Goal: Information Seeking & Learning: Learn about a topic

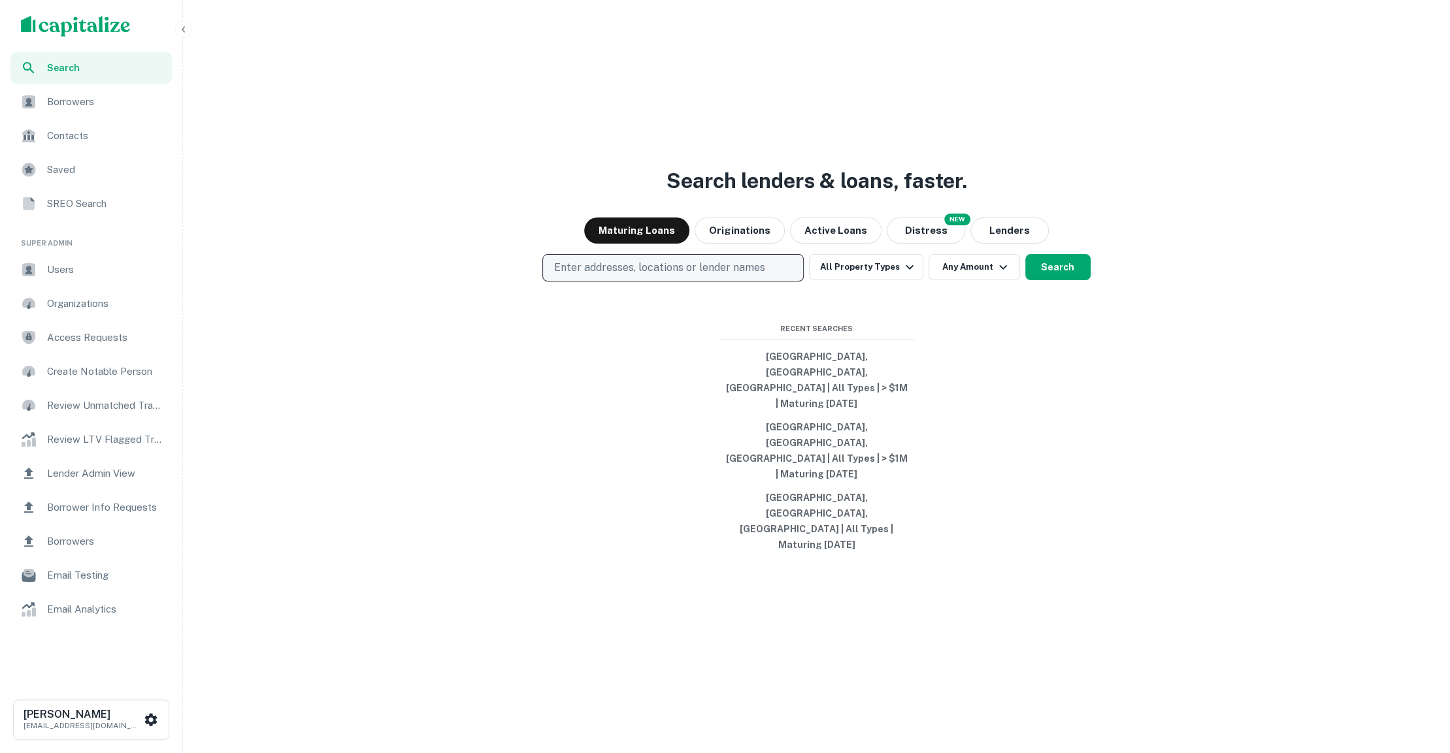
click at [720, 276] on p "Enter addresses, locations or lender names" at bounding box center [658, 268] width 211 height 16
click at [988, 88] on div "Search lenders & loans, faster. Maturing Loans Originations Active Loans NEW Di…" at bounding box center [816, 407] width 1257 height 753
click at [655, 282] on button "Enter addresses, locations or lender names" at bounding box center [672, 267] width 261 height 27
type input "******"
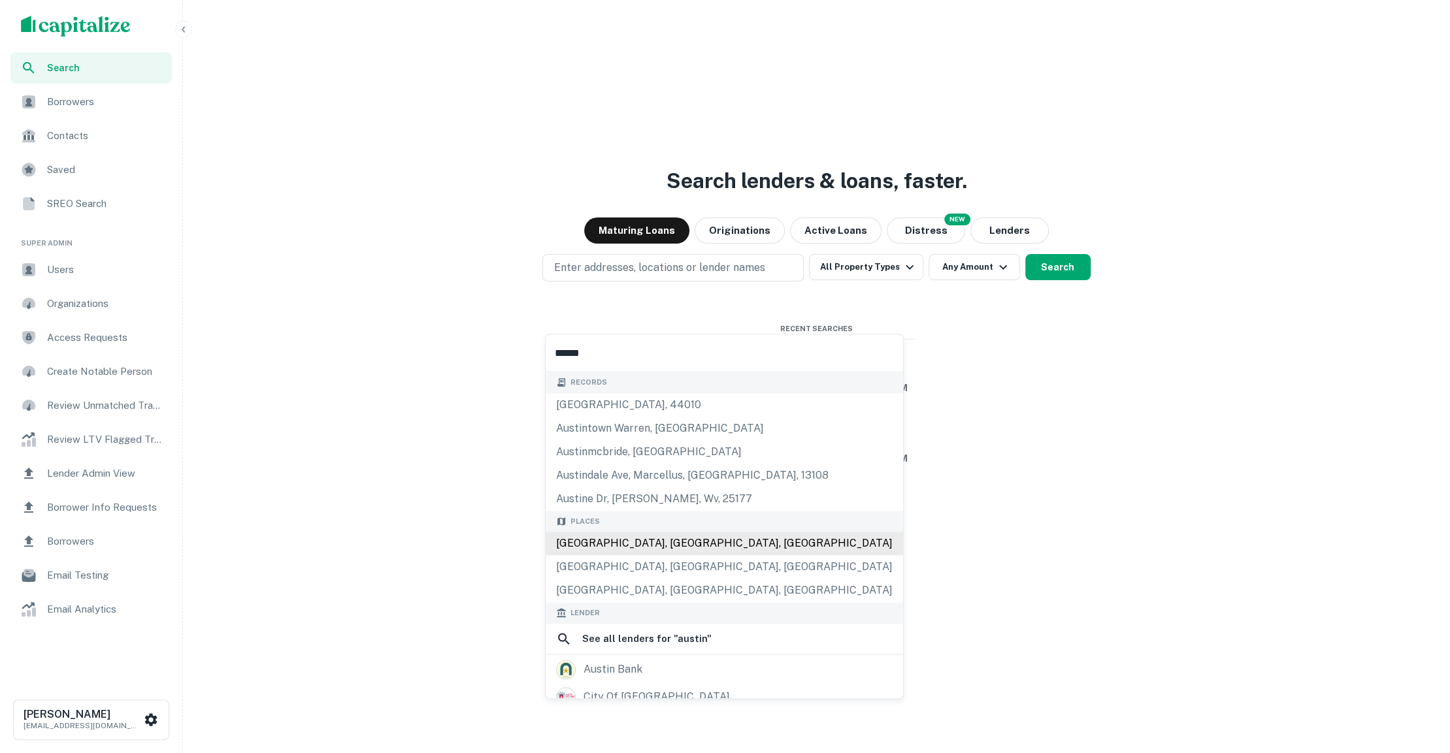
click at [652, 540] on div "[GEOGRAPHIC_DATA], [GEOGRAPHIC_DATA], [GEOGRAPHIC_DATA]" at bounding box center [724, 544] width 357 height 24
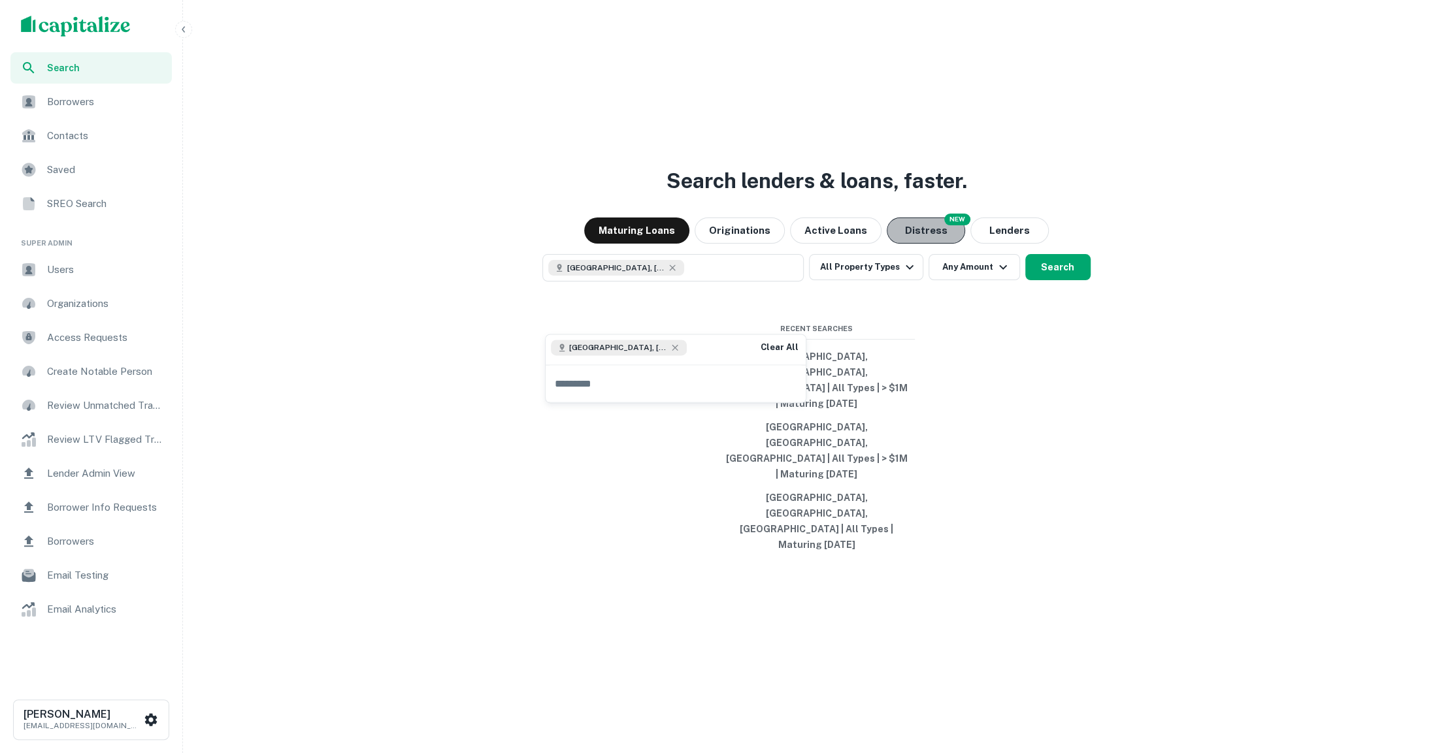
click at [933, 244] on button "Distress" at bounding box center [926, 231] width 78 height 26
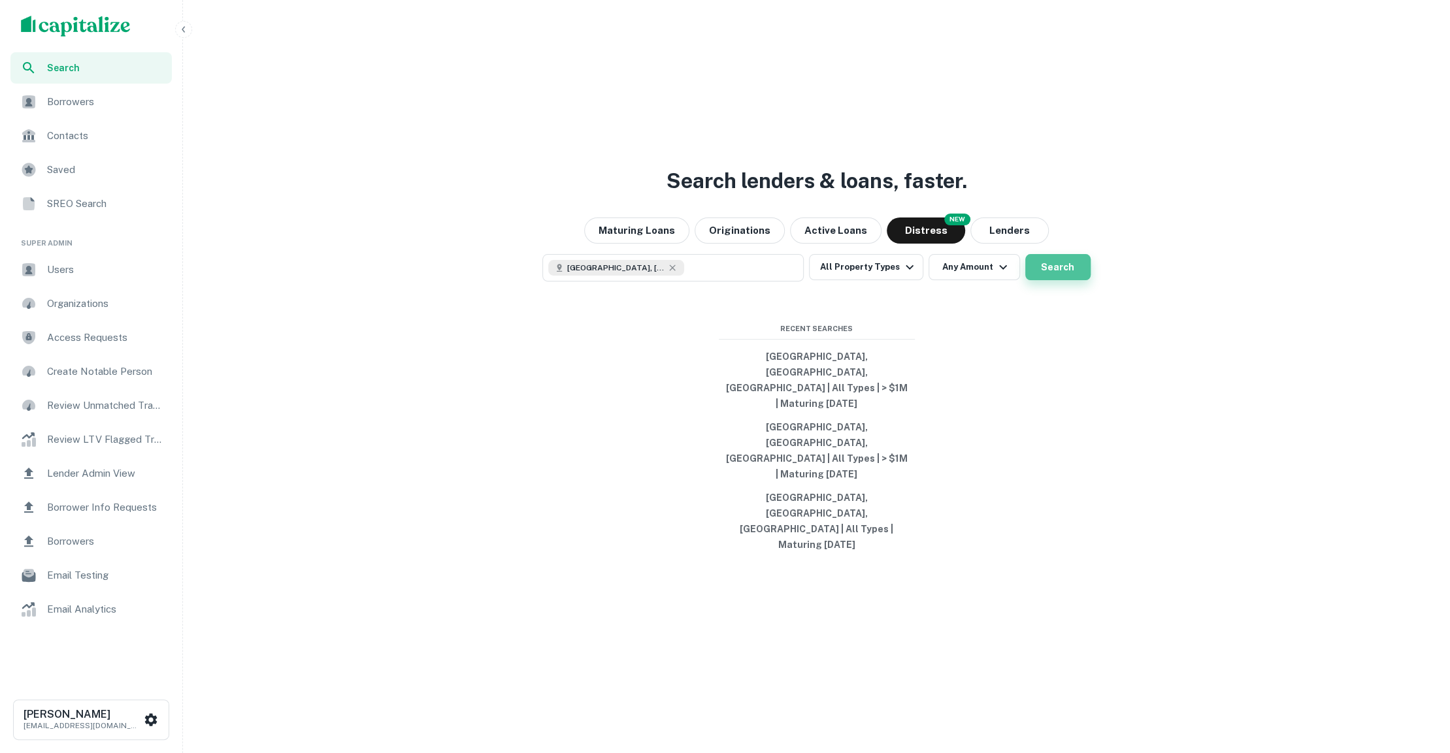
click at [1038, 280] on button "Search" at bounding box center [1057, 267] width 65 height 26
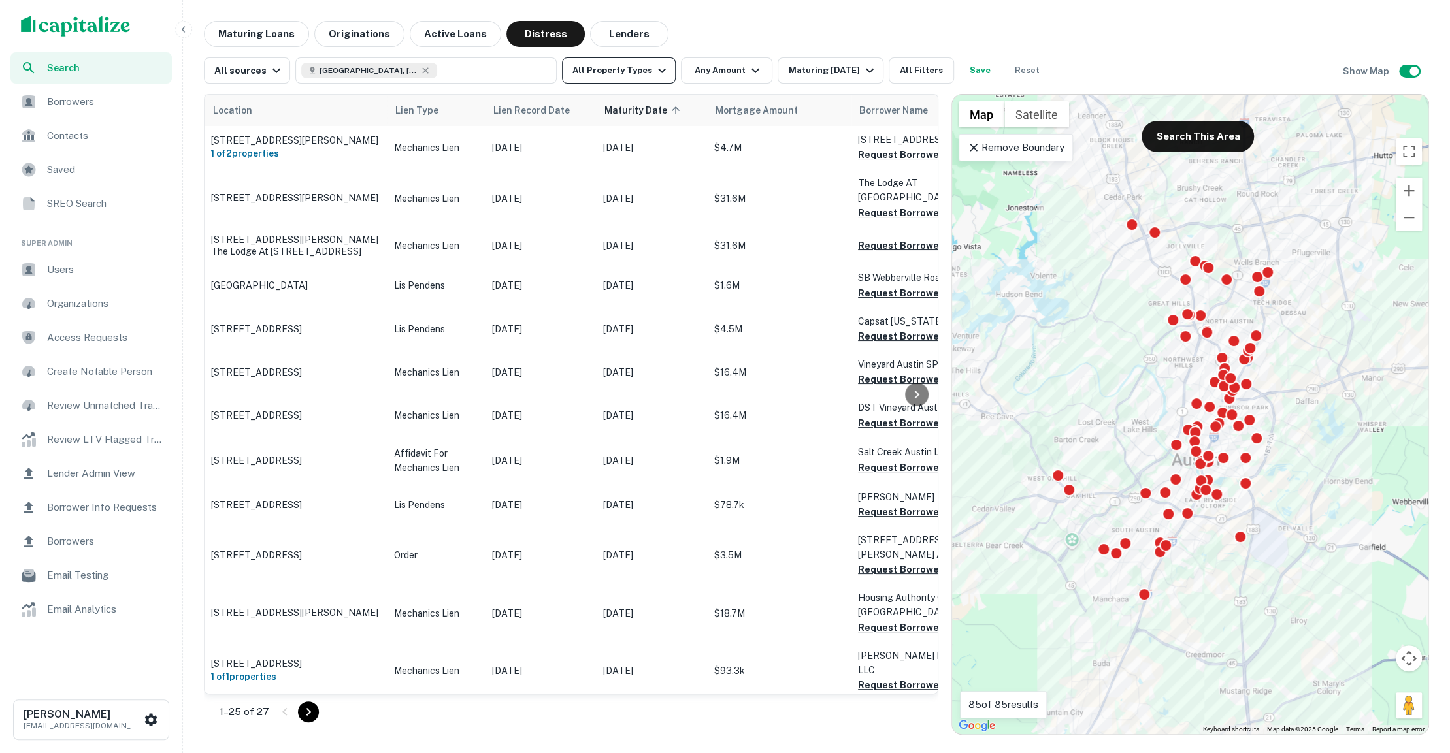
click at [658, 70] on icon "button" at bounding box center [662, 71] width 16 height 16
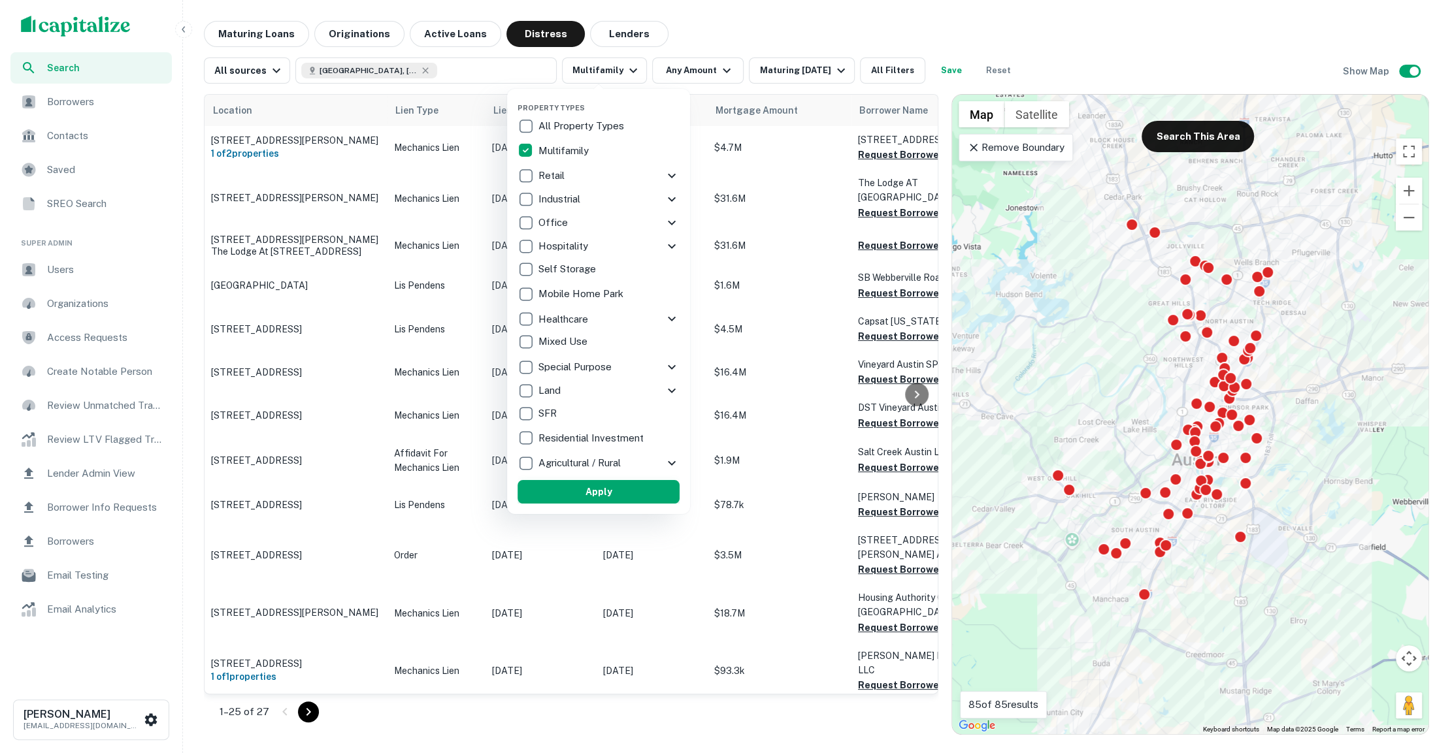
click at [572, 491] on button "Apply" at bounding box center [599, 492] width 162 height 24
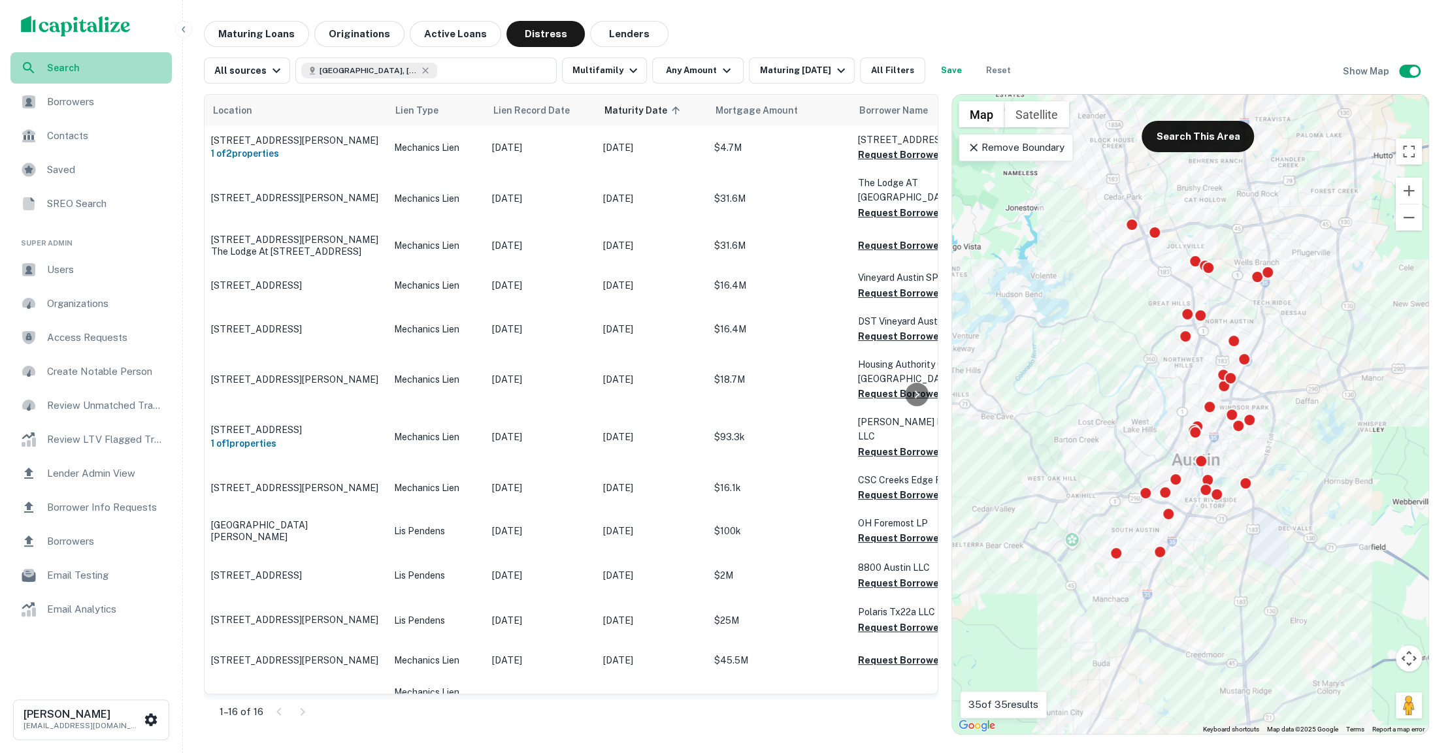
click at [93, 62] on span "Search" at bounding box center [105, 68] width 117 height 14
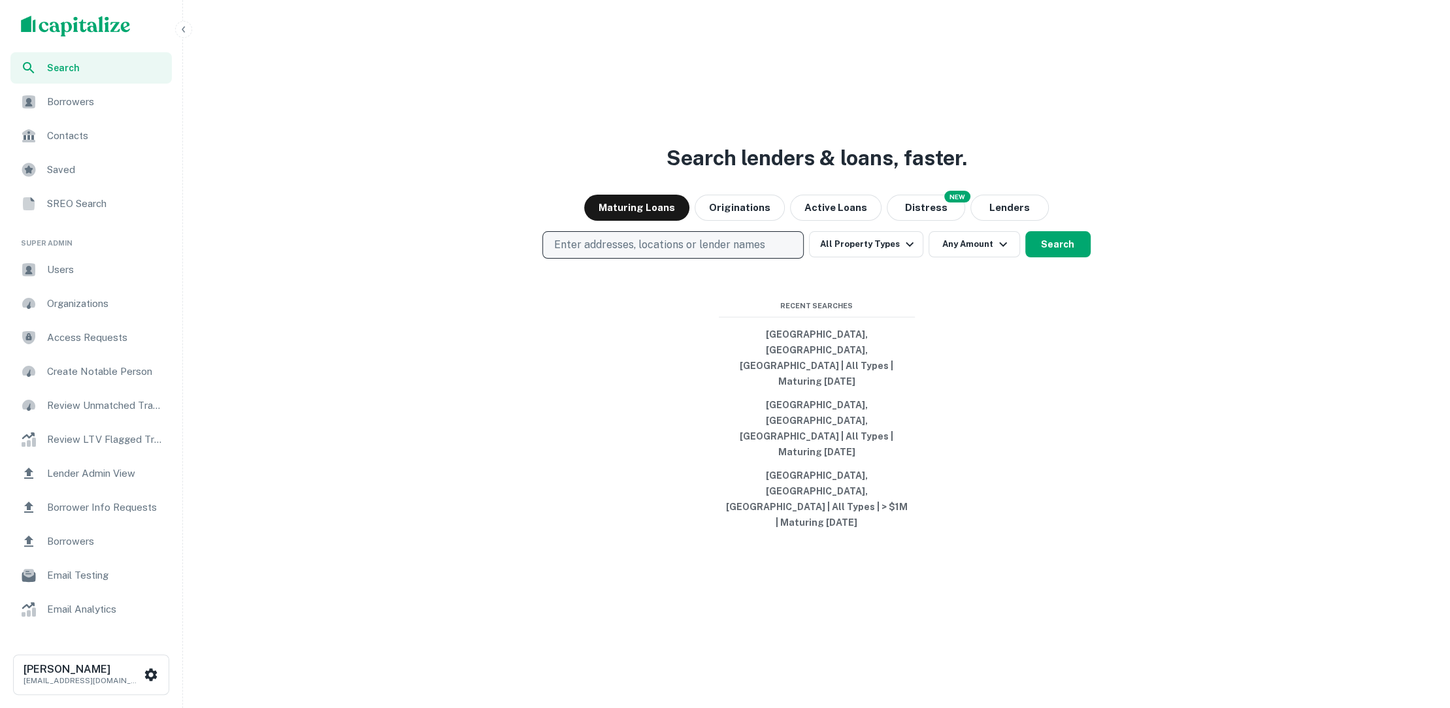
click at [764, 259] on button "Enter addresses, locations or lender names" at bounding box center [672, 244] width 261 height 27
type input "******"
click at [1045, 257] on button "Search" at bounding box center [1057, 244] width 65 height 26
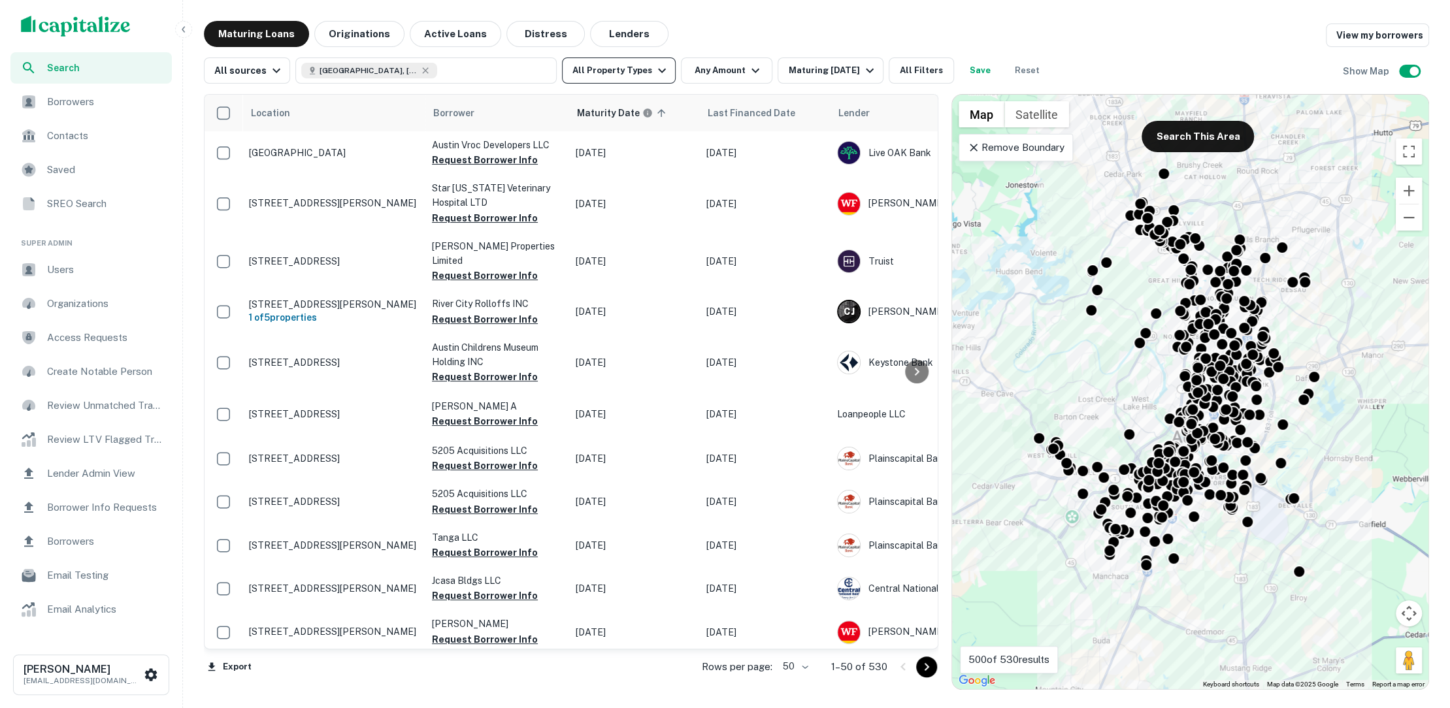
click at [654, 73] on icon "button" at bounding box center [662, 71] width 16 height 16
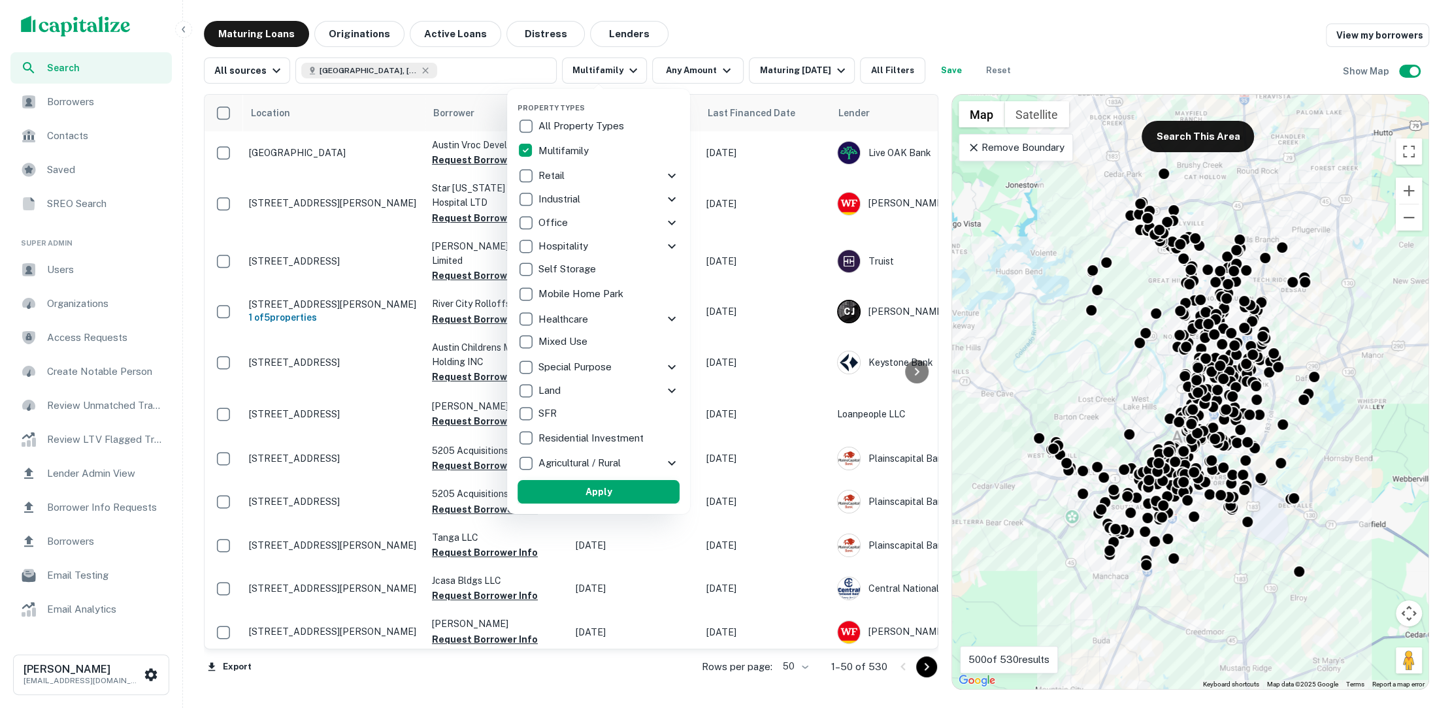
click at [617, 492] on button "Apply" at bounding box center [599, 492] width 162 height 24
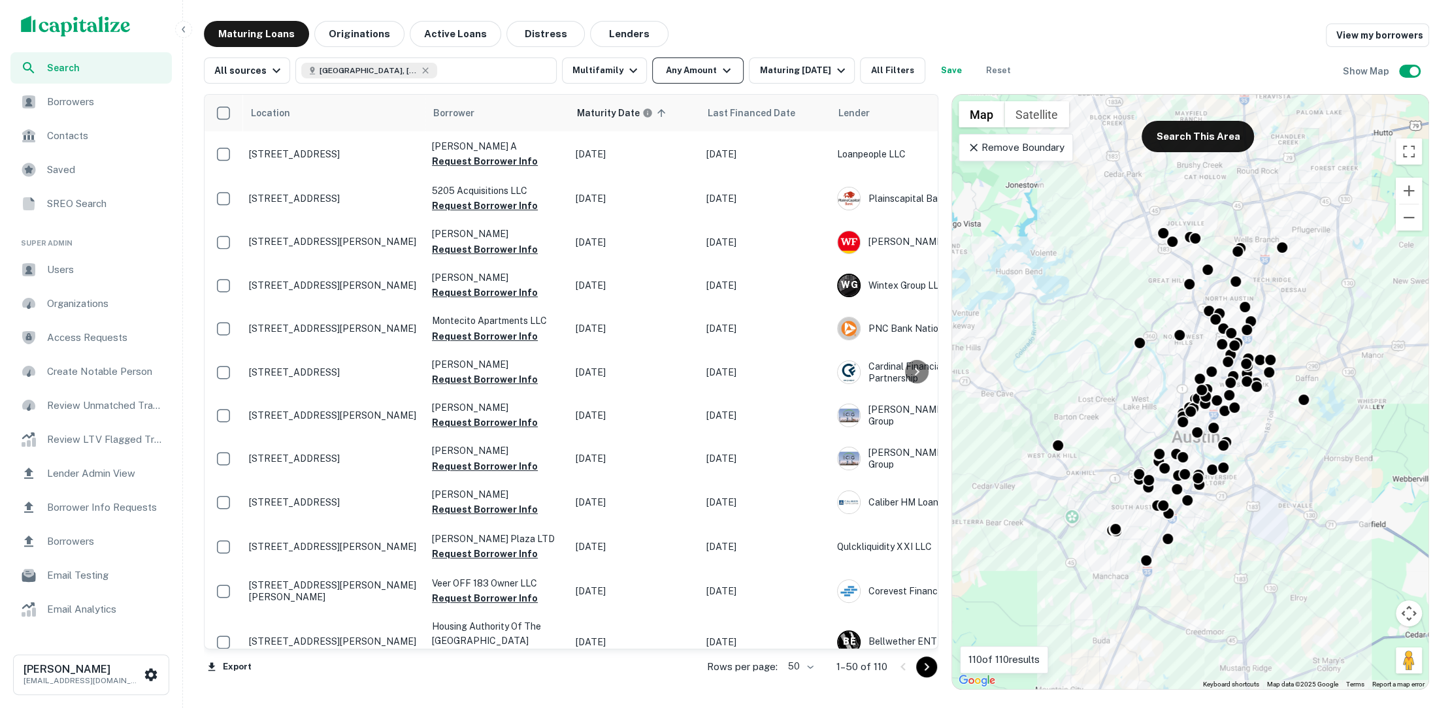
click at [719, 63] on icon "button" at bounding box center [727, 71] width 16 height 16
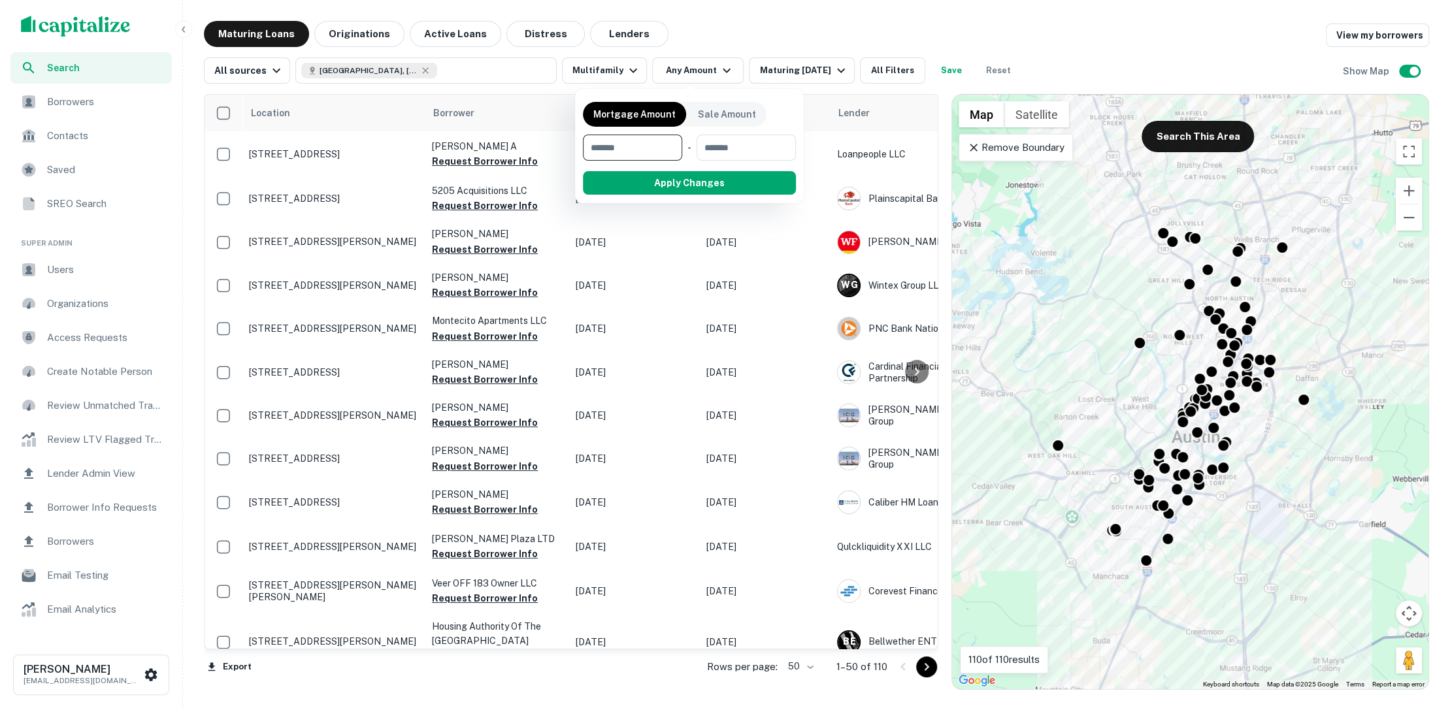
click at [808, 31] on div at bounding box center [725, 354] width 1450 height 708
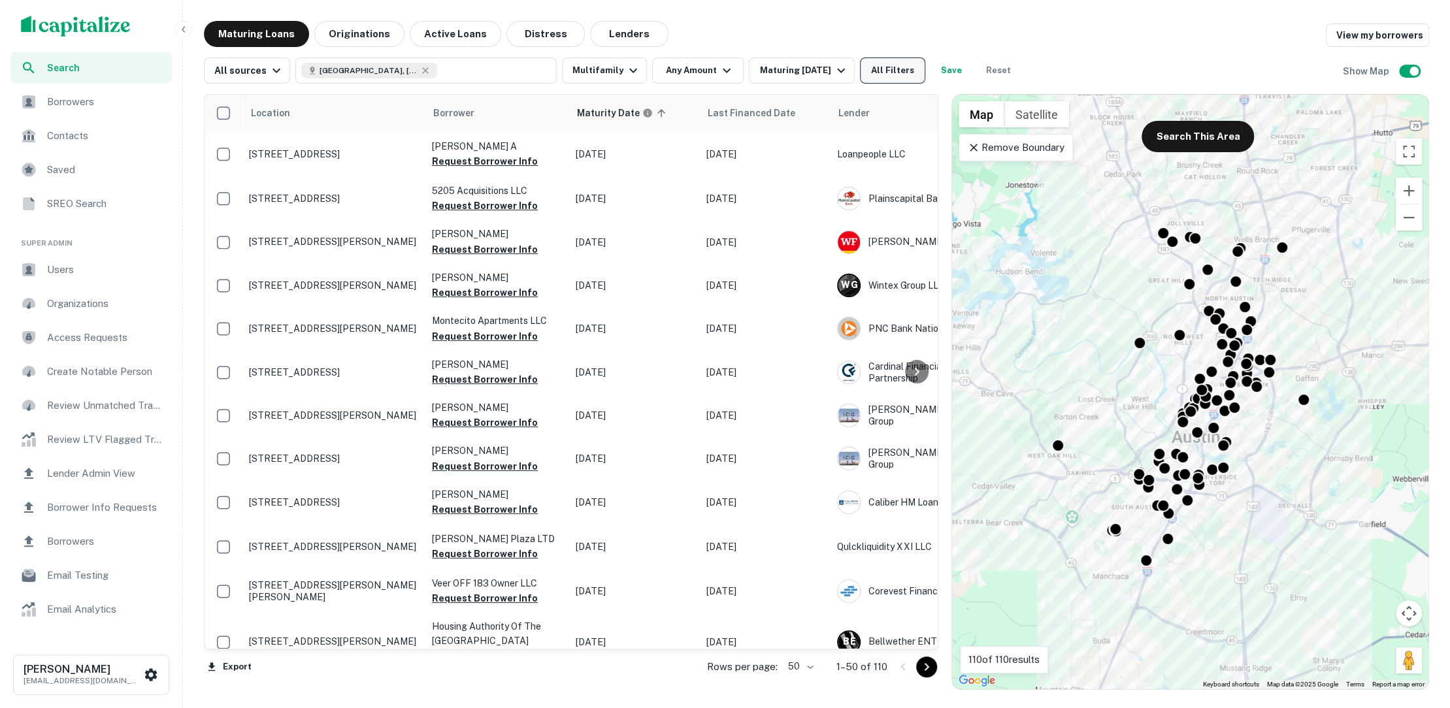
click at [897, 67] on button "All Filters" at bounding box center [892, 71] width 65 height 26
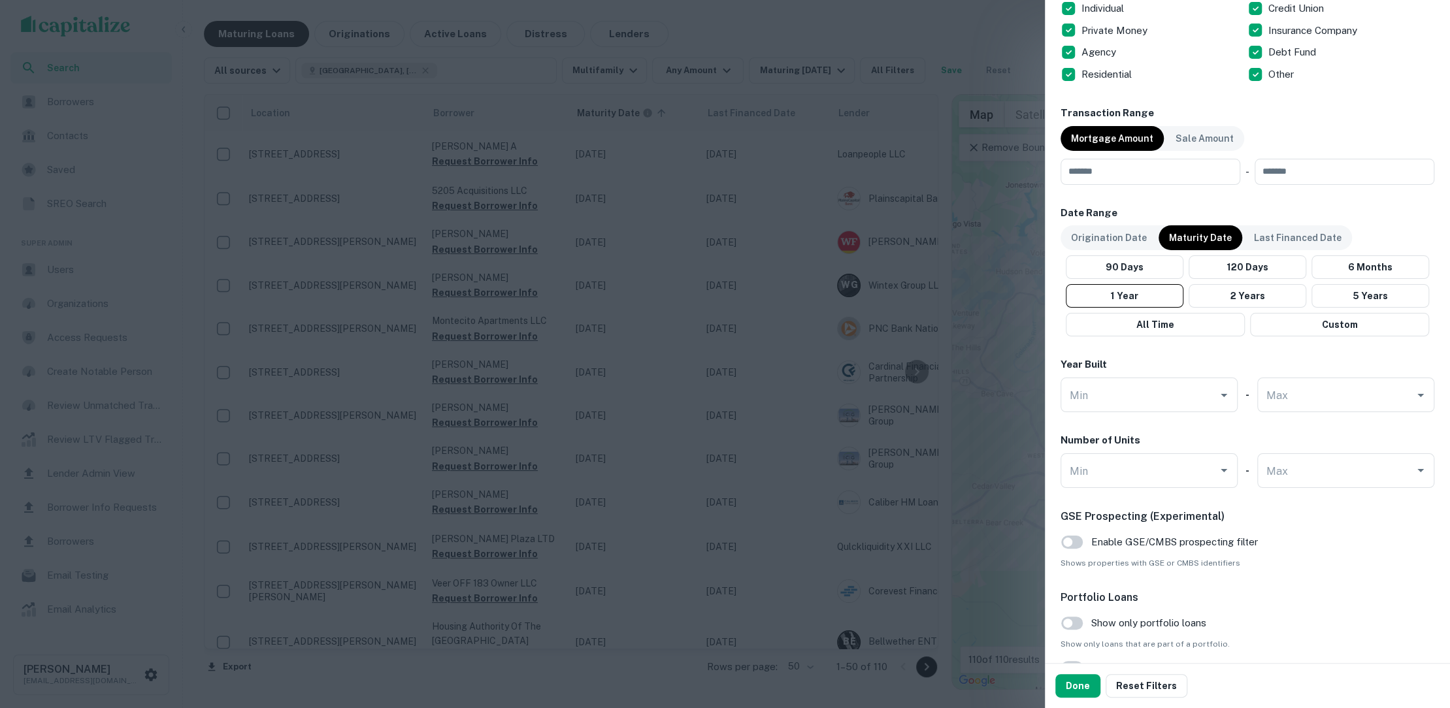
scroll to position [875, 0]
click at [1117, 470] on input "Min" at bounding box center [1139, 470] width 146 height 23
click at [1107, 503] on li "50" at bounding box center [1149, 501] width 167 height 24
type input "**"
click at [1076, 677] on button "Done" at bounding box center [1077, 686] width 45 height 24
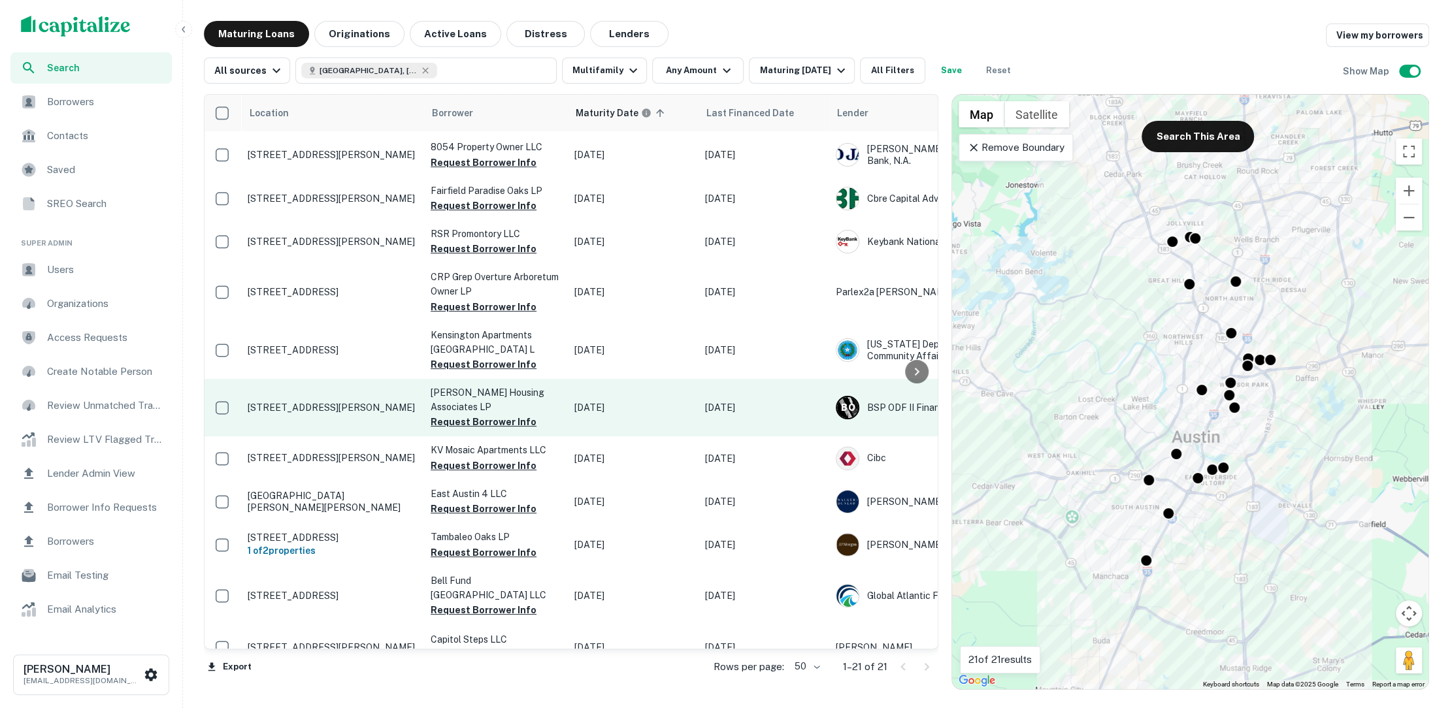
scroll to position [0, 1]
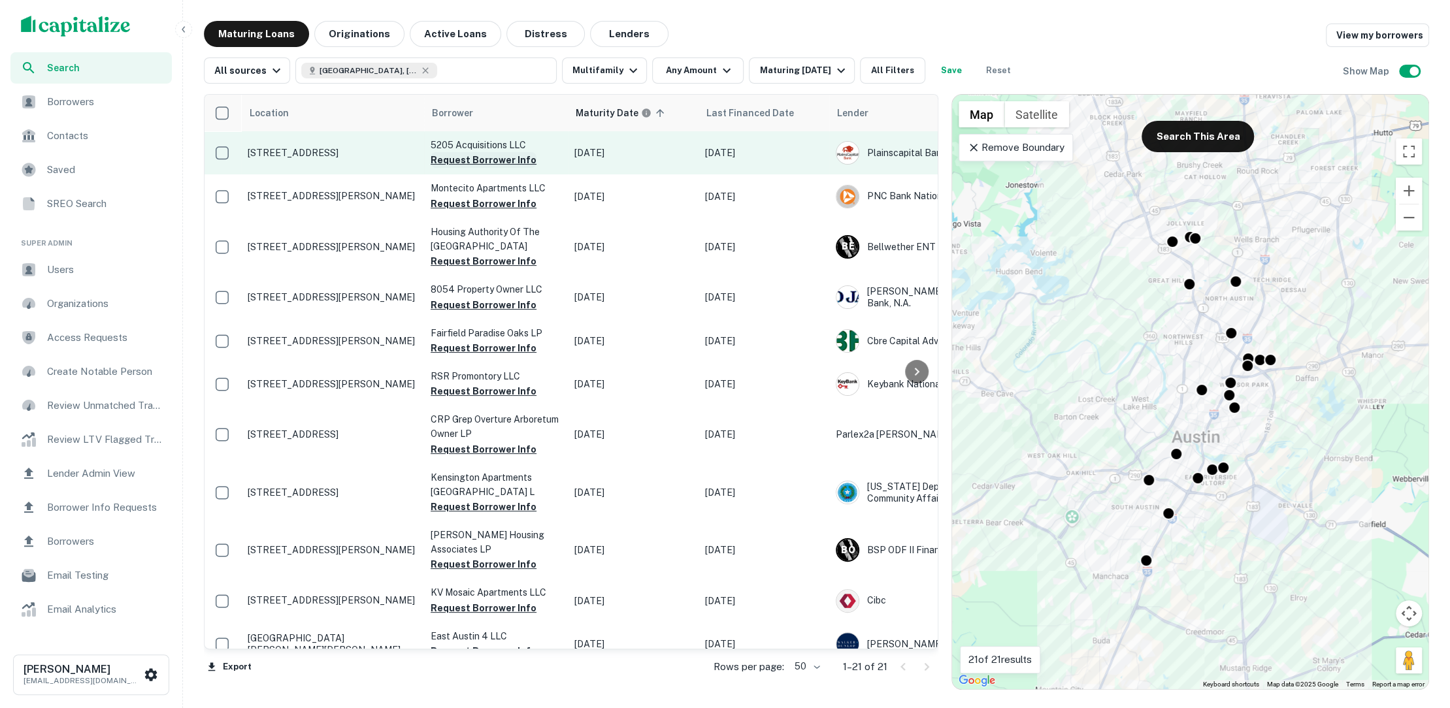
click at [500, 161] on button "Request Borrower Info" at bounding box center [484, 160] width 106 height 16
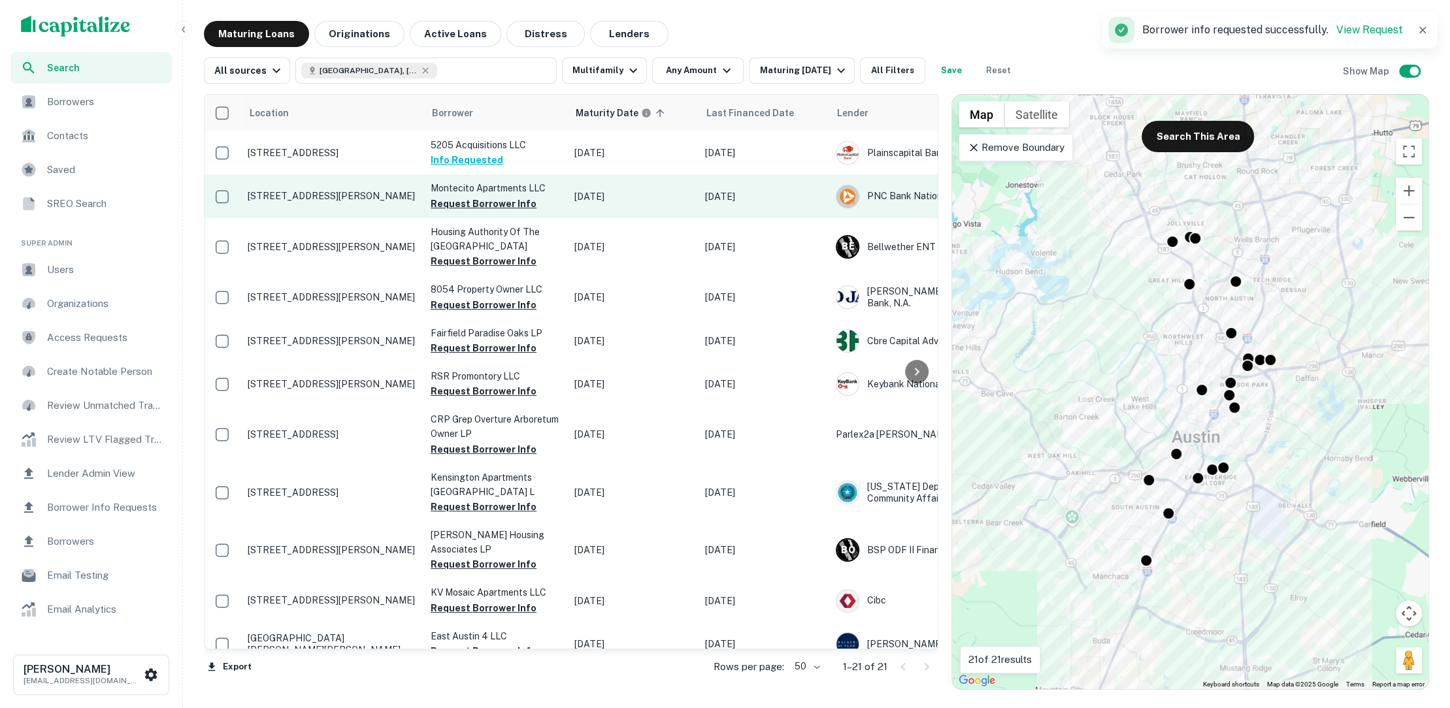
click at [345, 191] on p "[STREET_ADDRESS][PERSON_NAME]" at bounding box center [333, 196] width 170 height 12
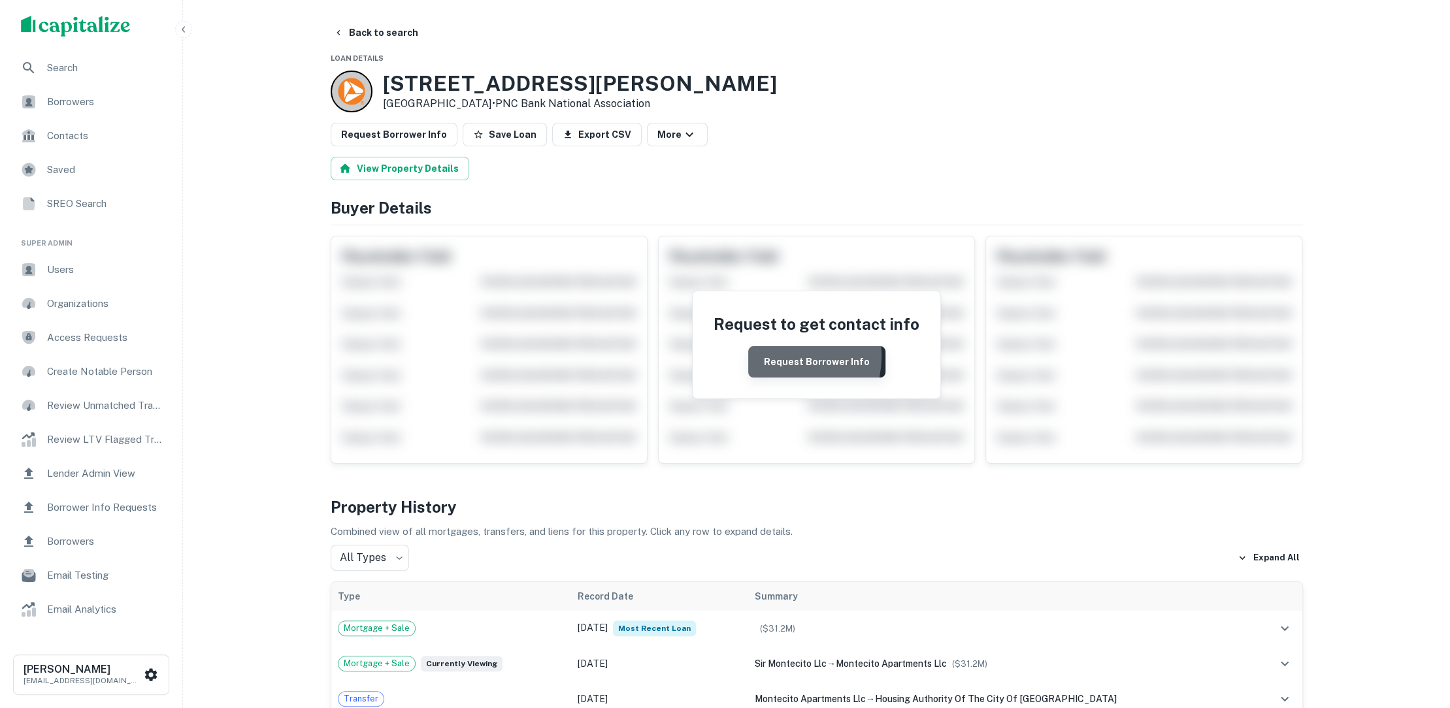
click at [784, 355] on button "Request Borrower Info" at bounding box center [816, 361] width 137 height 31
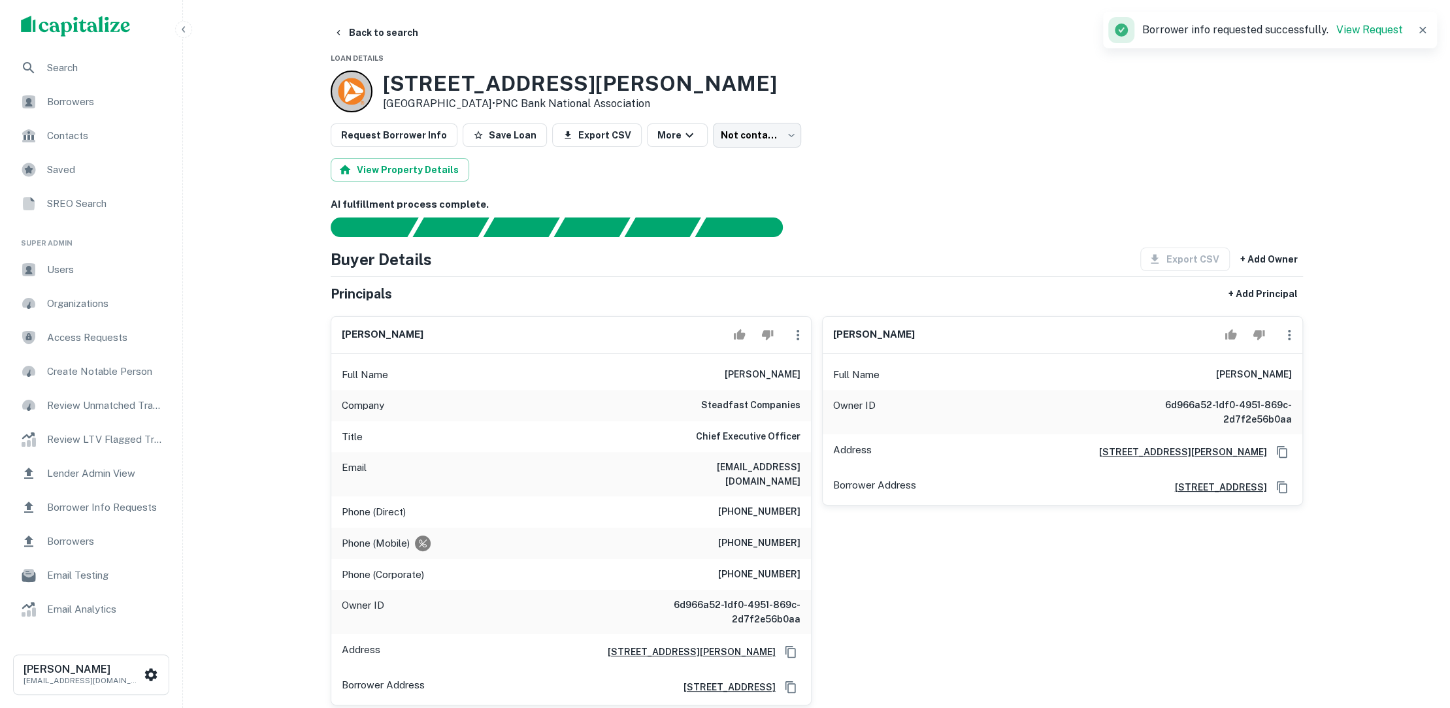
scroll to position [86, 0]
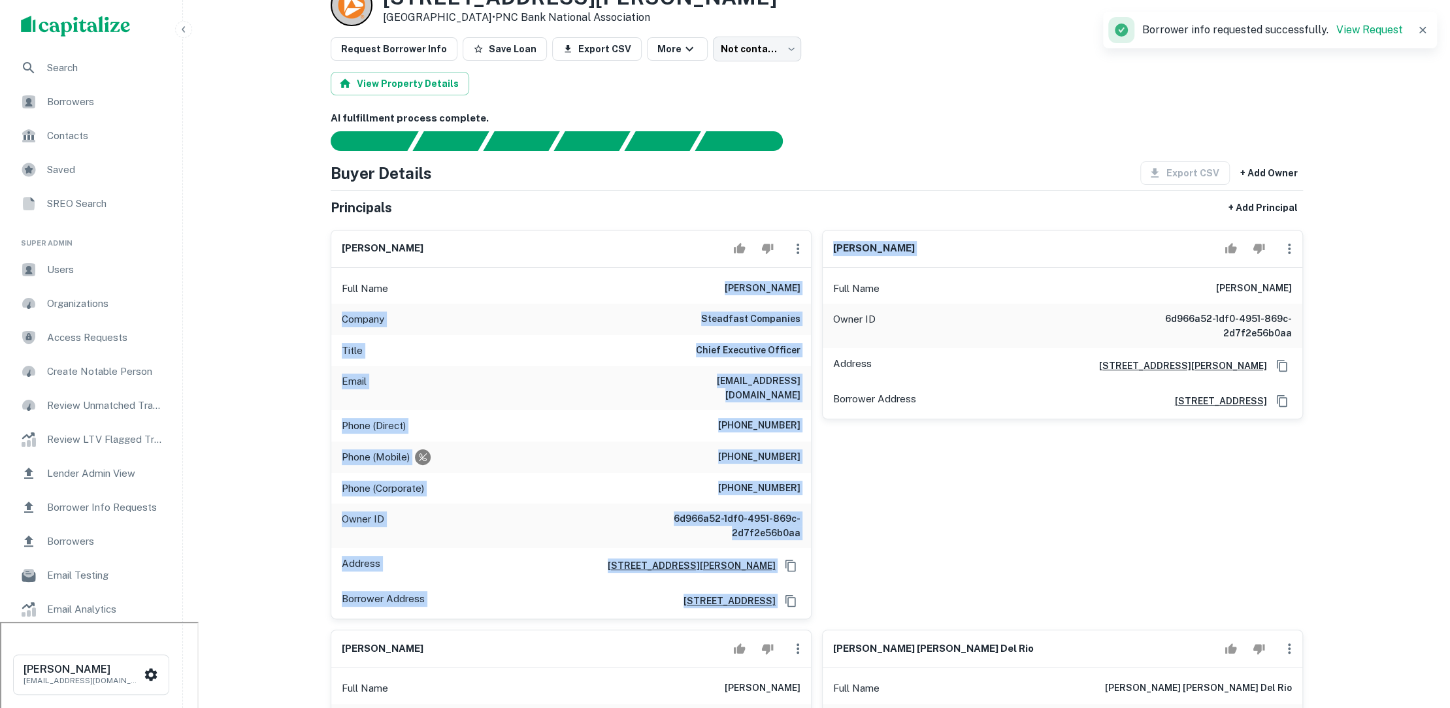
drag, startPoint x: 729, startPoint y: 285, endPoint x: 815, endPoint y: 286, distance: 86.3
click at [815, 286] on div "[PERSON_NAME] Full Name [PERSON_NAME] Company steadfast companies Title Chief E…" at bounding box center [811, 520] width 983 height 601
click at [778, 292] on h6 "[PERSON_NAME]" at bounding box center [763, 289] width 76 height 16
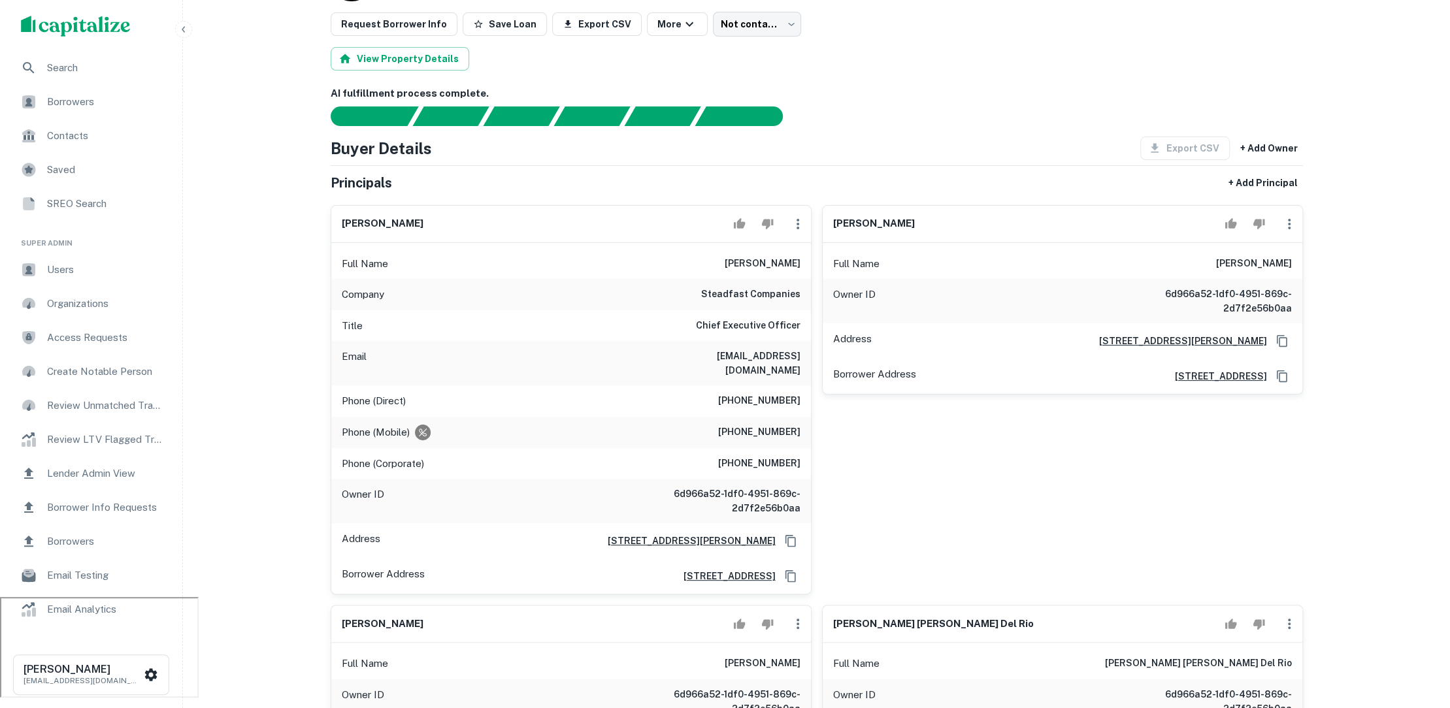
scroll to position [0, 0]
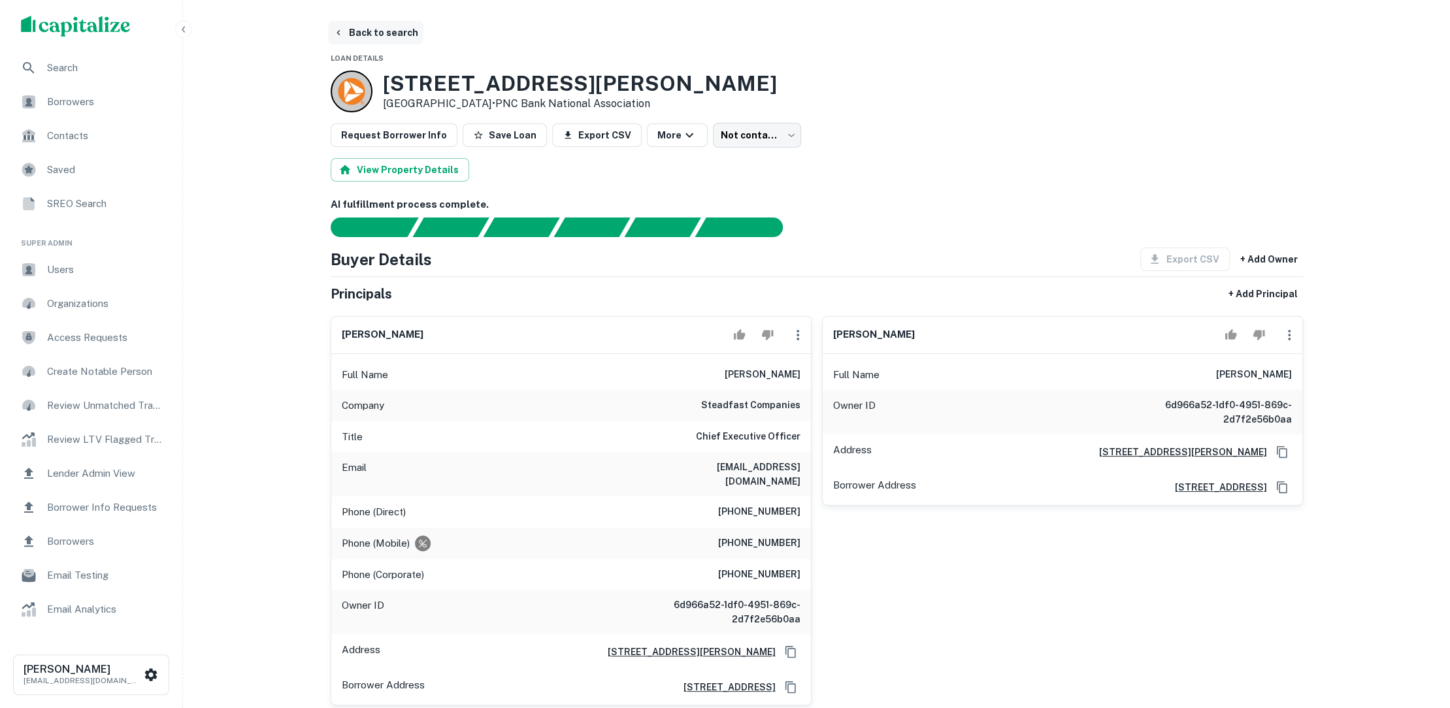
click at [389, 36] on button "Back to search" at bounding box center [375, 33] width 95 height 24
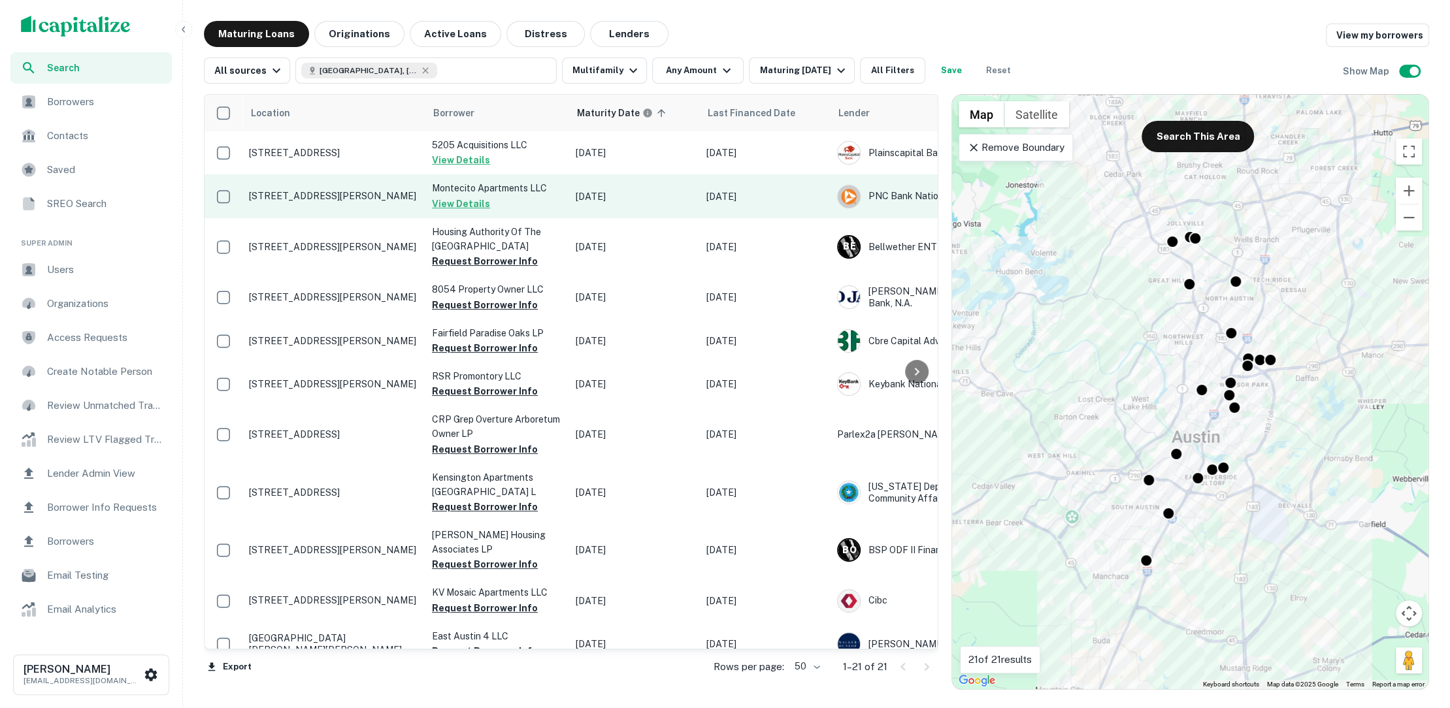
click at [369, 201] on p "[STREET_ADDRESS][PERSON_NAME]" at bounding box center [334, 196] width 170 height 12
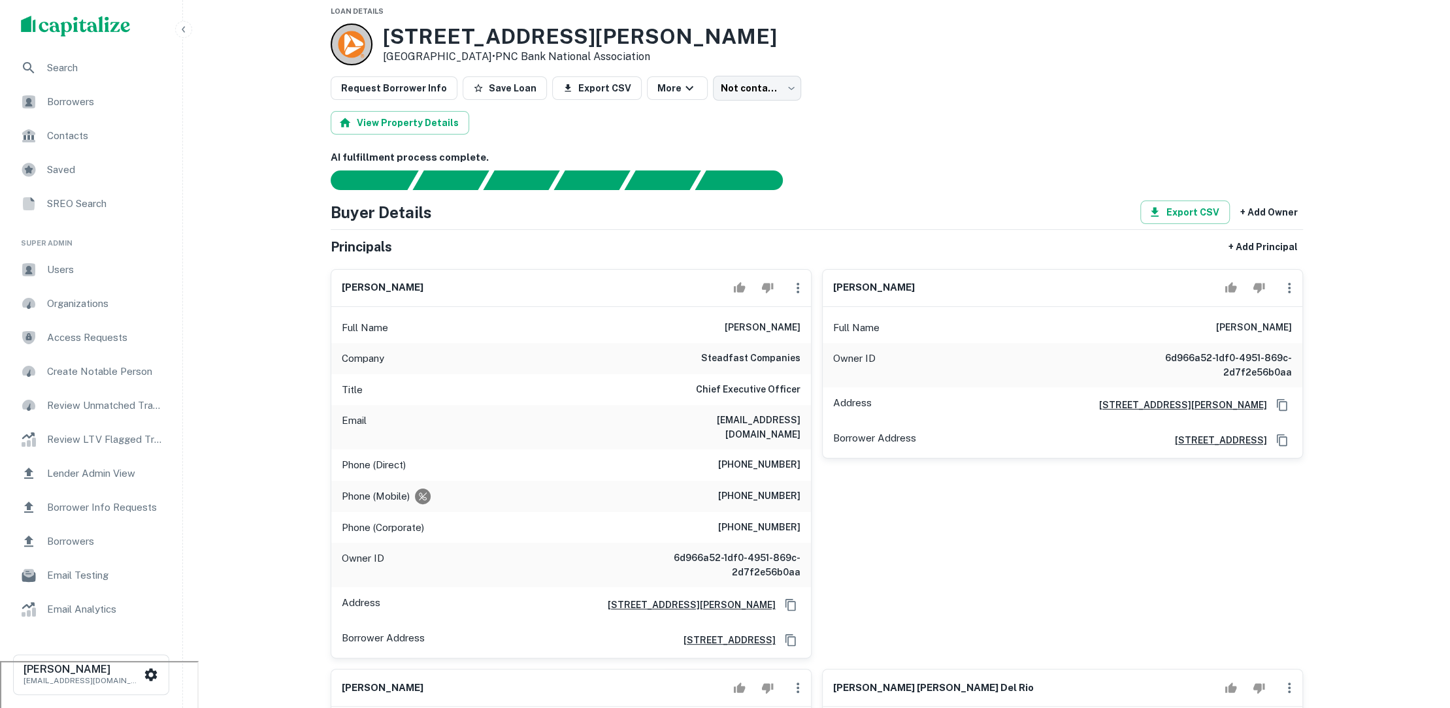
scroll to position [16, 0]
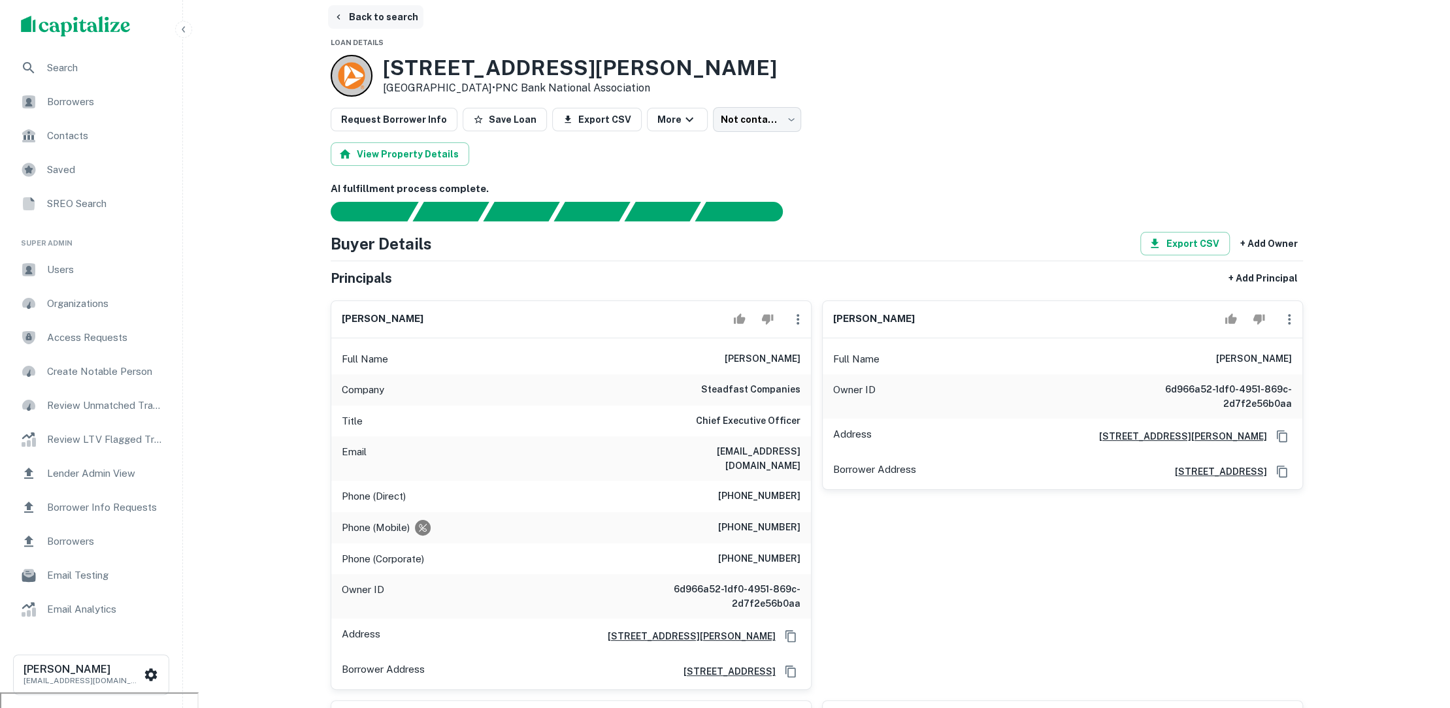
click at [406, 19] on button "Back to search" at bounding box center [375, 17] width 95 height 24
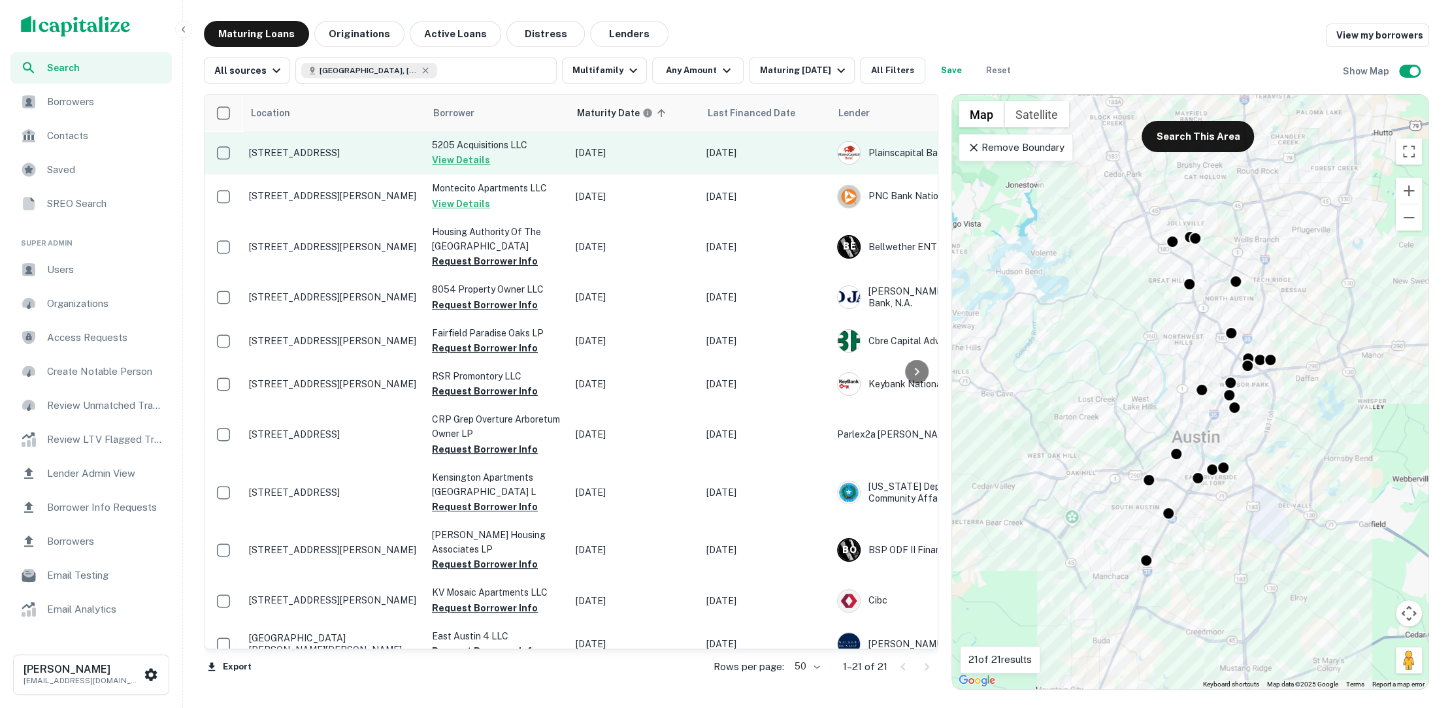
click at [404, 148] on p "[STREET_ADDRESS]" at bounding box center [334, 153] width 170 height 12
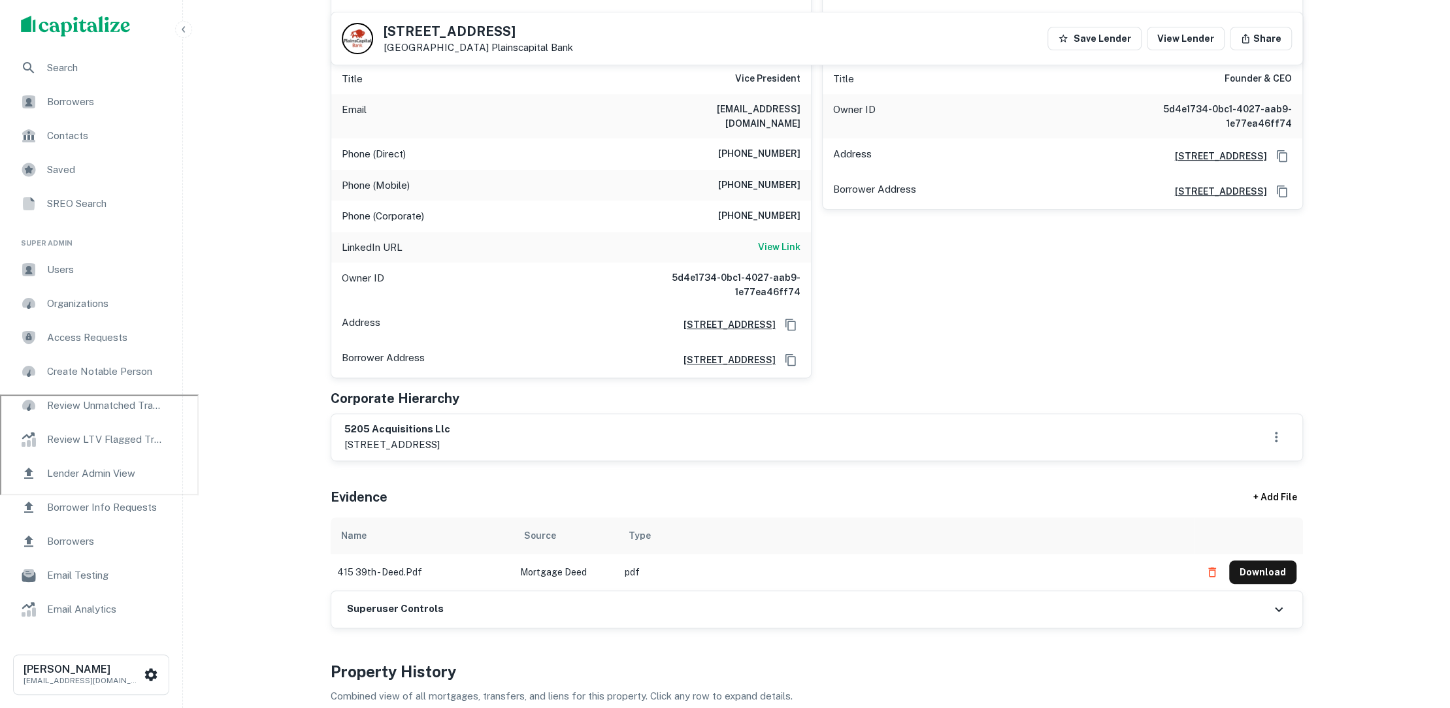
scroll to position [312, 0]
drag, startPoint x: 642, startPoint y: 561, endPoint x: 514, endPoint y: 553, distance: 128.4
click at [514, 555] on tr "415 39th - deed.pdf Mortgage Deed pdf Download" at bounding box center [817, 573] width 972 height 37
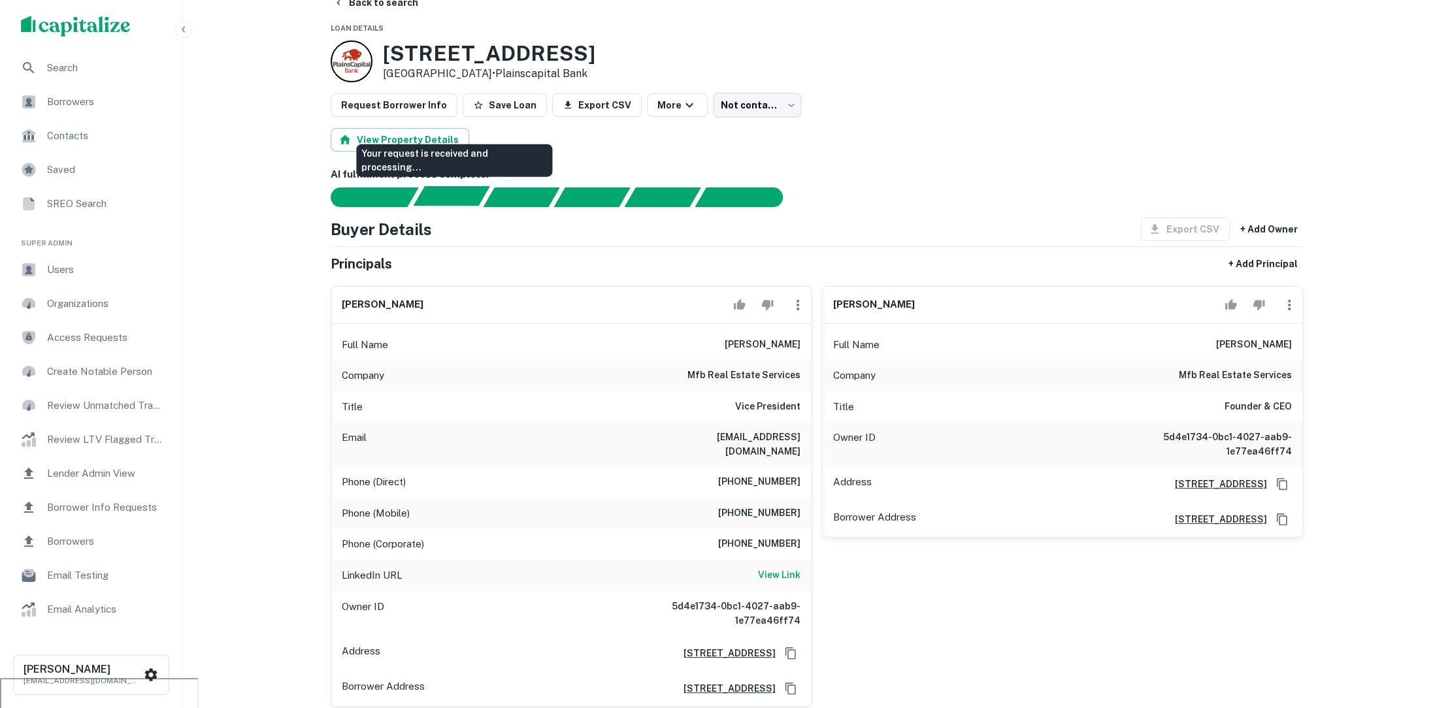
scroll to position [0, 0]
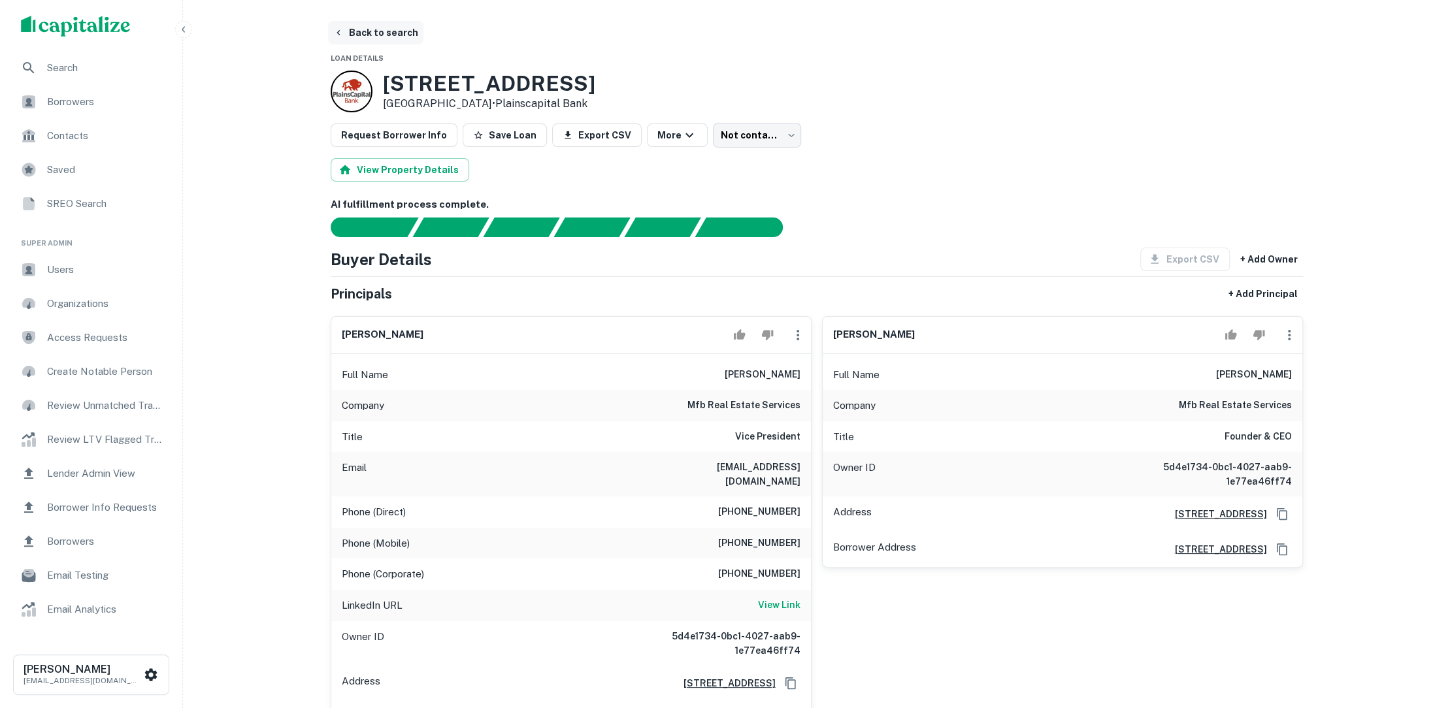
click at [371, 31] on button "Back to search" at bounding box center [375, 33] width 95 height 24
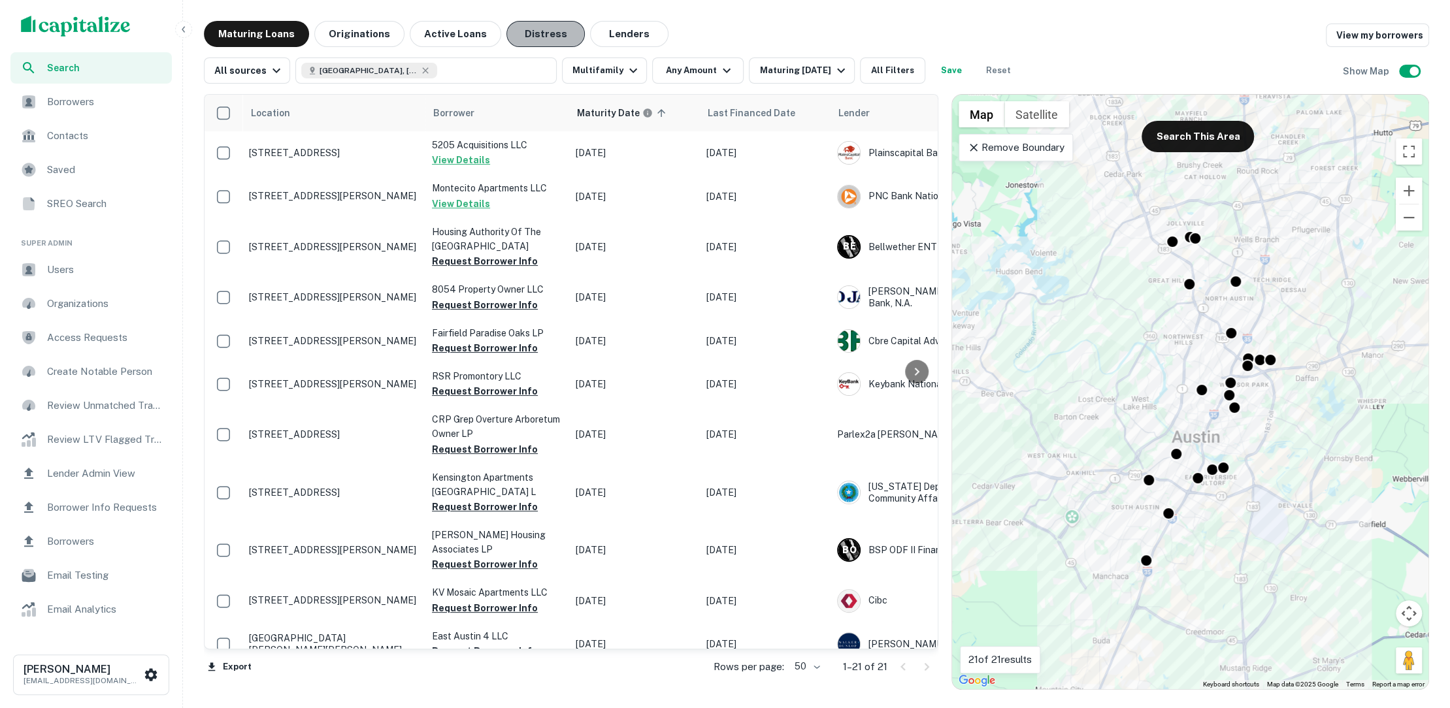
click at [538, 41] on button "Distress" at bounding box center [545, 34] width 78 height 26
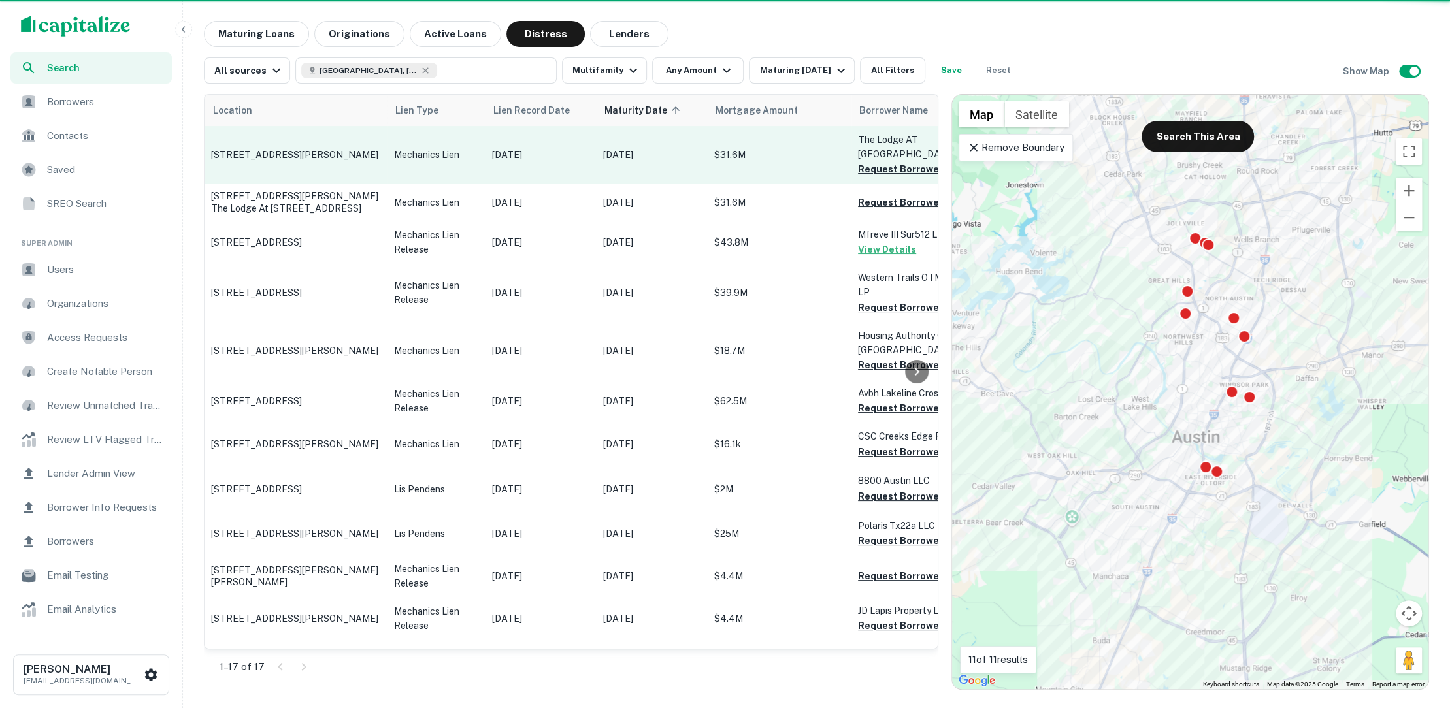
scroll to position [0, 1]
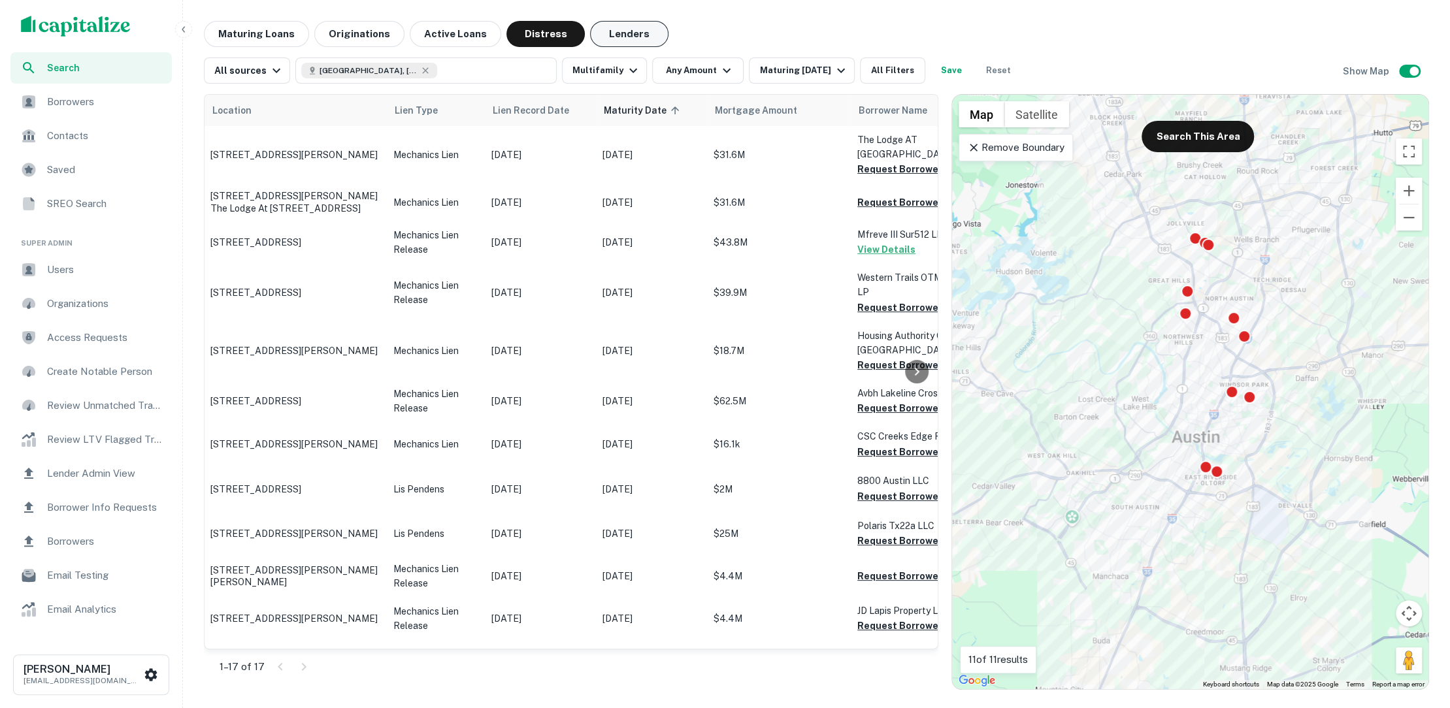
click at [598, 39] on button "Lenders" at bounding box center [629, 34] width 78 height 26
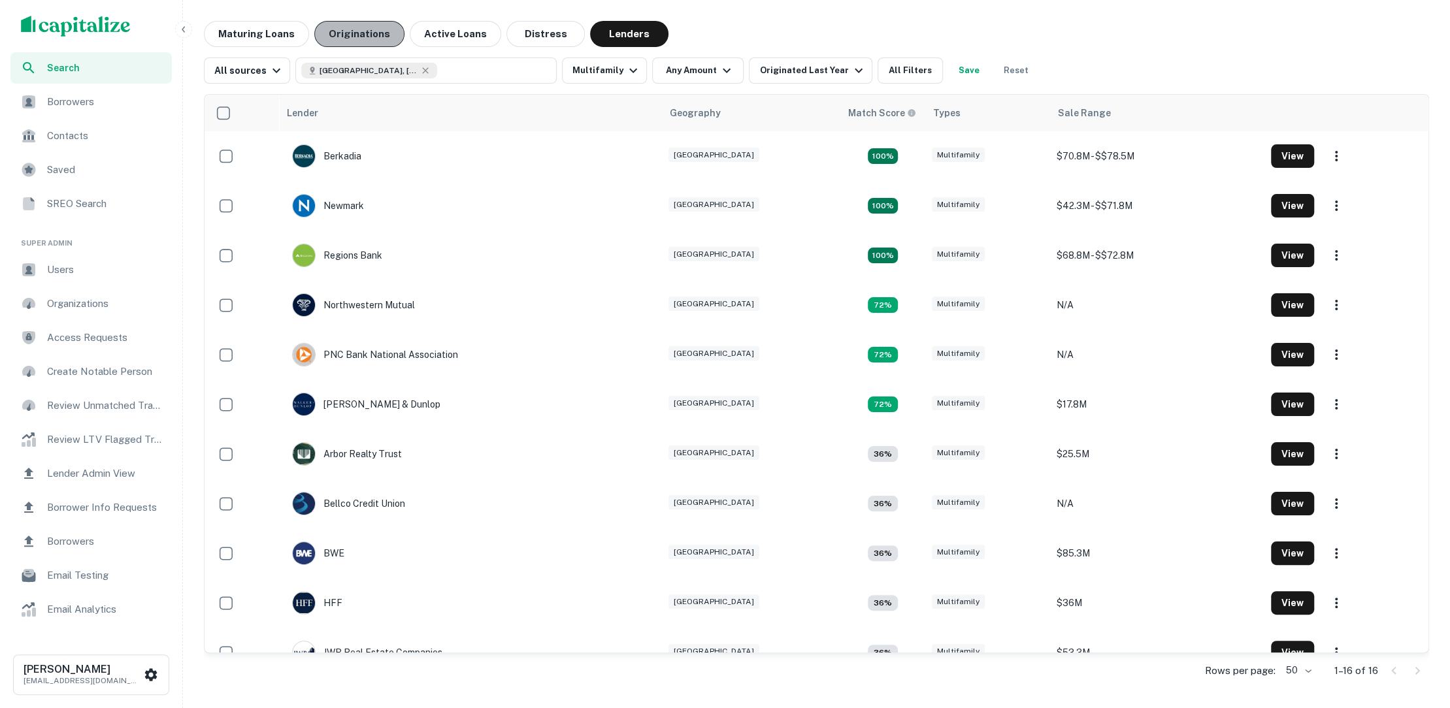
click at [351, 26] on button "Originations" at bounding box center [359, 34] width 90 height 26
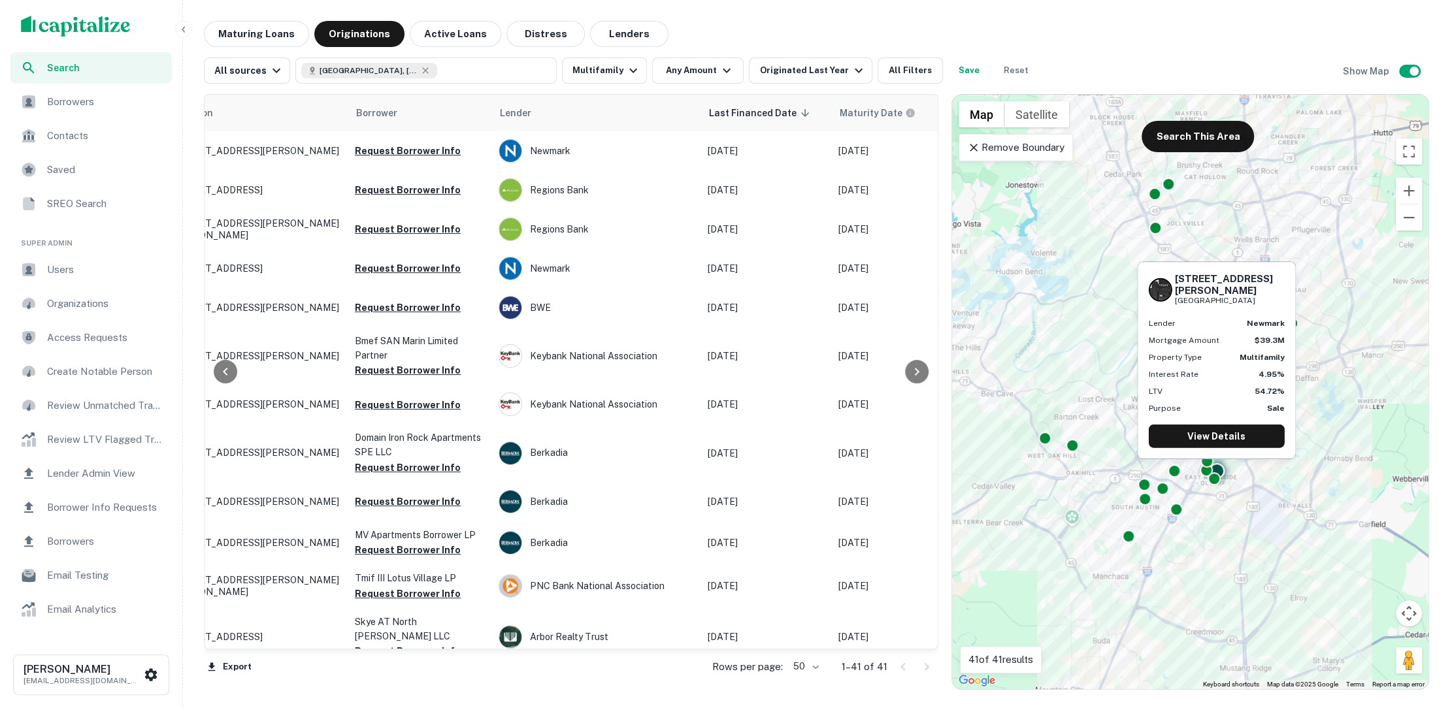
scroll to position [0, 79]
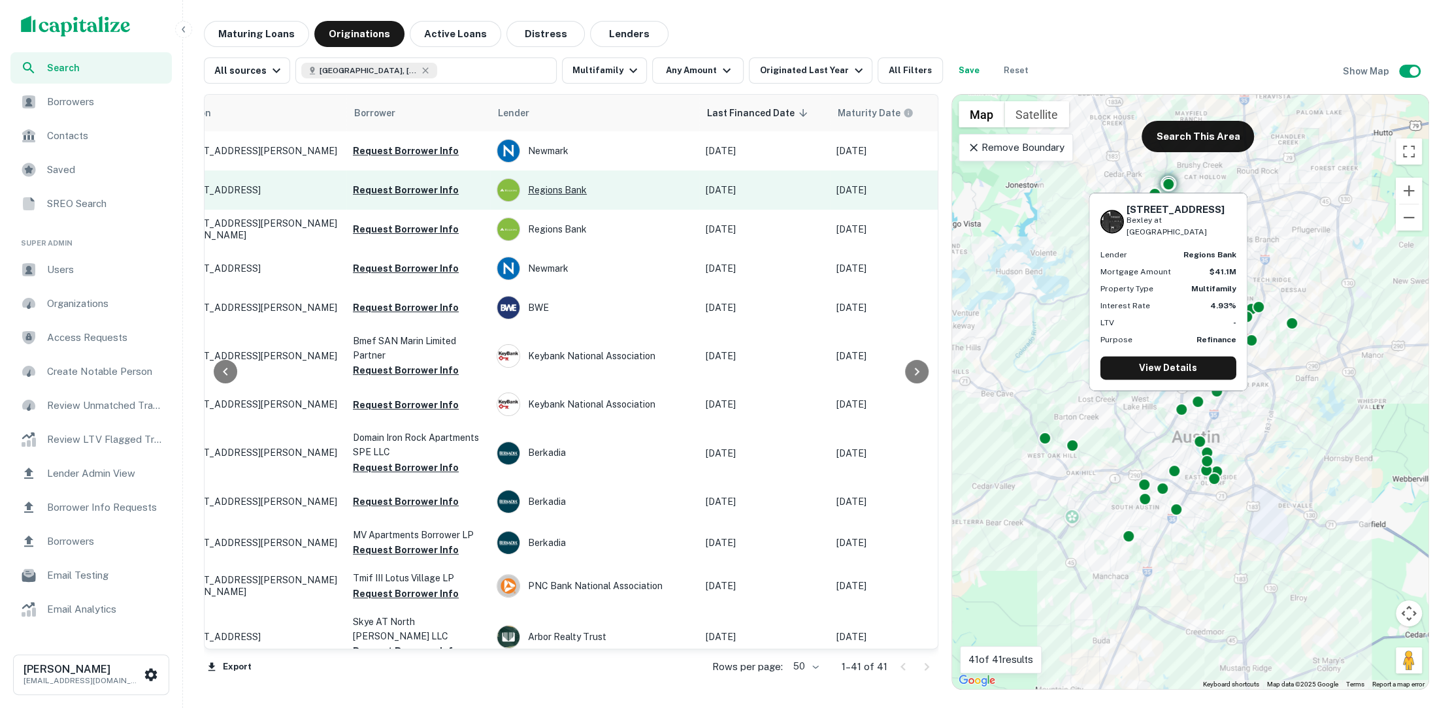
click at [558, 186] on div "Regions Bank" at bounding box center [595, 190] width 196 height 24
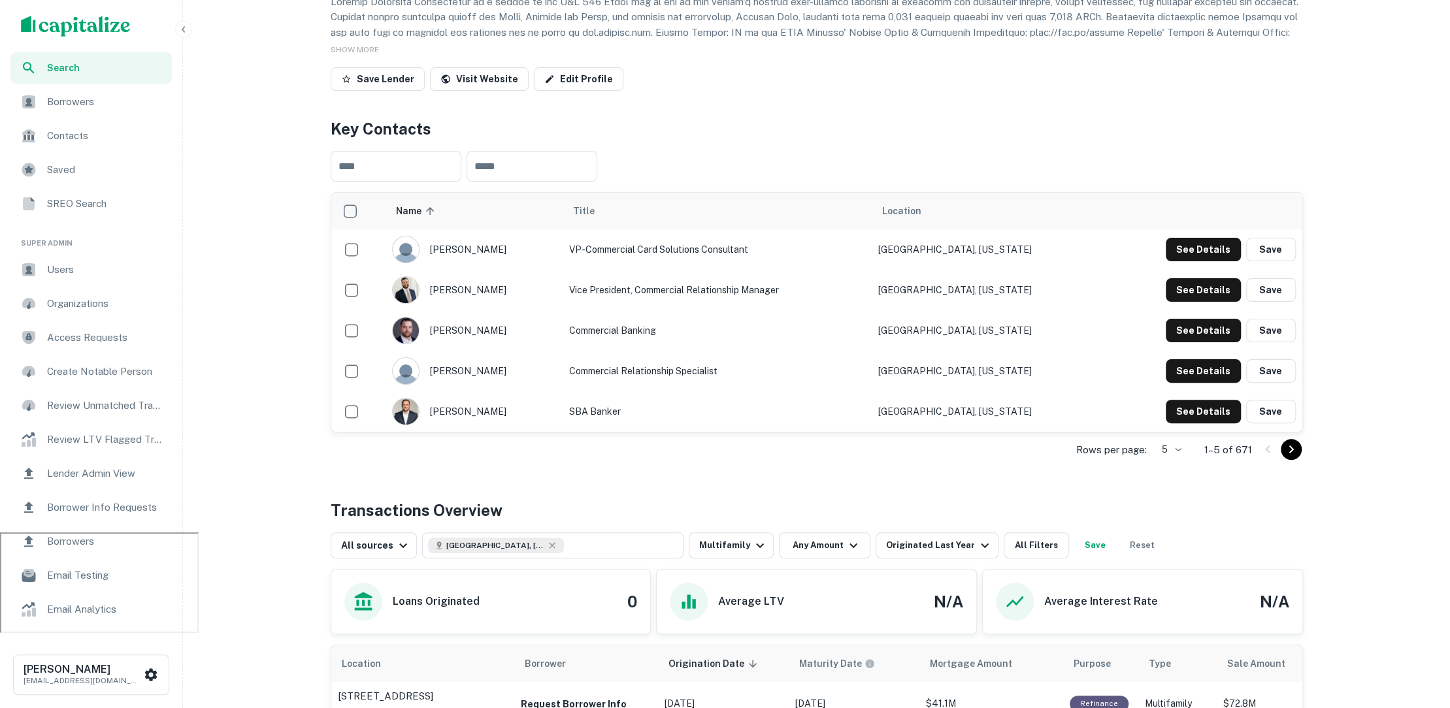
scroll to position [175, 0]
click at [1212, 325] on button "See Details" at bounding box center [1203, 332] width 75 height 24
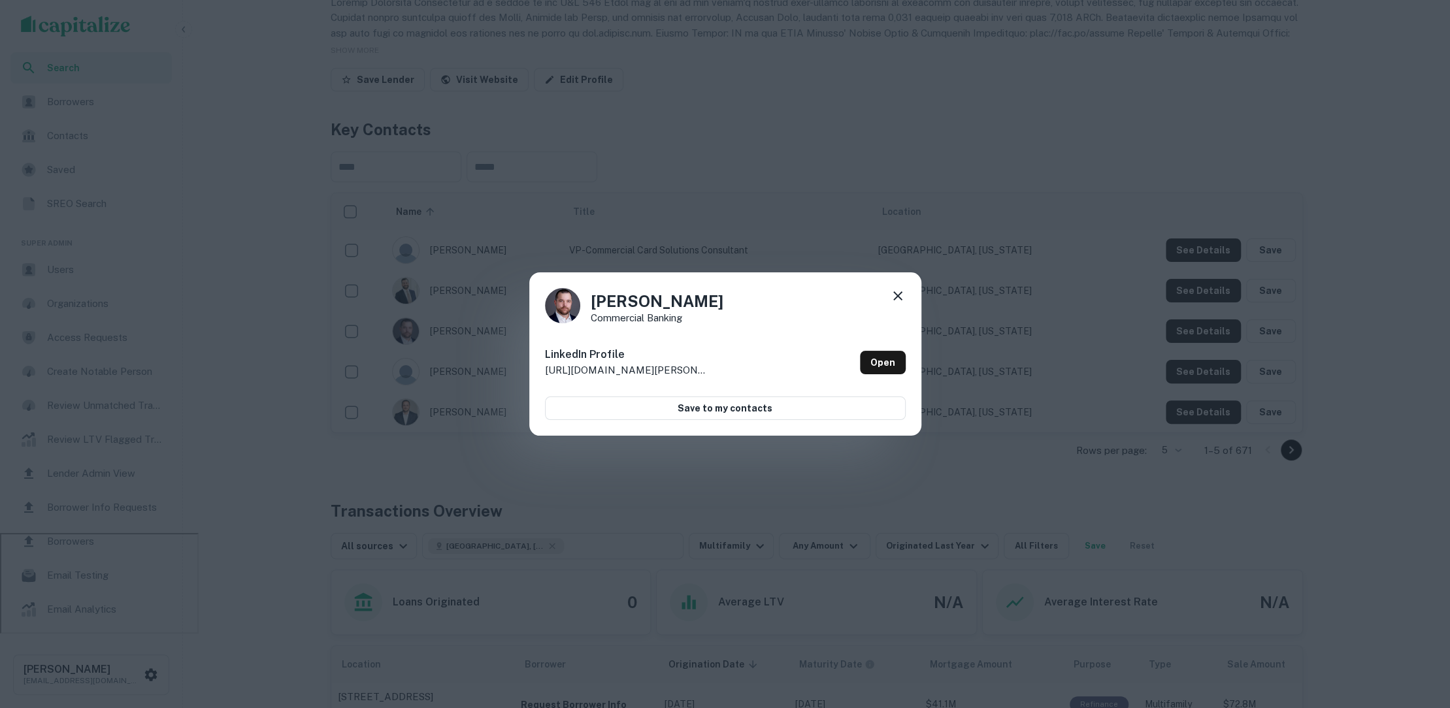
click at [895, 292] on icon at bounding box center [898, 296] width 16 height 16
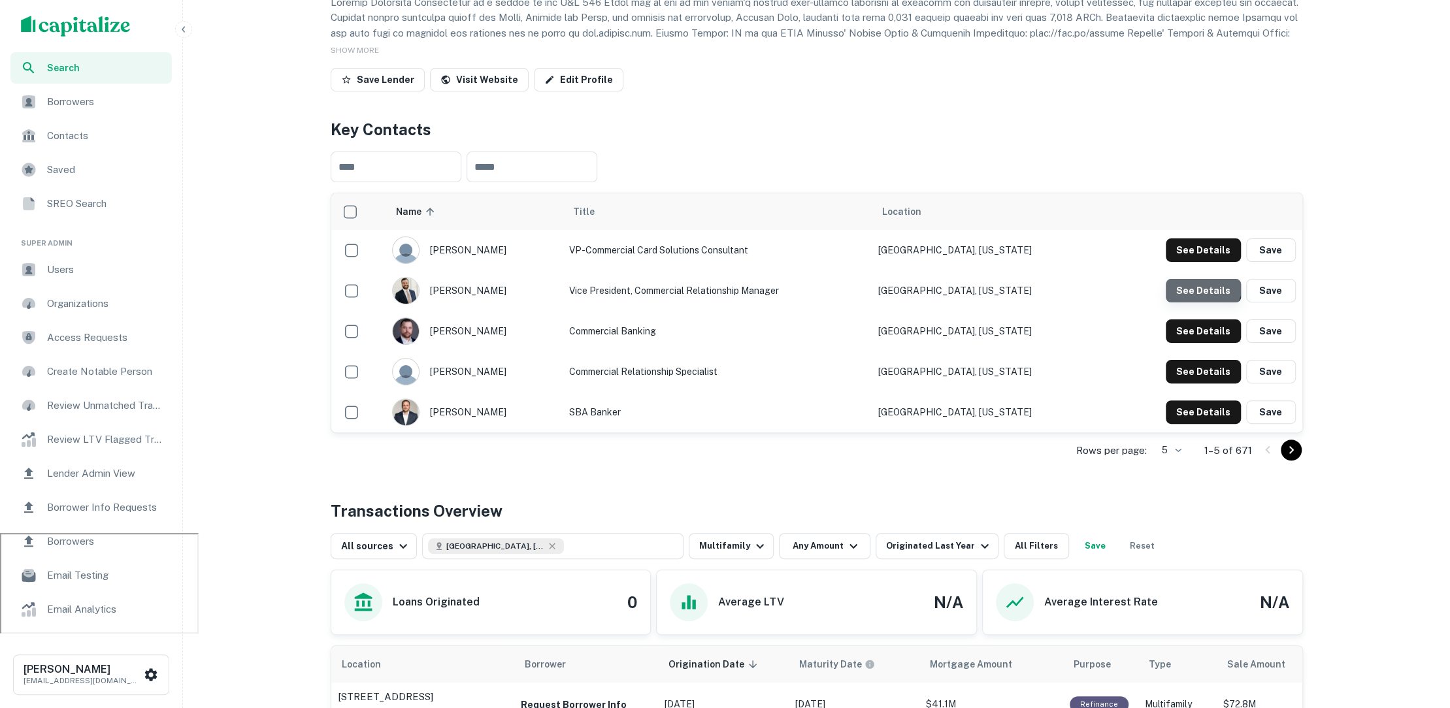
click at [1204, 284] on button "See Details" at bounding box center [1203, 291] width 75 height 24
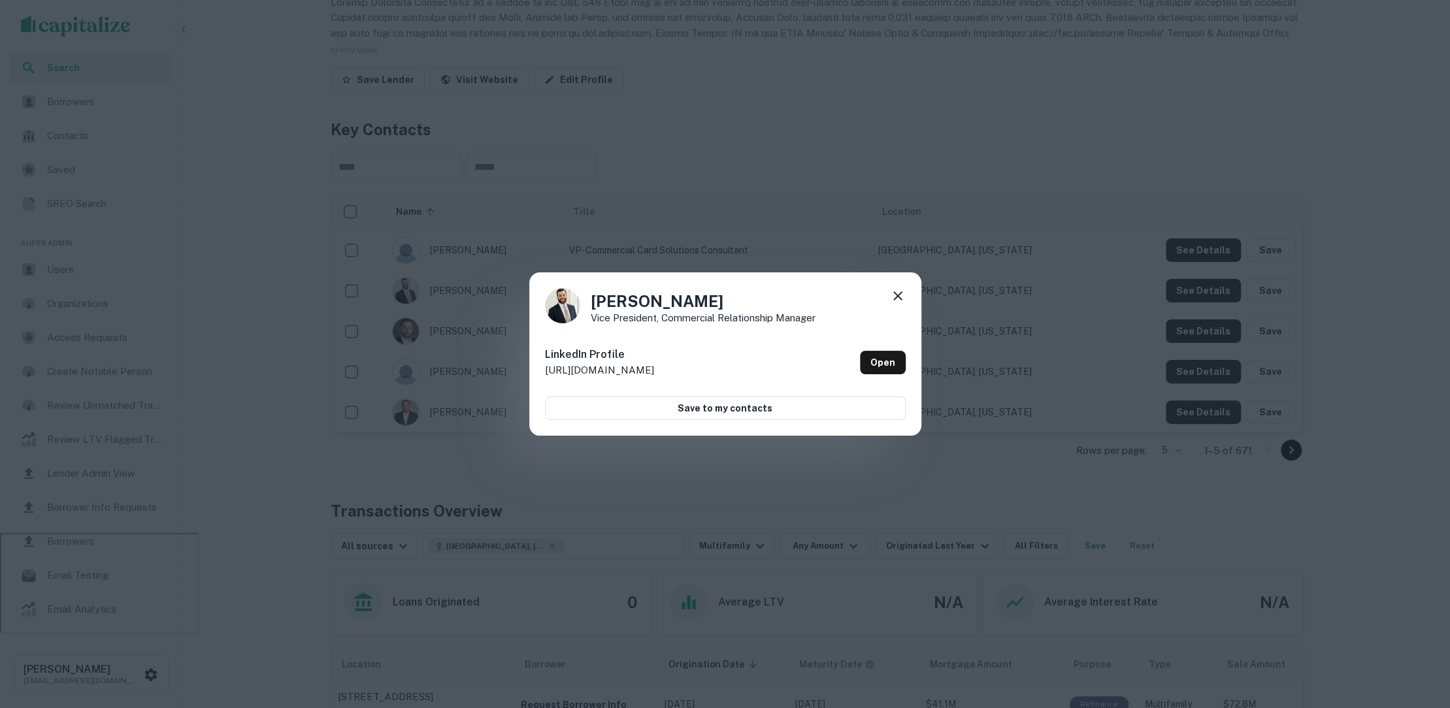
click at [984, 369] on div "[PERSON_NAME] Vice President, Commercial Relationship Manager LinkedIn Profile …" at bounding box center [725, 354] width 1450 height 708
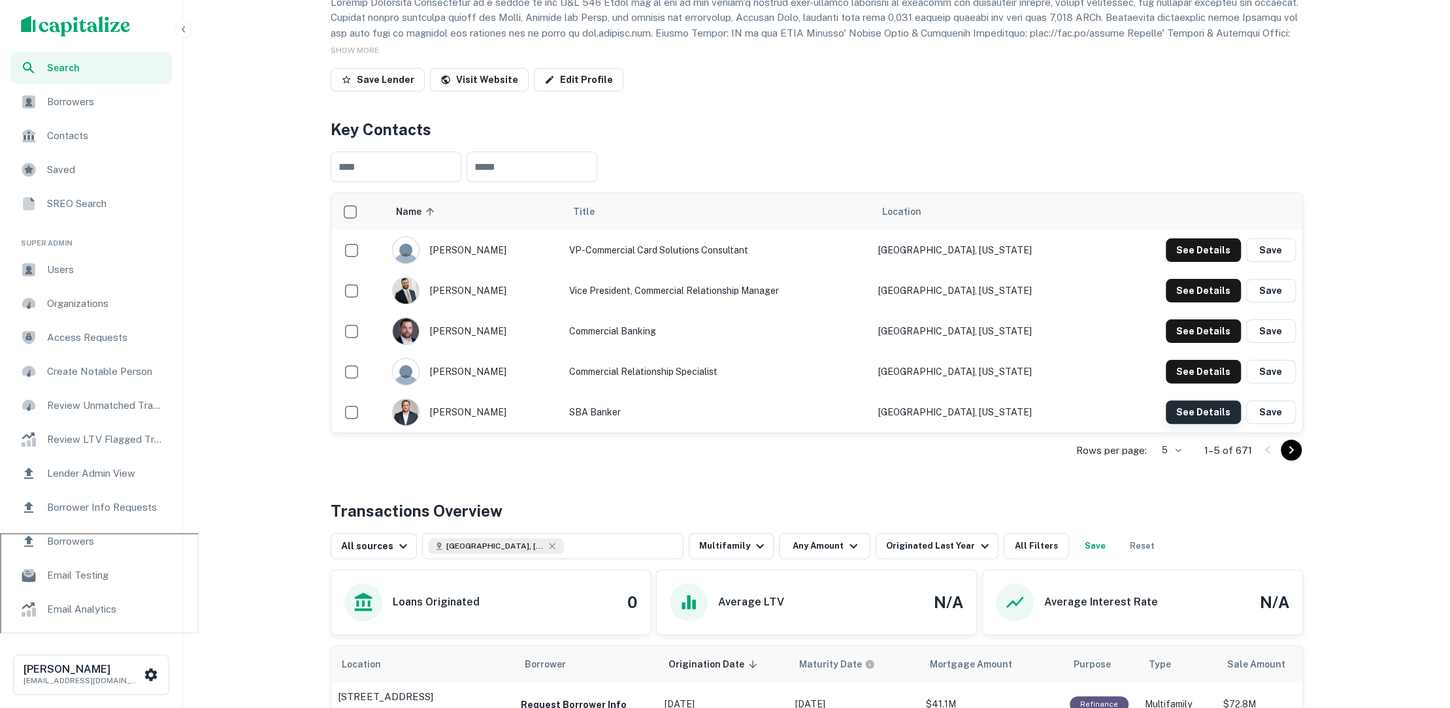
click at [1178, 418] on button "See Details" at bounding box center [1203, 413] width 75 height 24
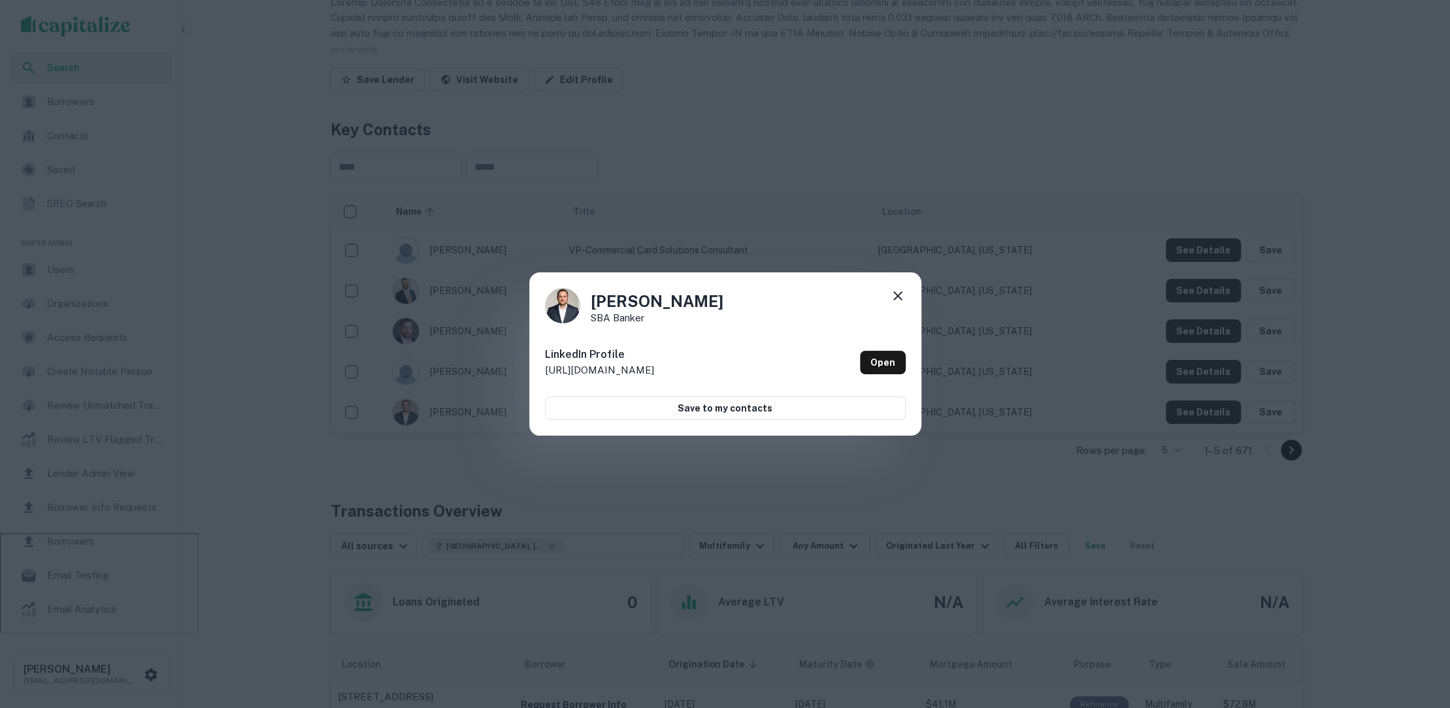
click at [863, 465] on div "[PERSON_NAME] SBA Banker LinkedIn Profile [URL][DOMAIN_NAME] Open Save to my co…" at bounding box center [725, 354] width 1450 height 708
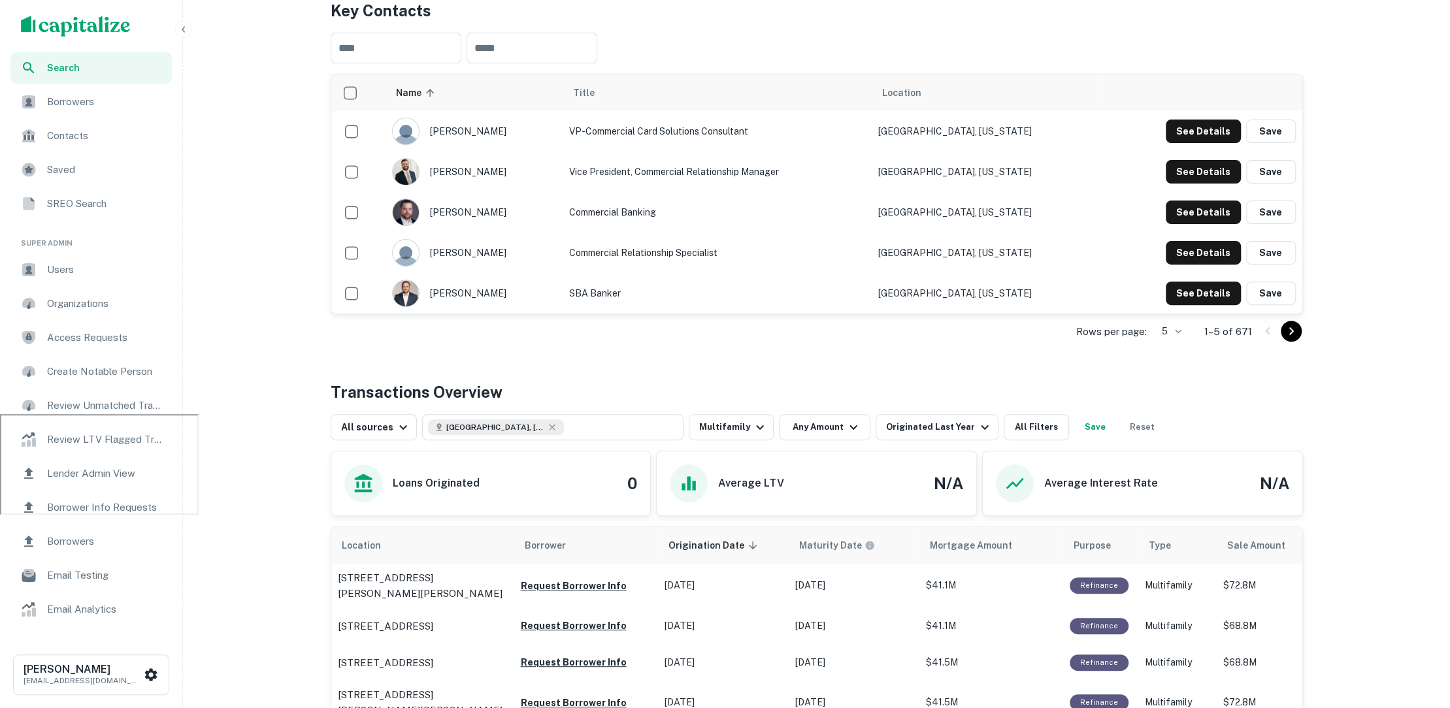
scroll to position [293, 0]
click at [1170, 327] on body "Search Borrowers Contacts Saved SREO Search Super Admin Users Organizations Acc…" at bounding box center [725, 61] width 1450 height 708
click at [1164, 429] on li "50" at bounding box center [1170, 428] width 34 height 24
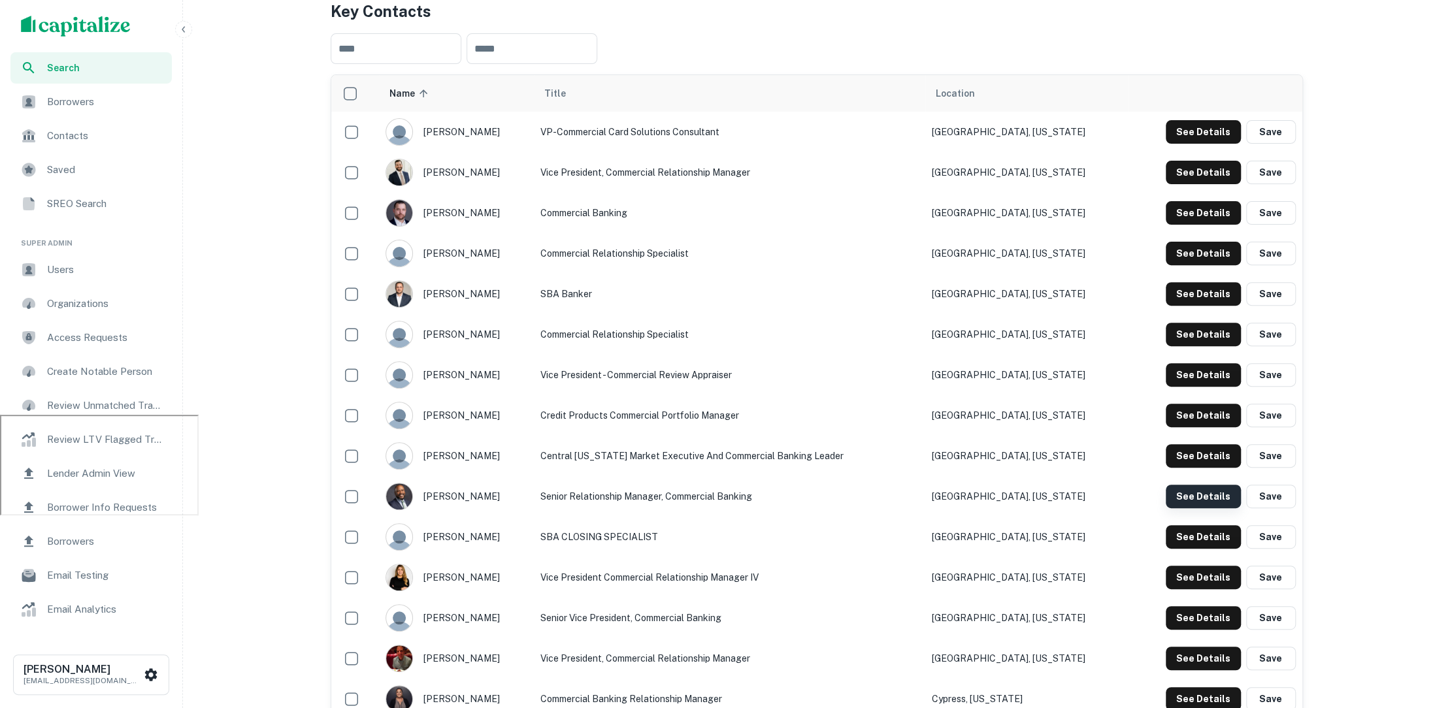
click at [1219, 496] on button "See Details" at bounding box center [1203, 497] width 75 height 24
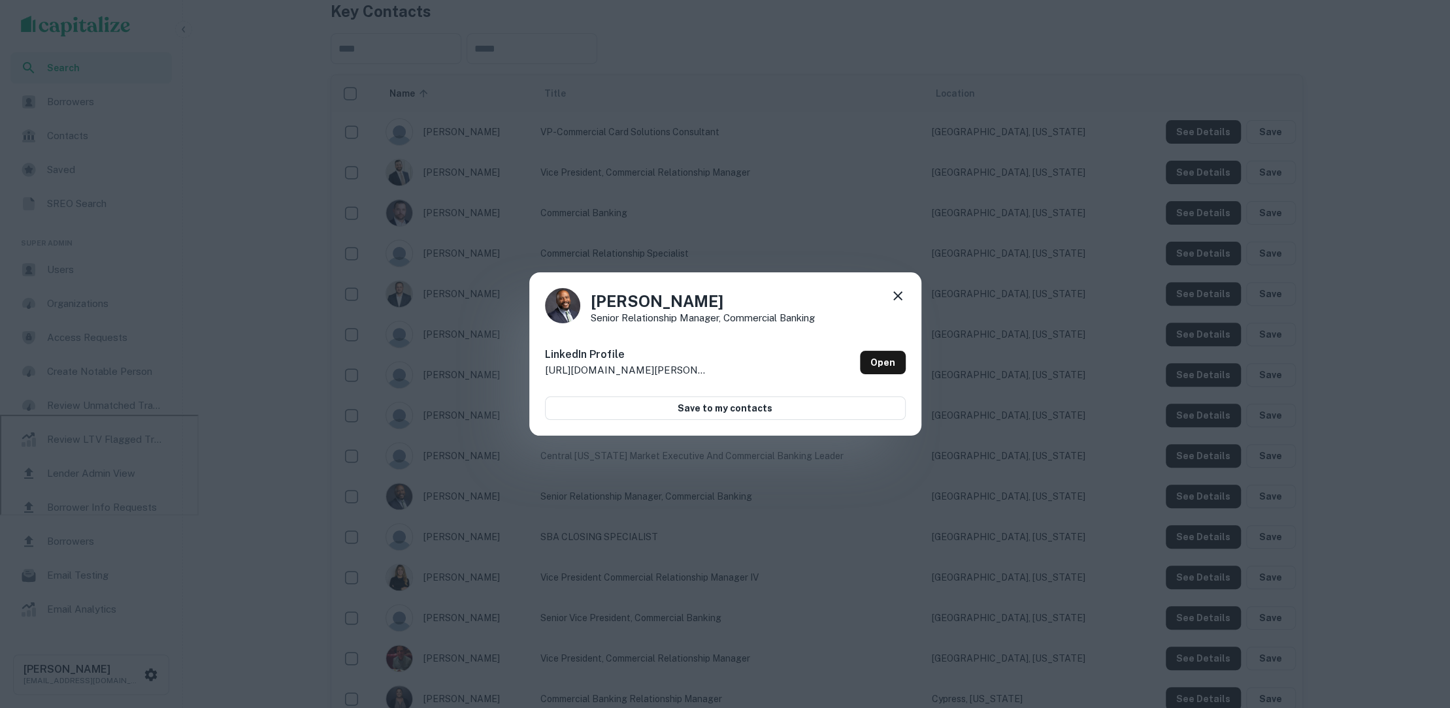
click at [1184, 522] on div "[PERSON_NAME] Senior Relationship Manager, Commercial Banking LinkedIn Profile …" at bounding box center [725, 354] width 1450 height 708
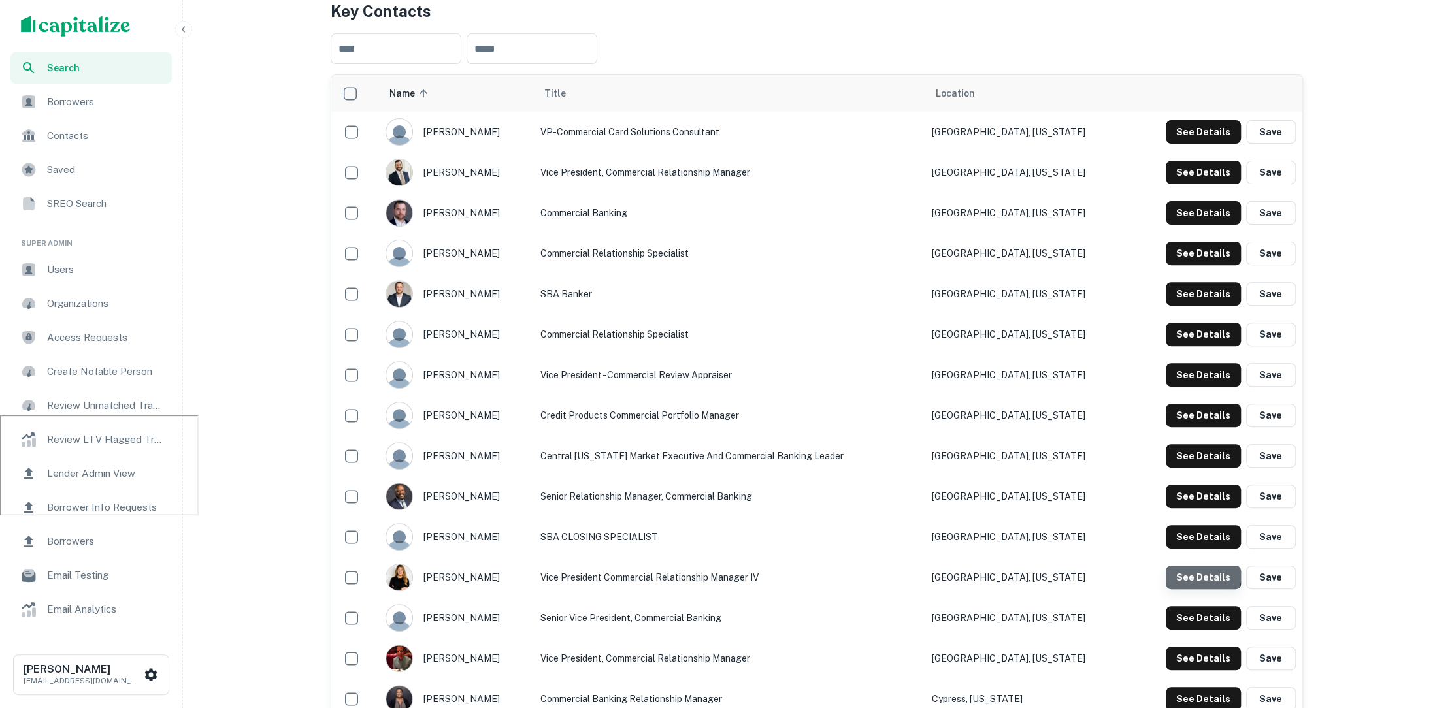
click at [1193, 567] on button "See Details" at bounding box center [1203, 578] width 75 height 24
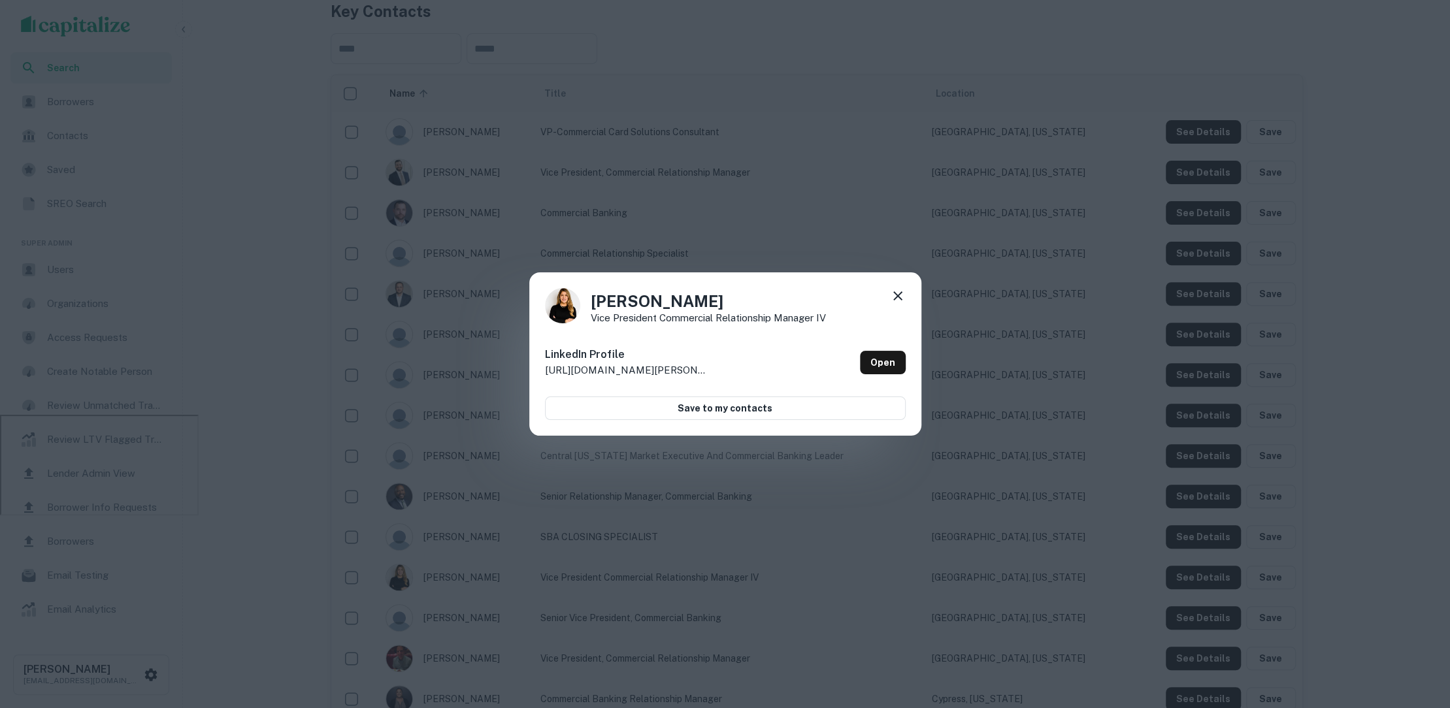
click at [1164, 578] on div "[PERSON_NAME] Vice President Commercial Relationship Manager IV LinkedIn Profil…" at bounding box center [725, 354] width 1450 height 708
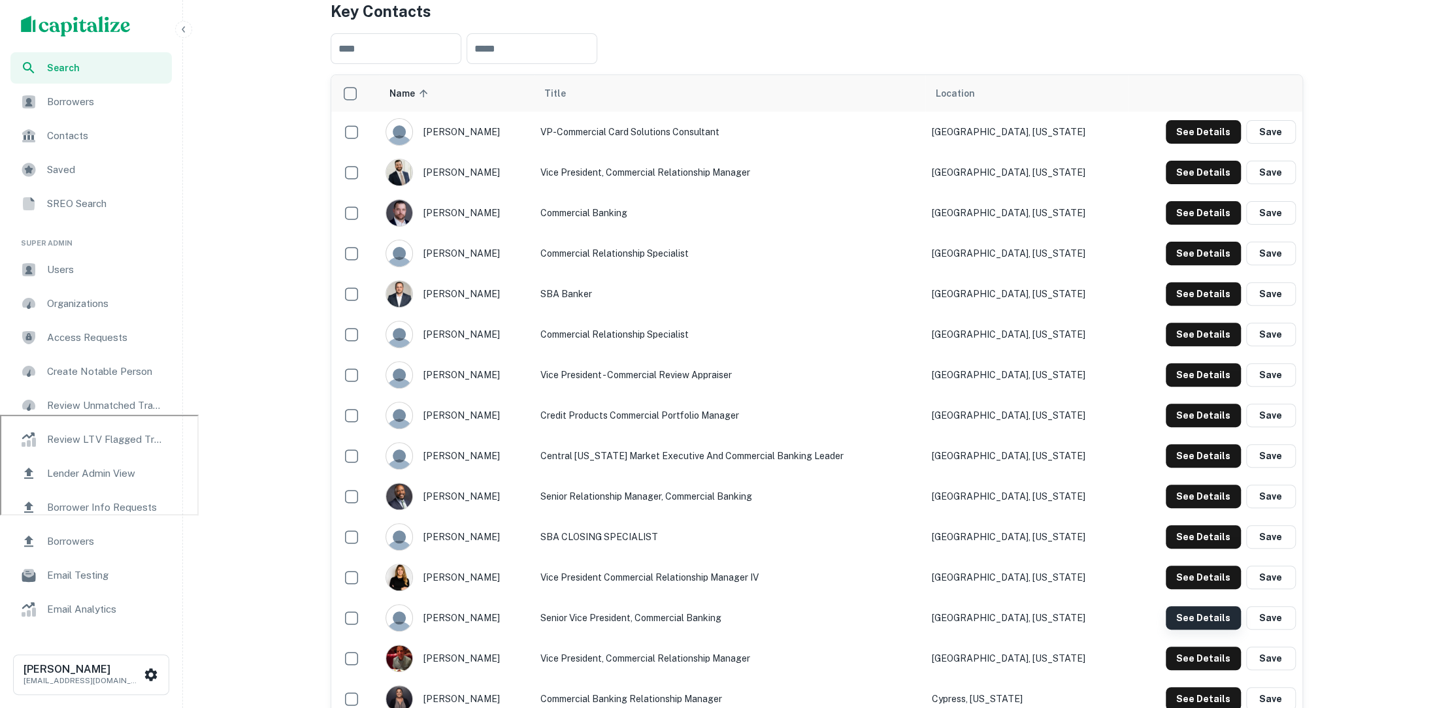
click at [1185, 618] on button "See Details" at bounding box center [1203, 618] width 75 height 24
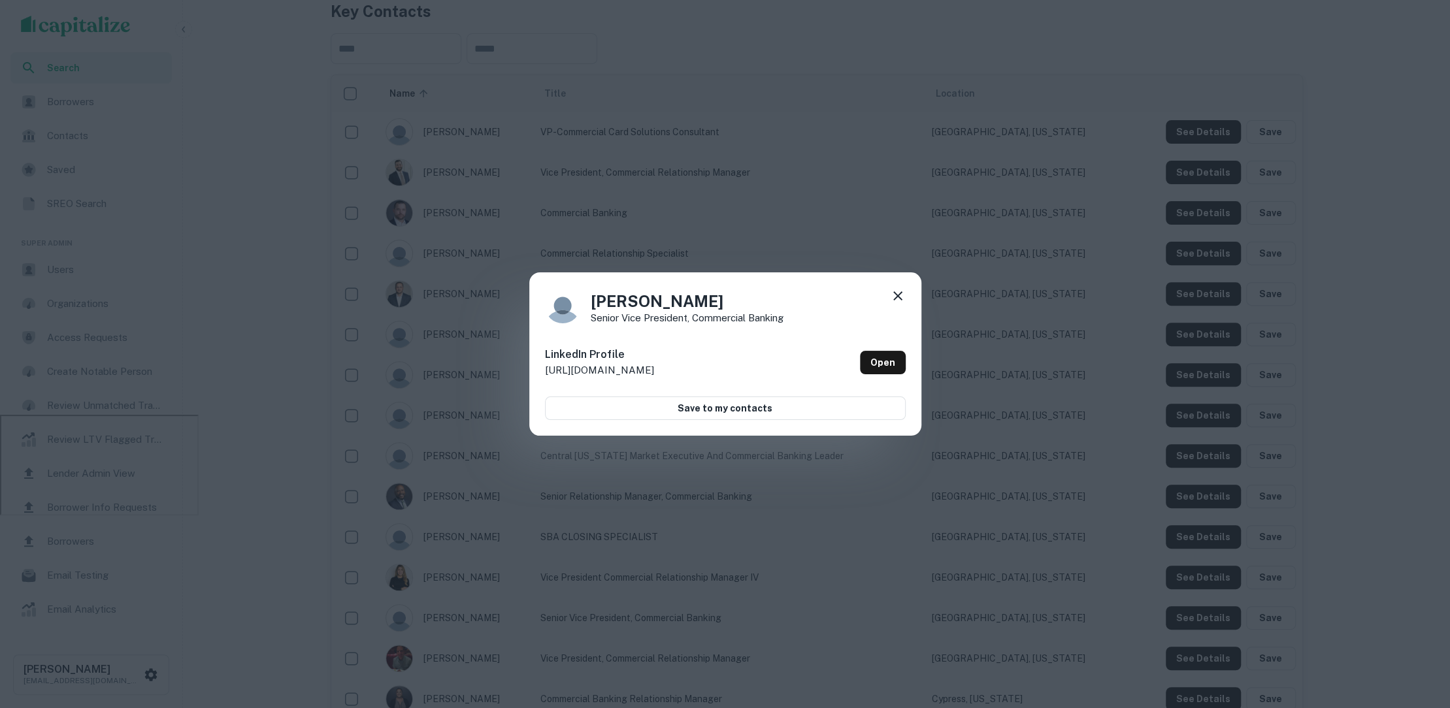
click at [1084, 587] on div "[PERSON_NAME] Senior Vice President, Commercial Banking LinkedIn Profile [URL][…" at bounding box center [725, 354] width 1450 height 708
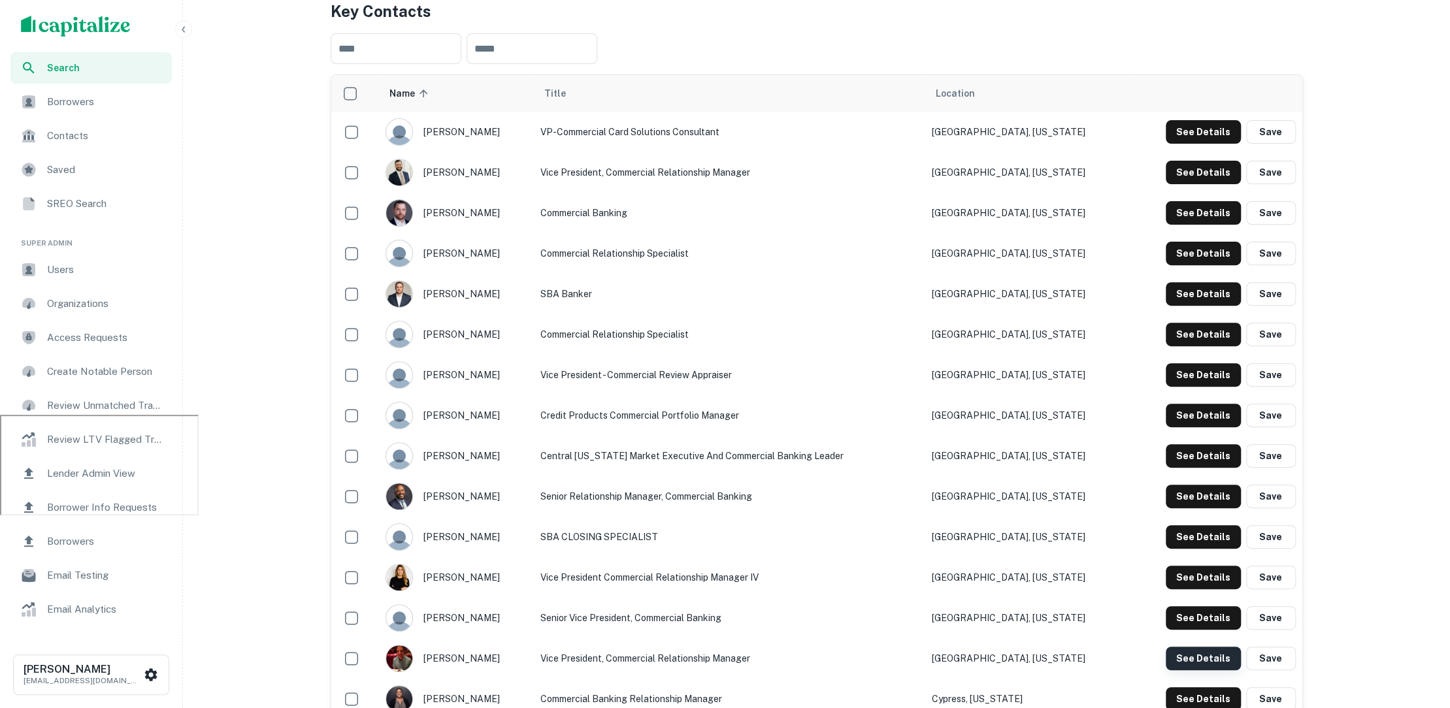
click at [1189, 654] on button "See Details" at bounding box center [1203, 659] width 75 height 24
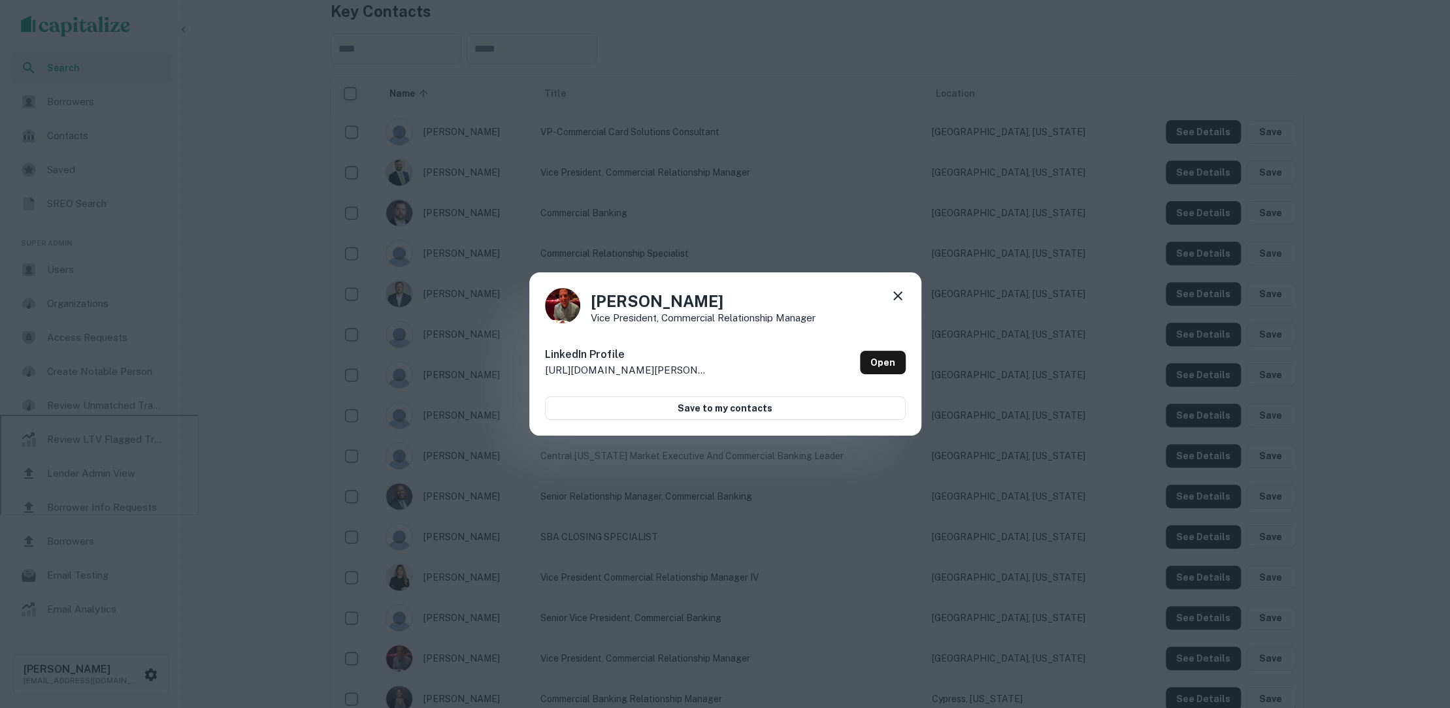
click at [1123, 577] on div "[PERSON_NAME] Vice President, Commercial Relationship Manager LinkedIn Profile …" at bounding box center [725, 354] width 1450 height 708
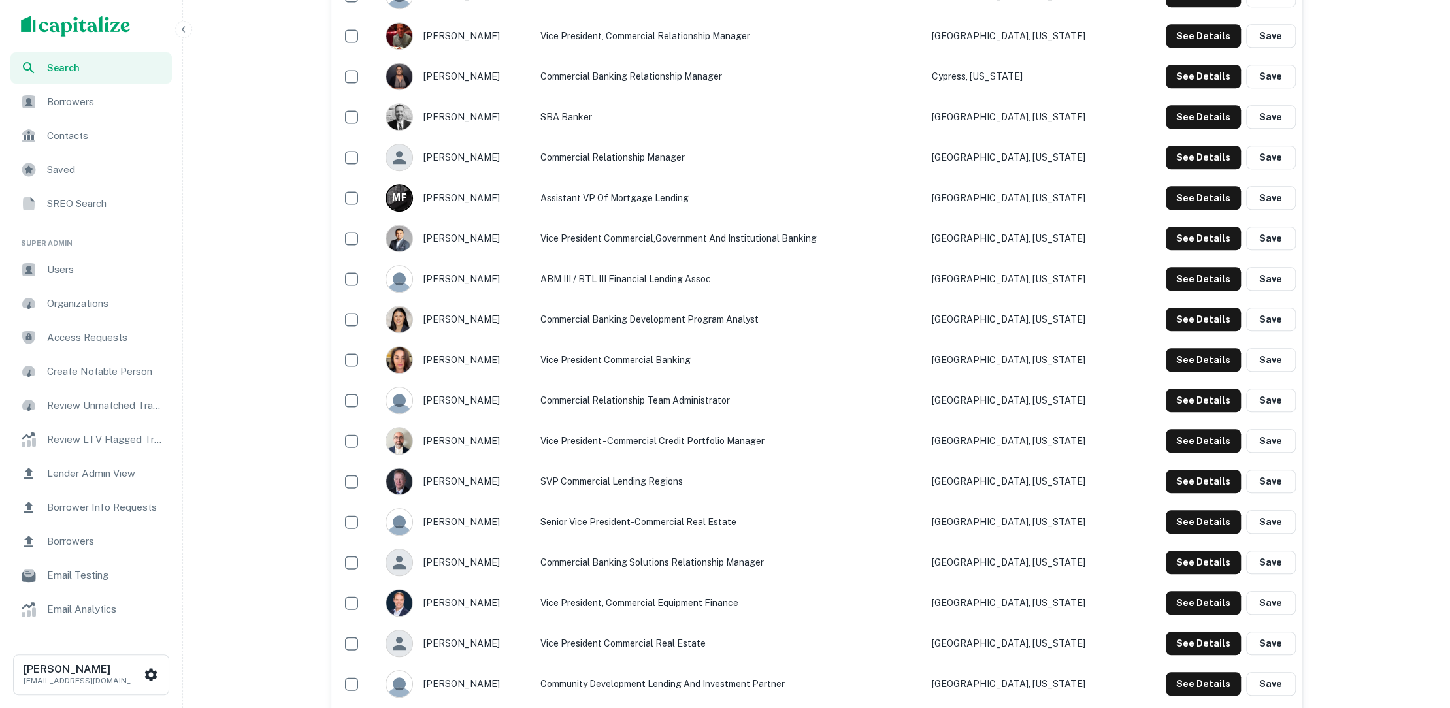
scroll to position [934, 0]
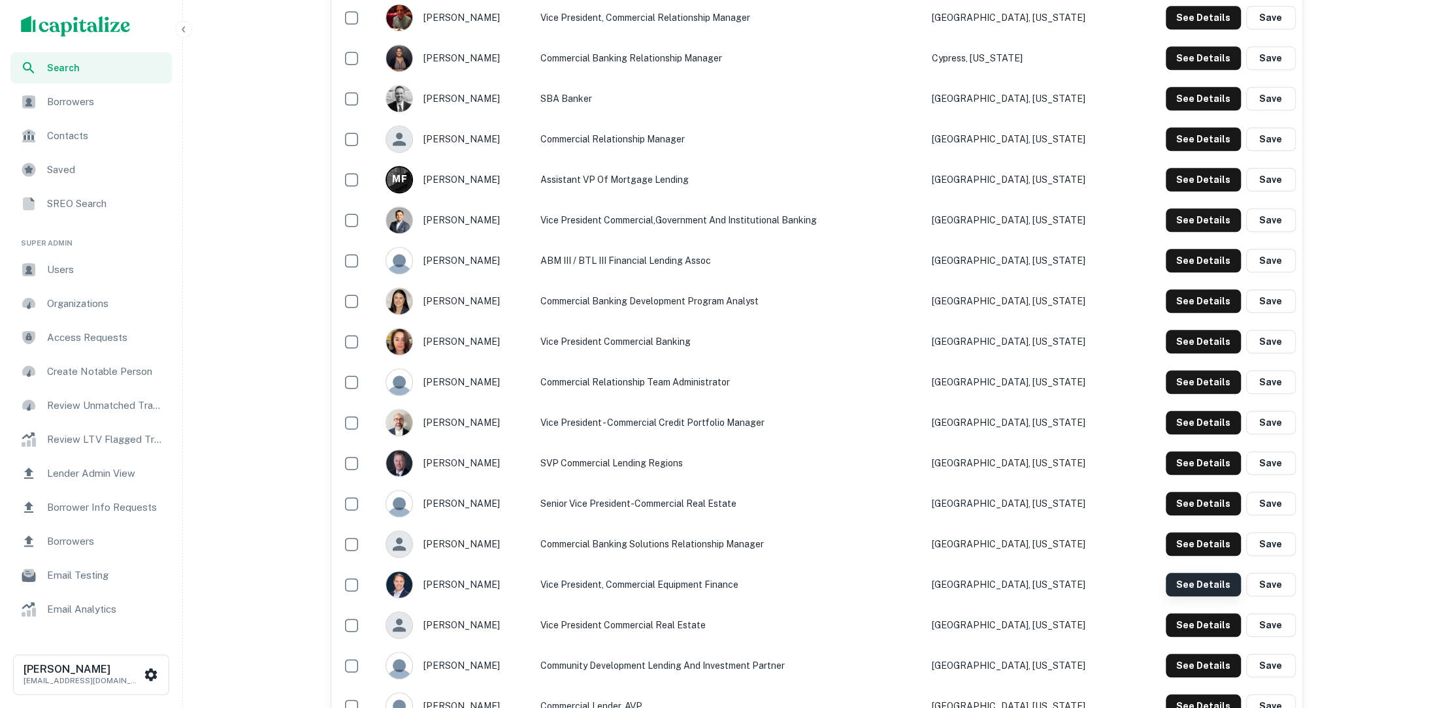
click at [1205, 583] on button "See Details" at bounding box center [1203, 585] width 75 height 24
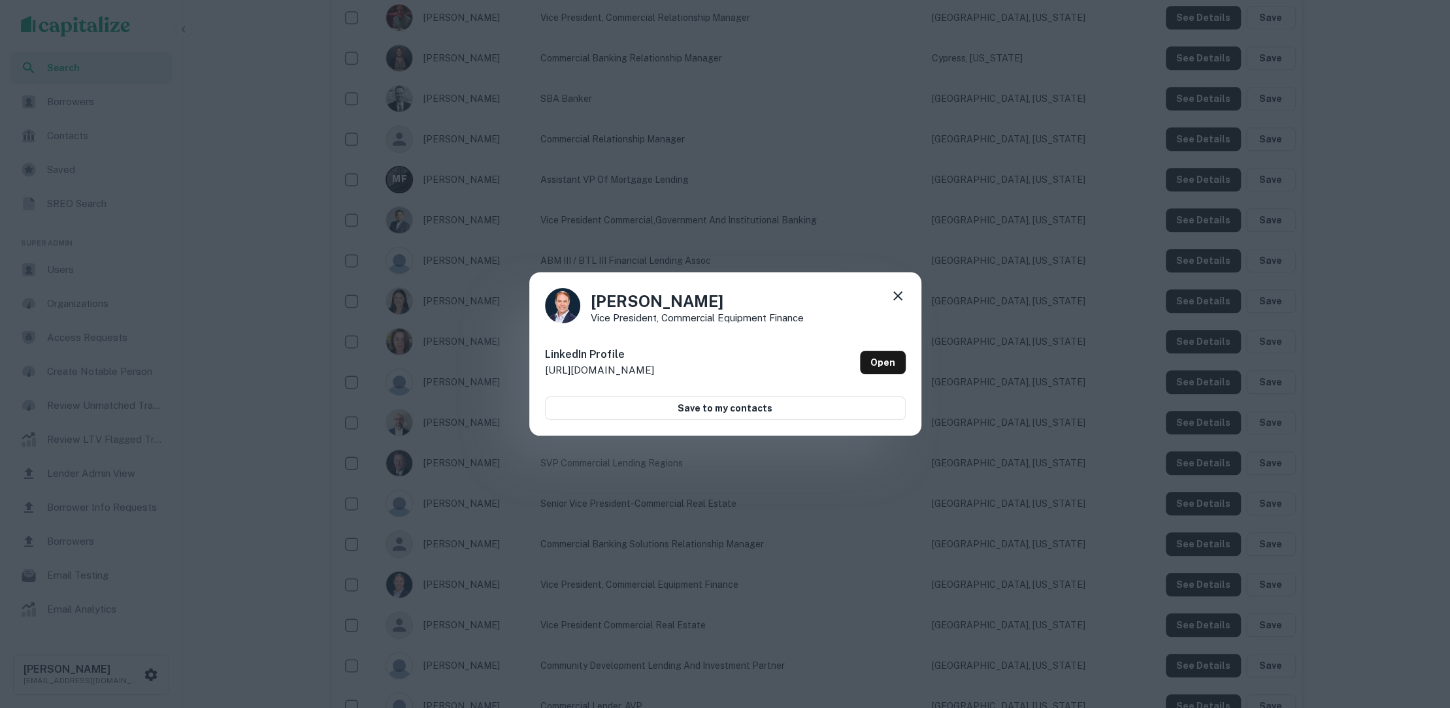
click at [1136, 566] on div "[PERSON_NAME] Vice President, Commercial Equipment Finance LinkedIn Profile [UR…" at bounding box center [725, 354] width 1450 height 708
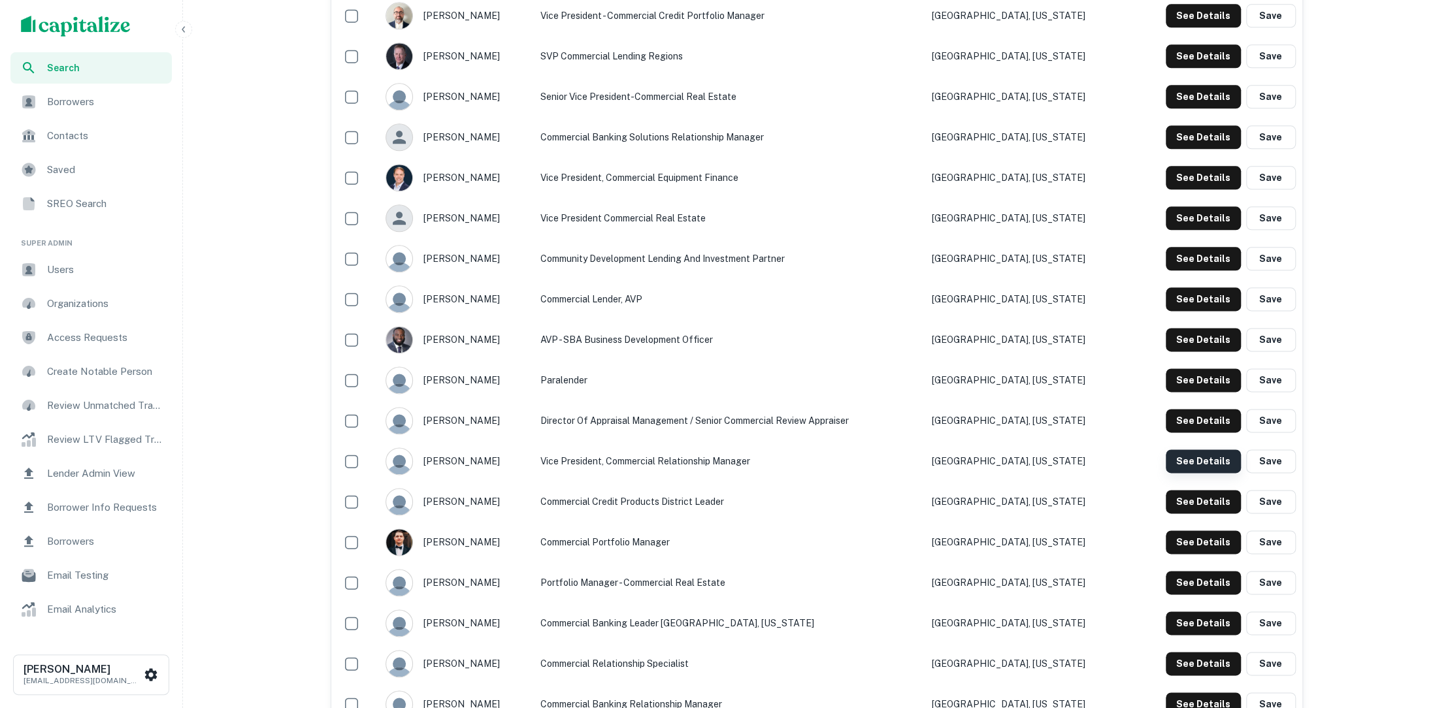
scroll to position [1354, 0]
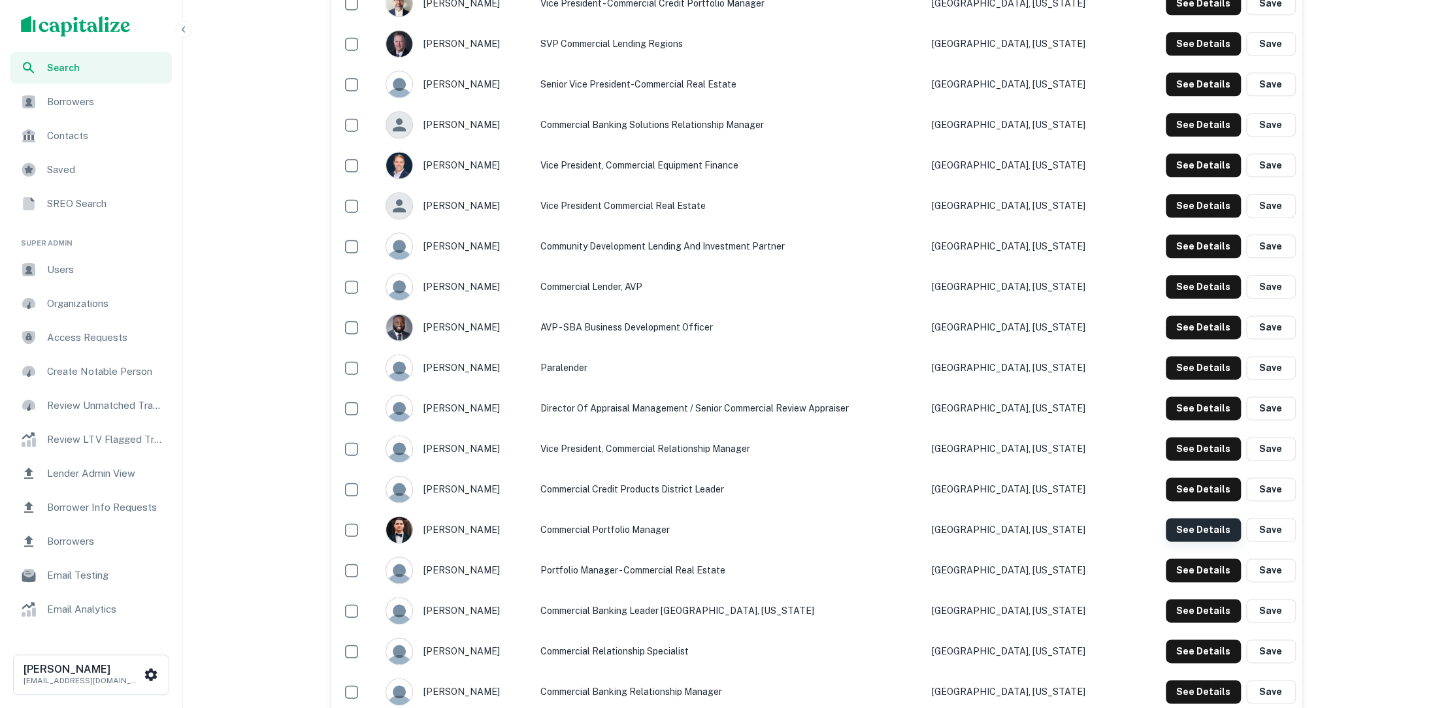
click at [1207, 524] on button "See Details" at bounding box center [1203, 530] width 75 height 24
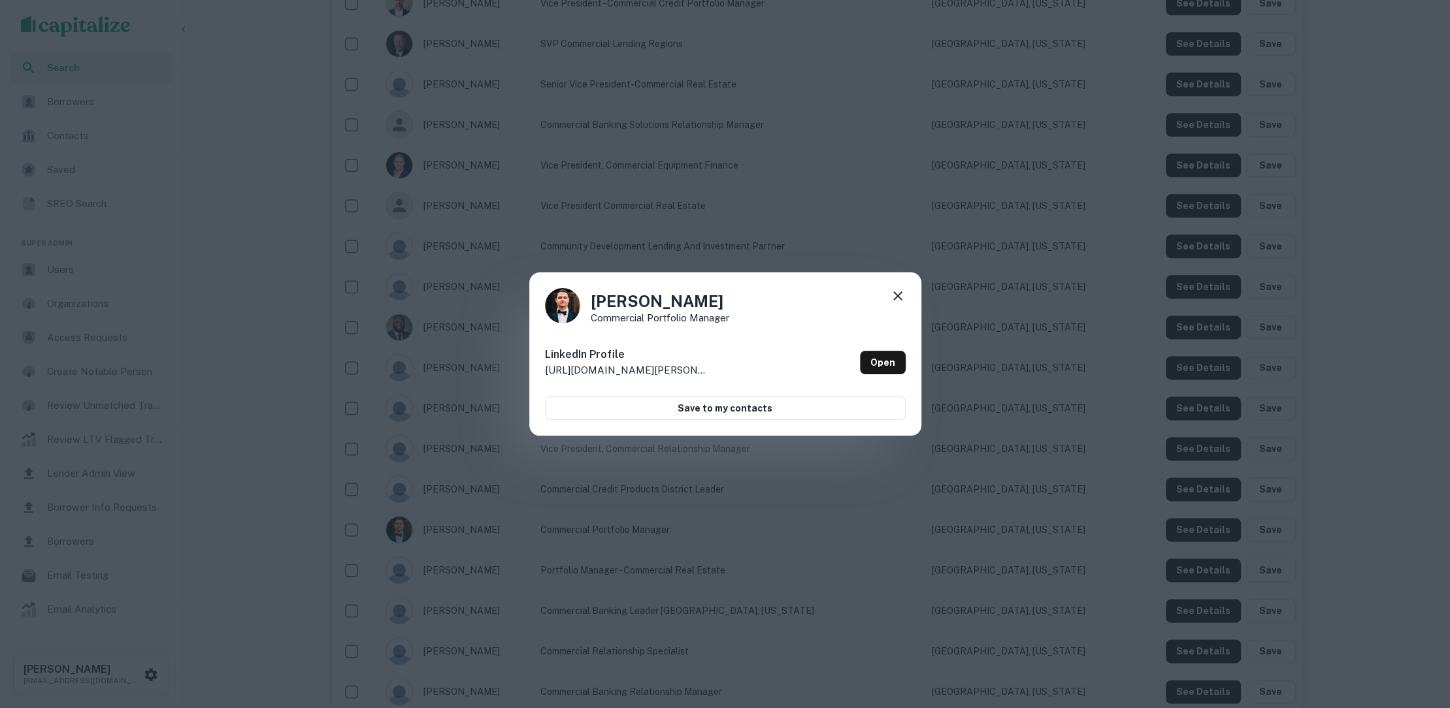
click at [976, 482] on div "[PERSON_NAME] Commercial Portfolio Manager LinkedIn Profile [URL][DOMAIN_NAME][…" at bounding box center [725, 354] width 1450 height 708
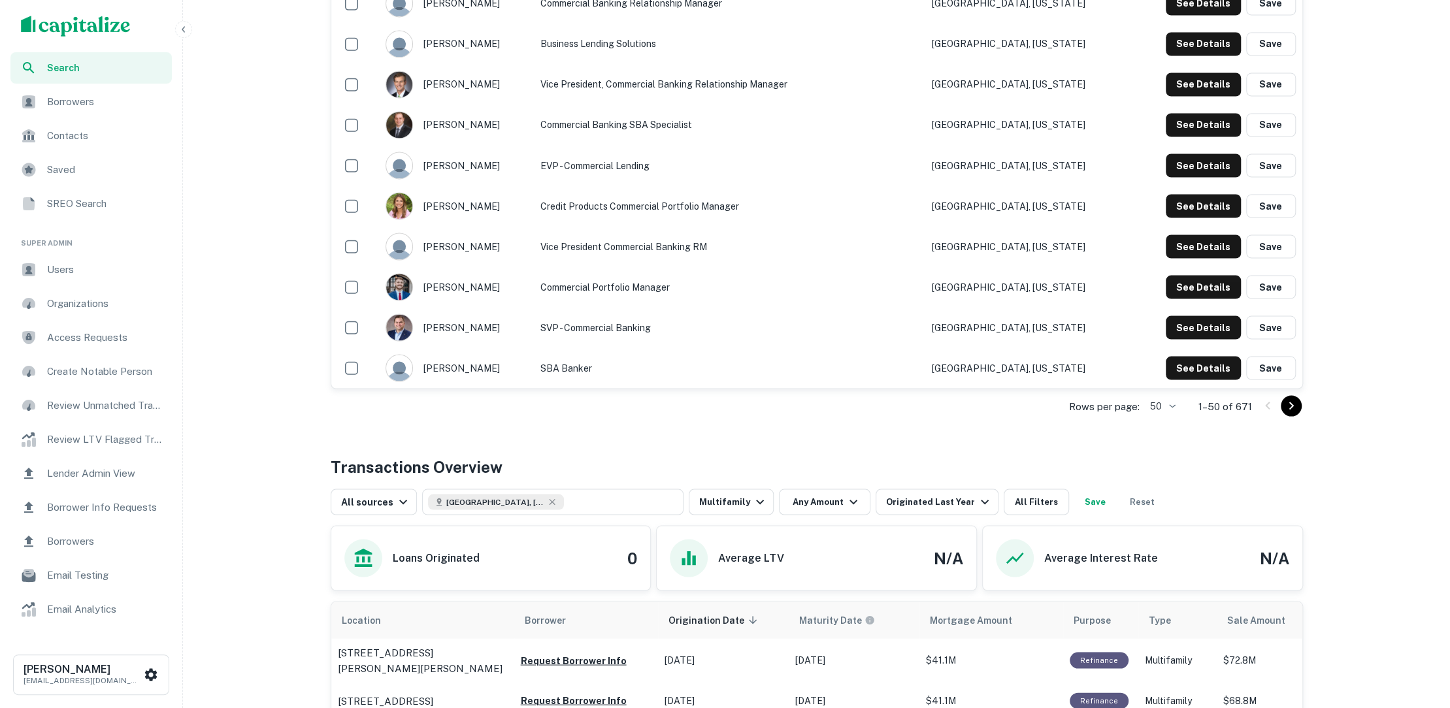
scroll to position [2128, 0]
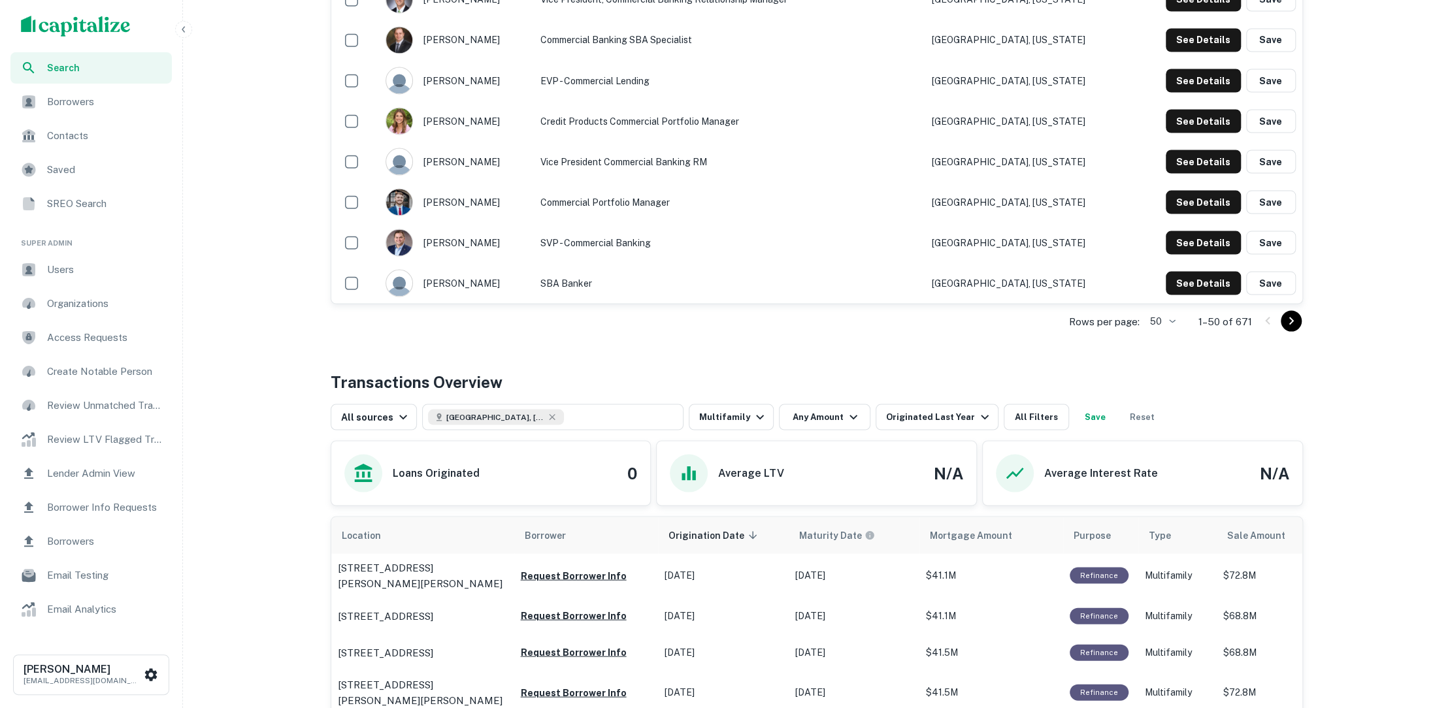
click at [1164, 388] on li "25" at bounding box center [1163, 394] width 34 height 24
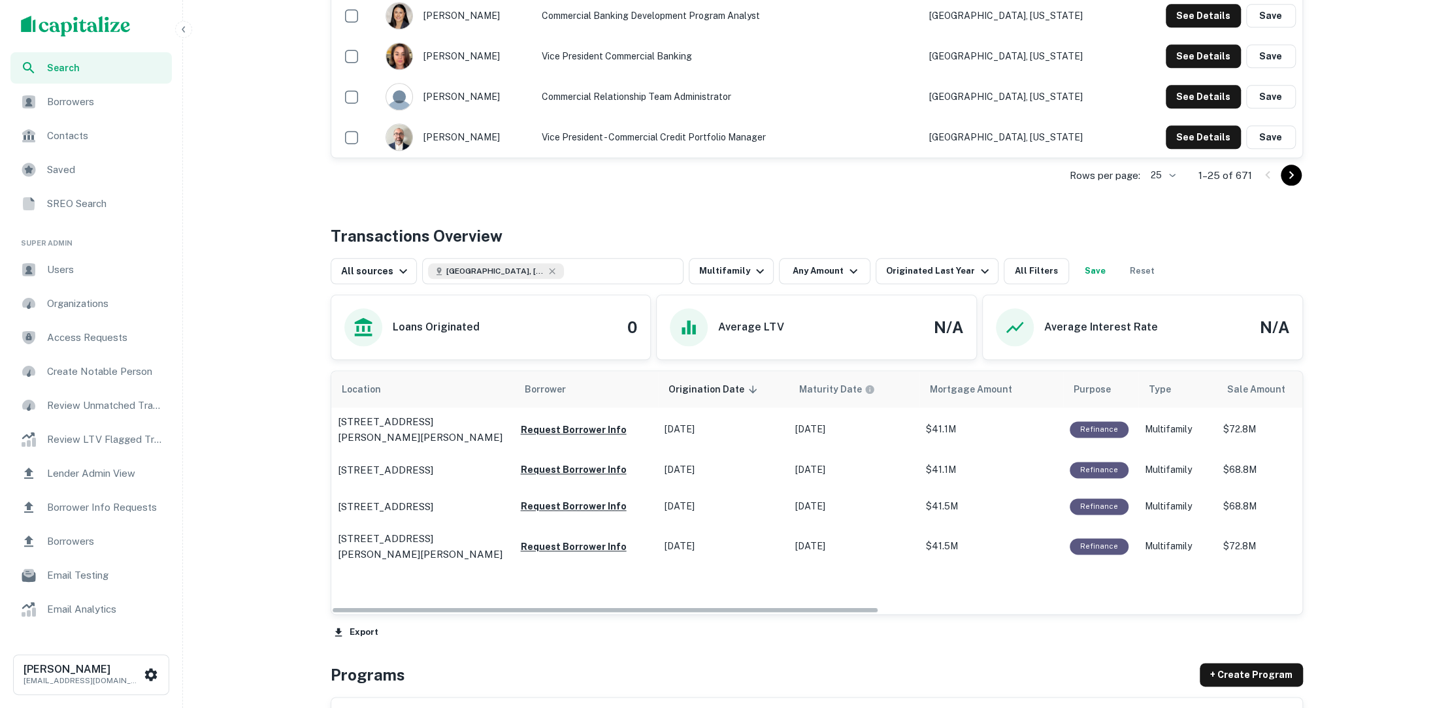
scroll to position [767, 0]
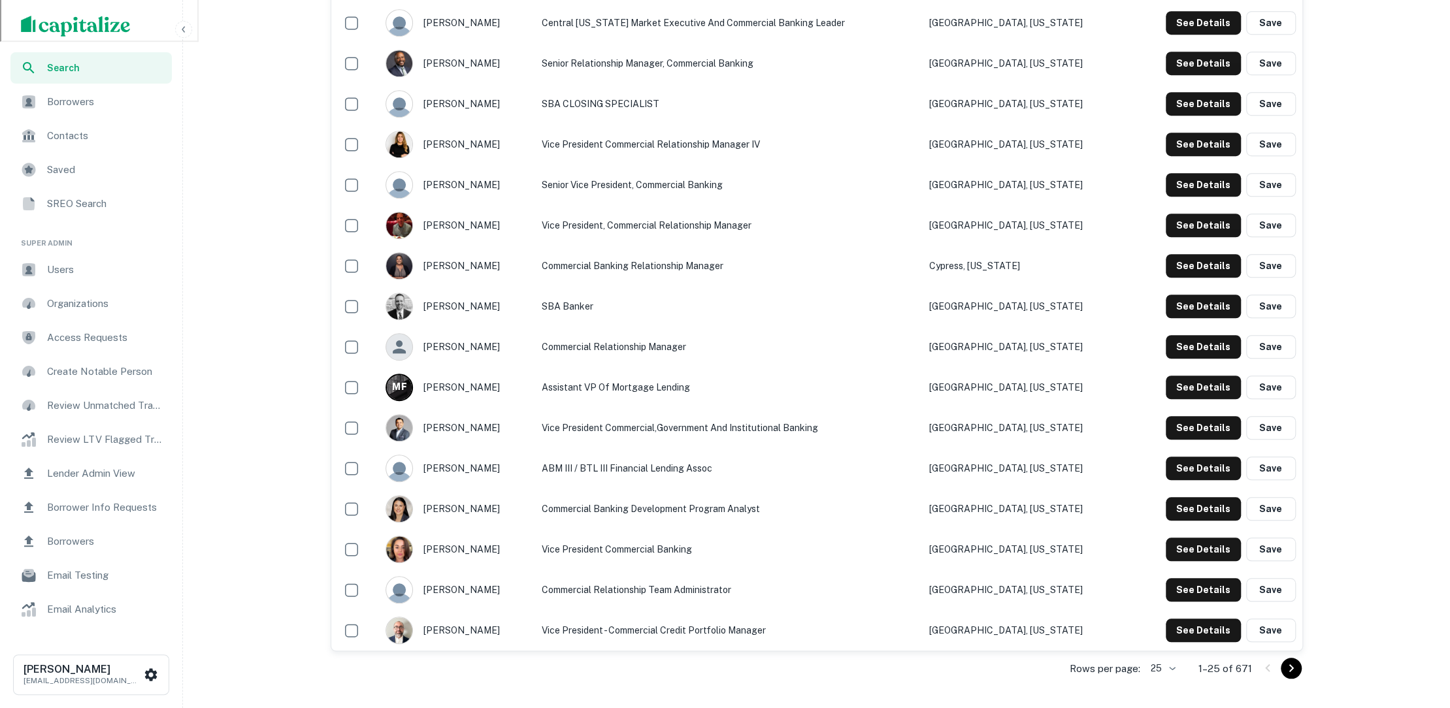
click at [452, 220] on div "[PERSON_NAME]" at bounding box center [457, 225] width 143 height 27
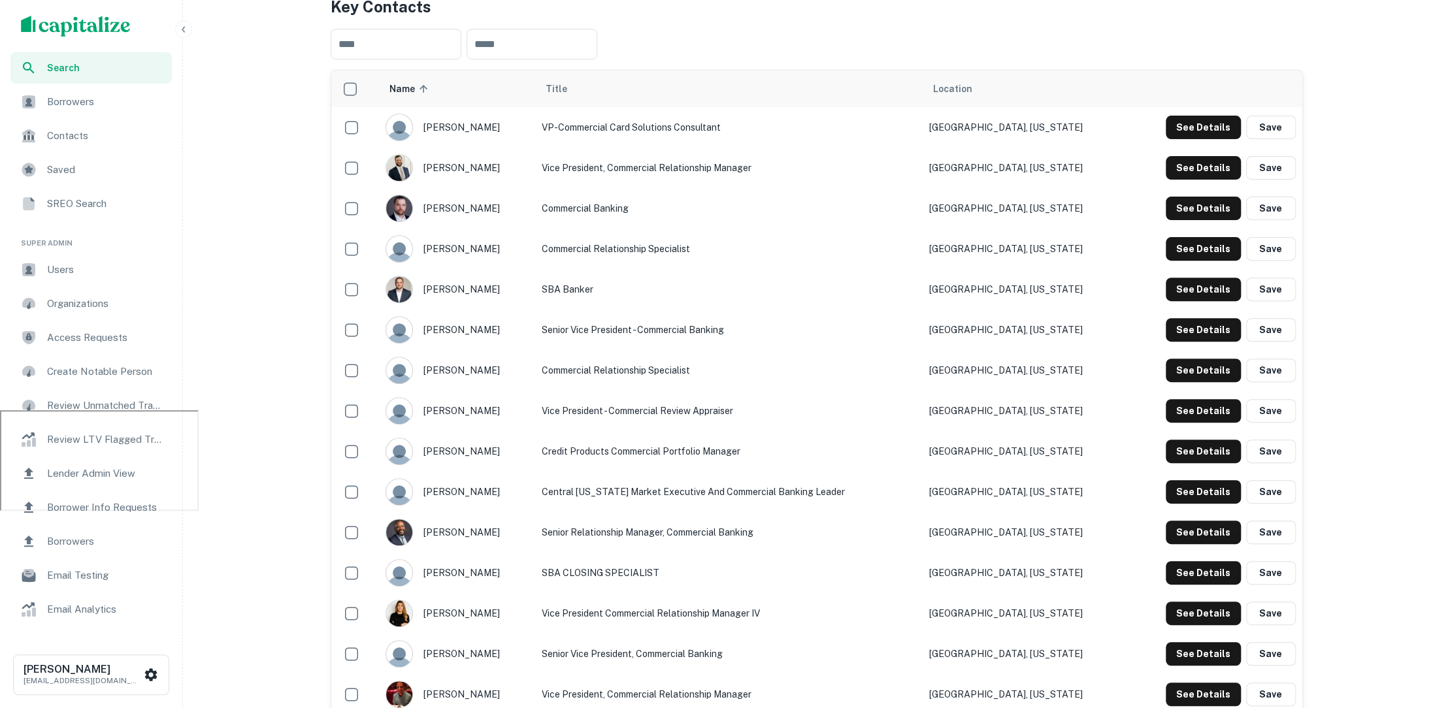
scroll to position [284, 0]
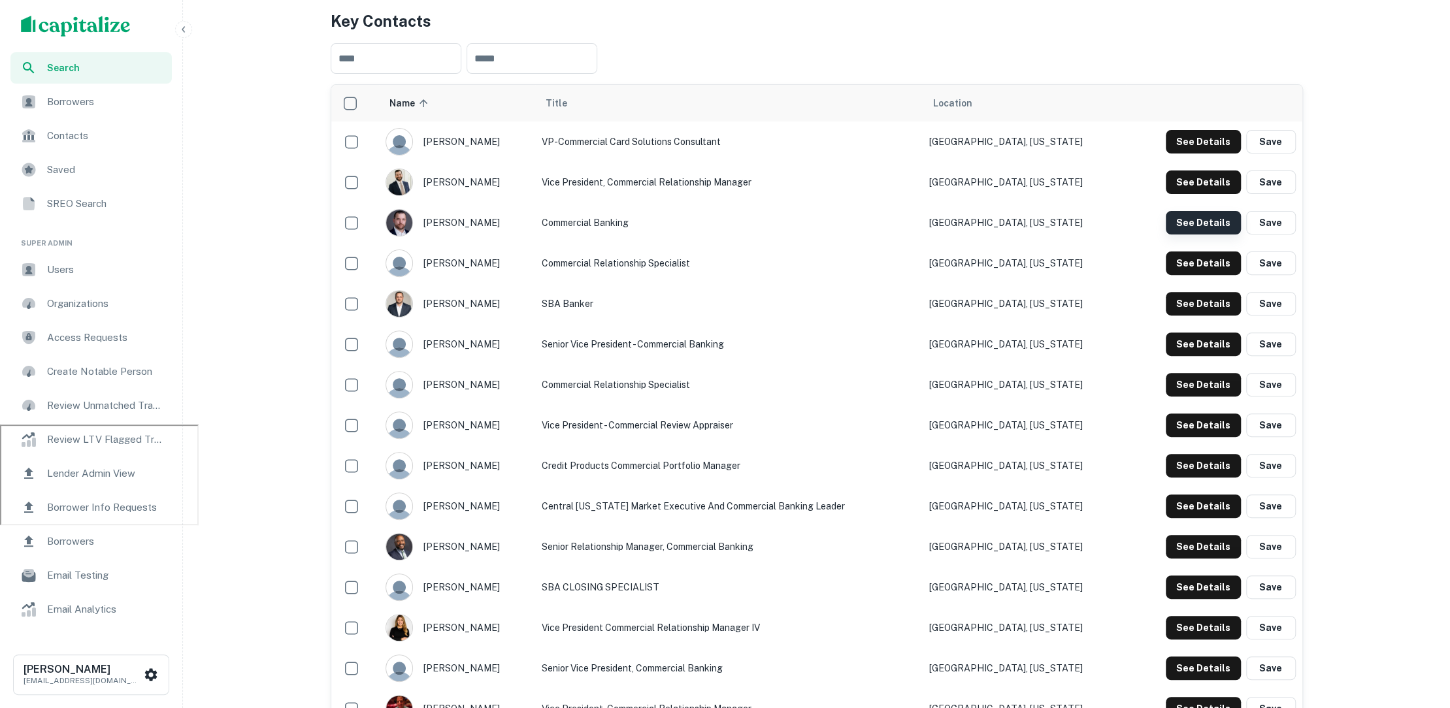
click at [1198, 212] on button "See Details" at bounding box center [1203, 223] width 75 height 24
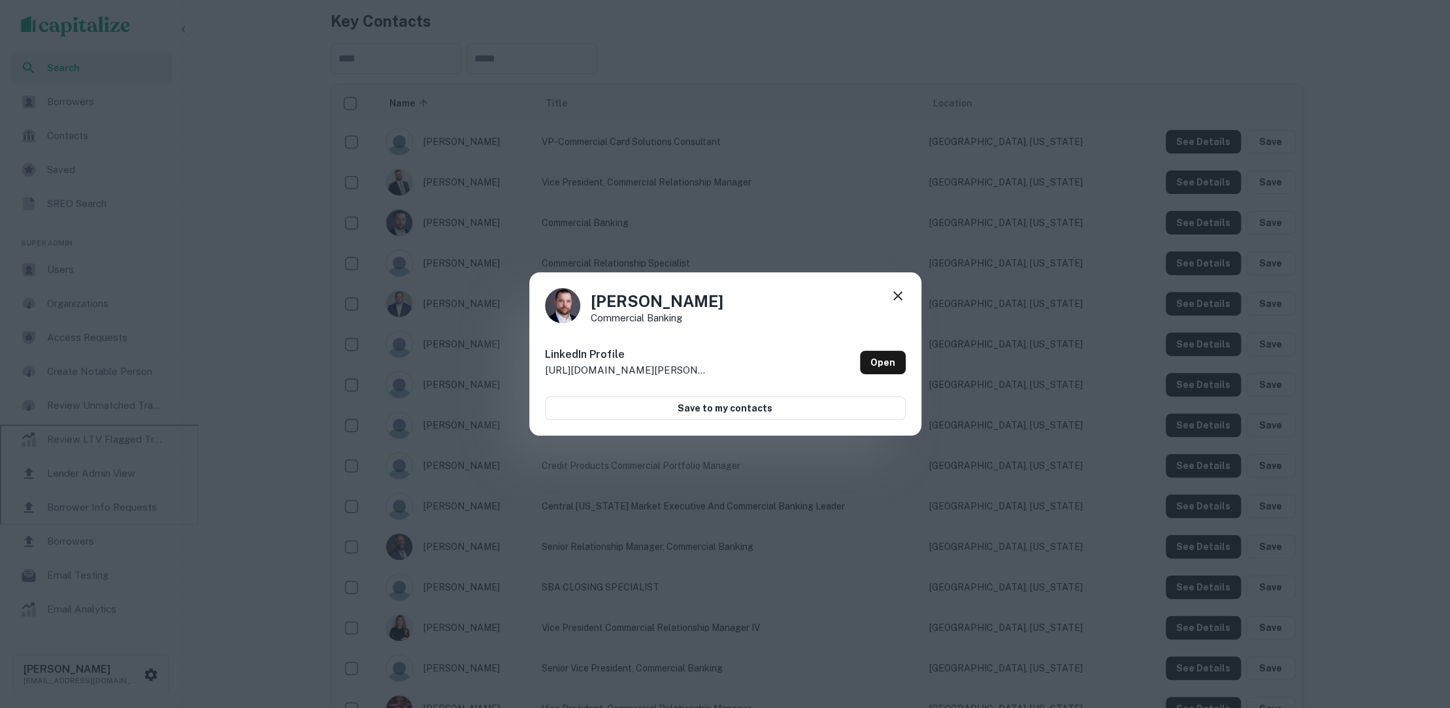
click at [865, 350] on div "LinkedIn Profile [URL][DOMAIN_NAME][PERSON_NAME] Open" at bounding box center [725, 362] width 361 height 47
click at [871, 359] on link "Open" at bounding box center [883, 363] width 46 height 24
click at [901, 294] on icon at bounding box center [898, 296] width 16 height 16
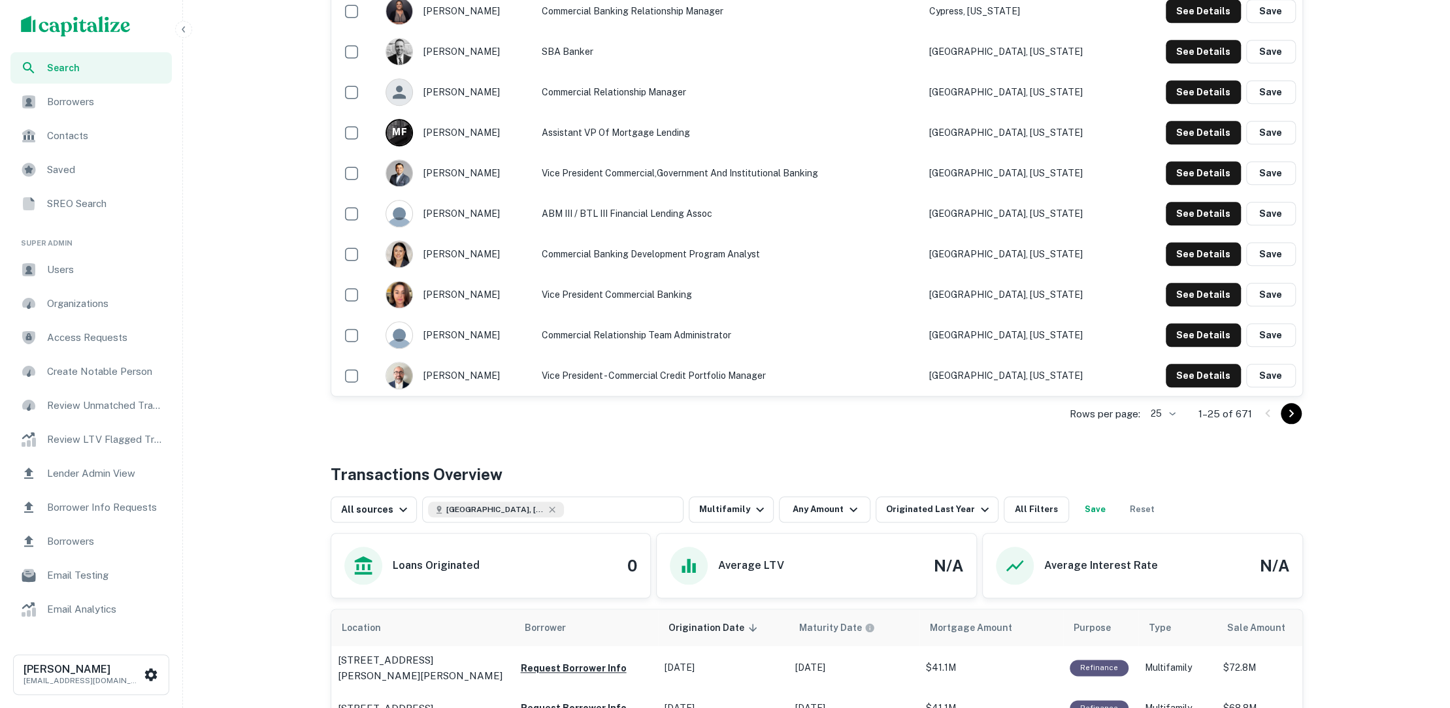
scroll to position [1043, 0]
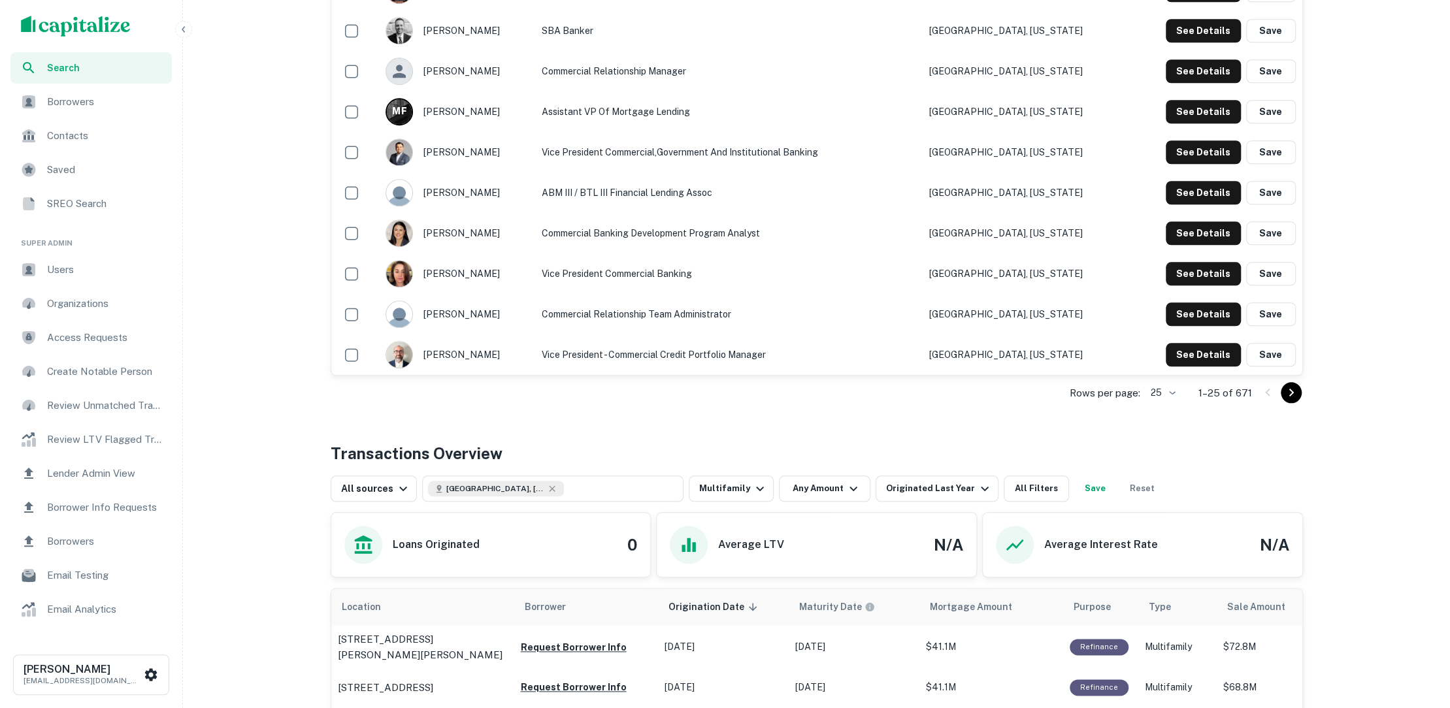
click at [1155, 435] on li "10" at bounding box center [1163, 443] width 34 height 24
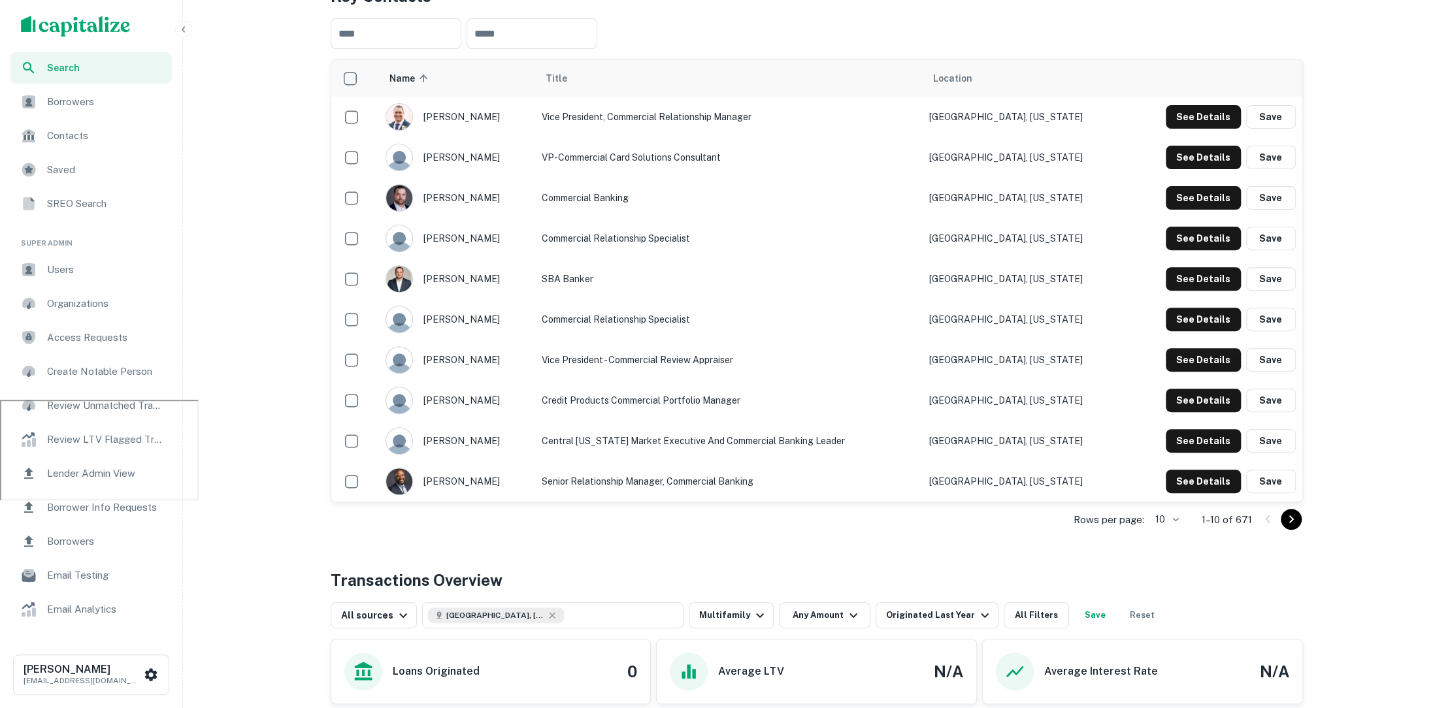
scroll to position [293, 0]
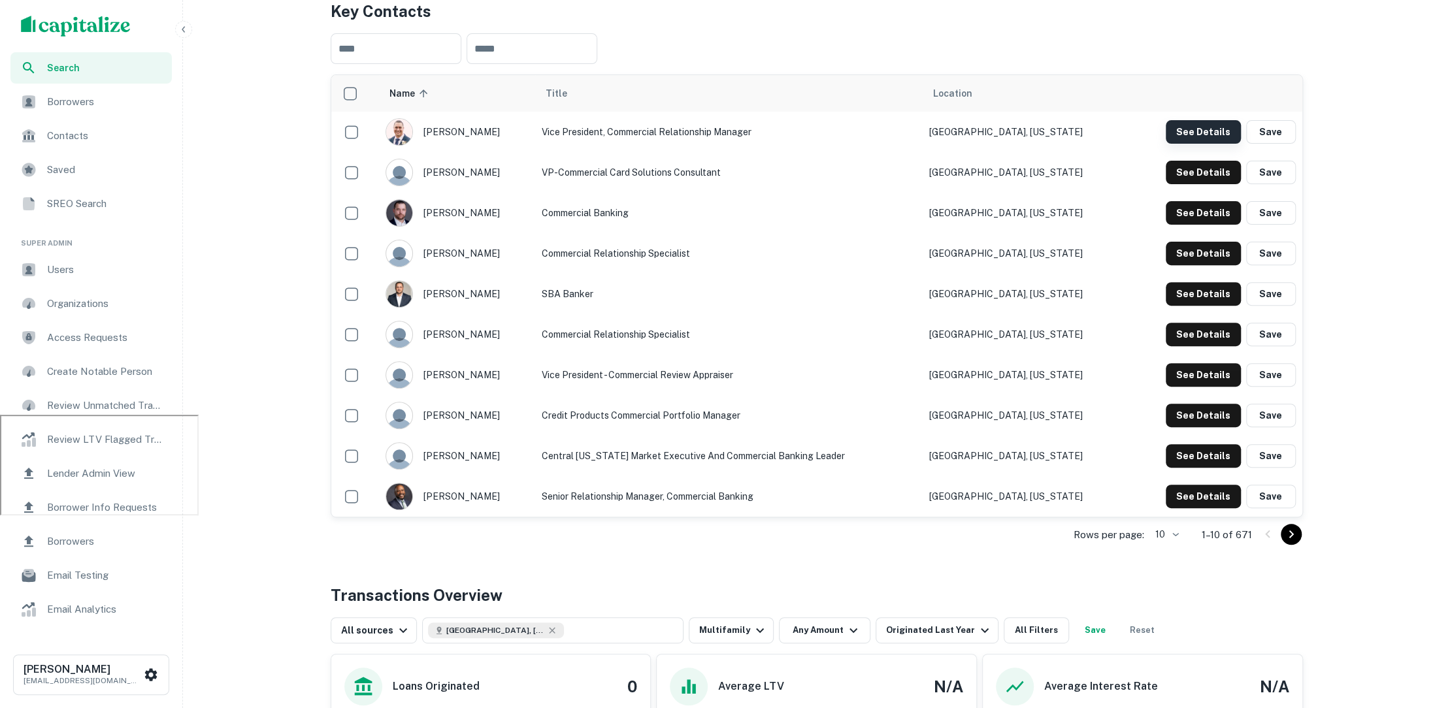
click at [1185, 130] on button "See Details" at bounding box center [1203, 132] width 75 height 24
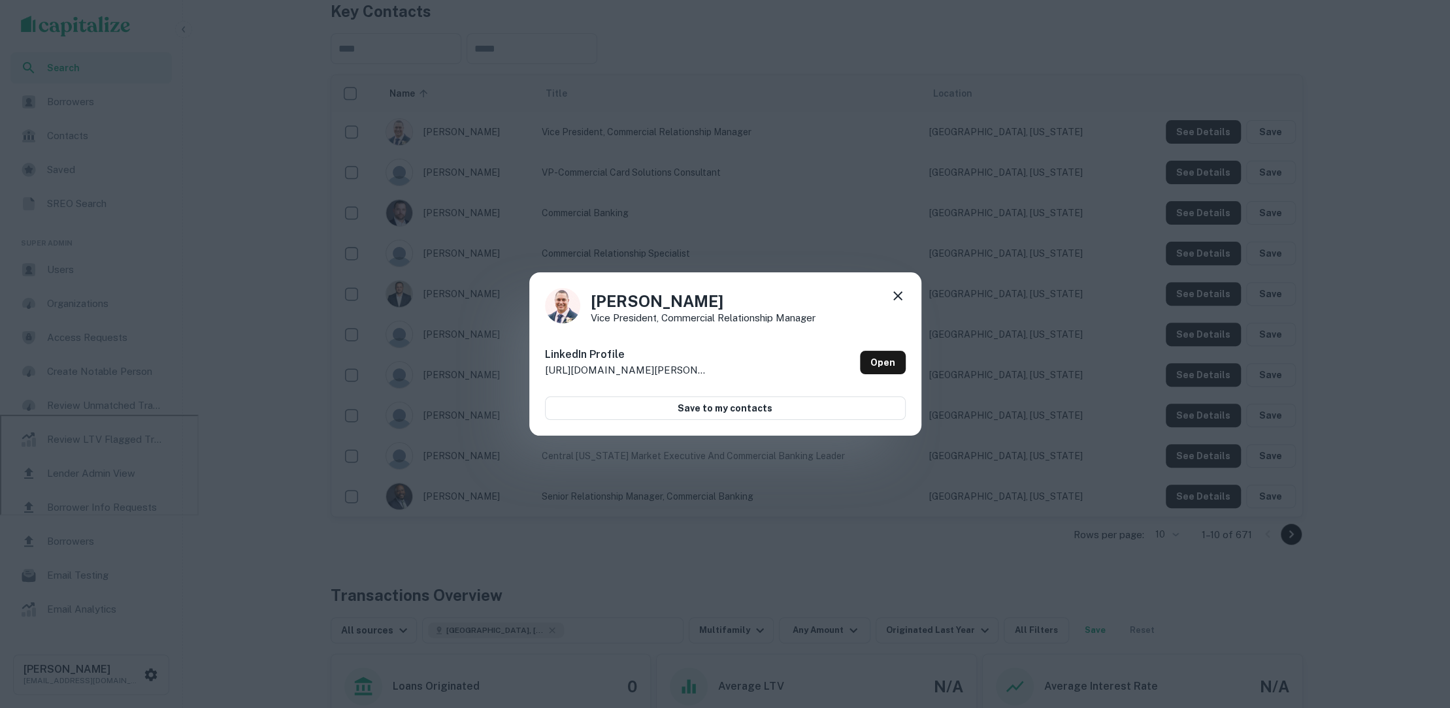
click at [851, 245] on div "[PERSON_NAME] Vice President, Commercial Relationship Manager LinkedIn Profile …" at bounding box center [725, 354] width 1450 height 708
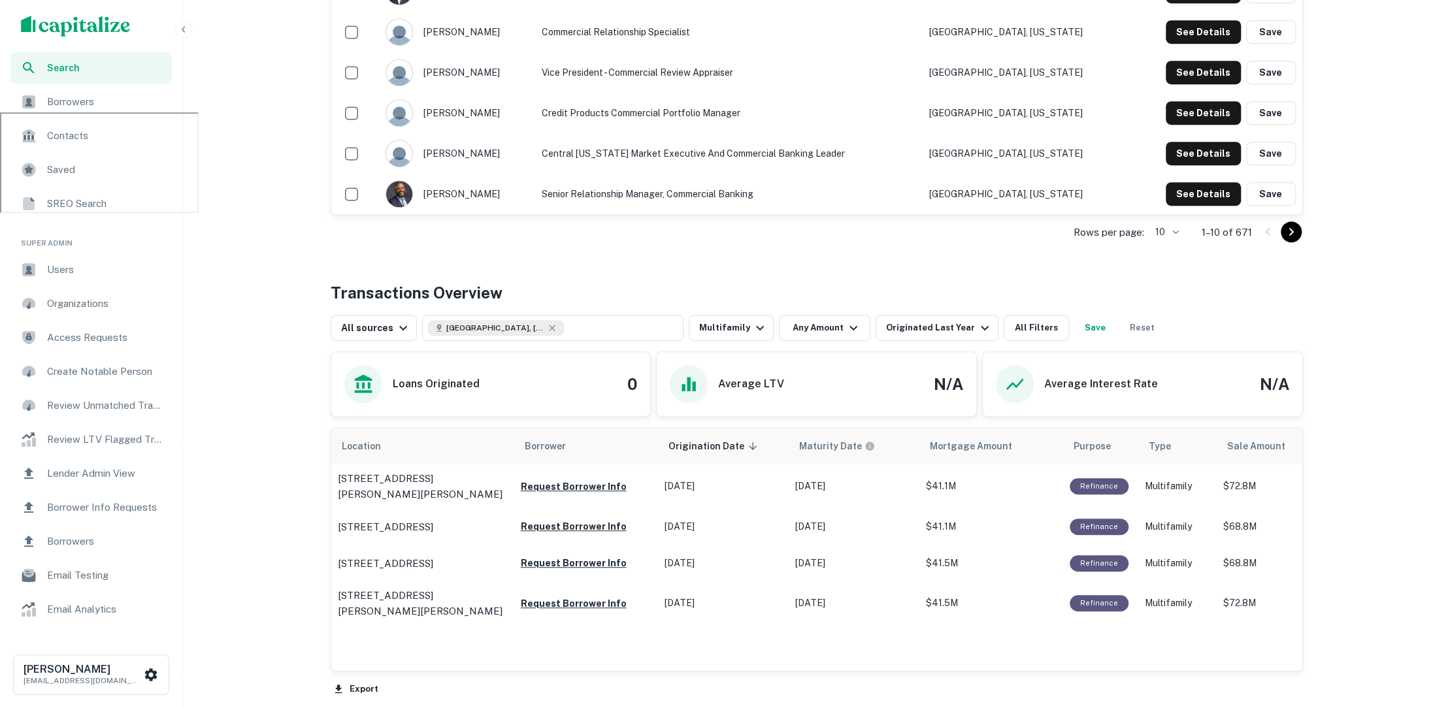
scroll to position [772, 0]
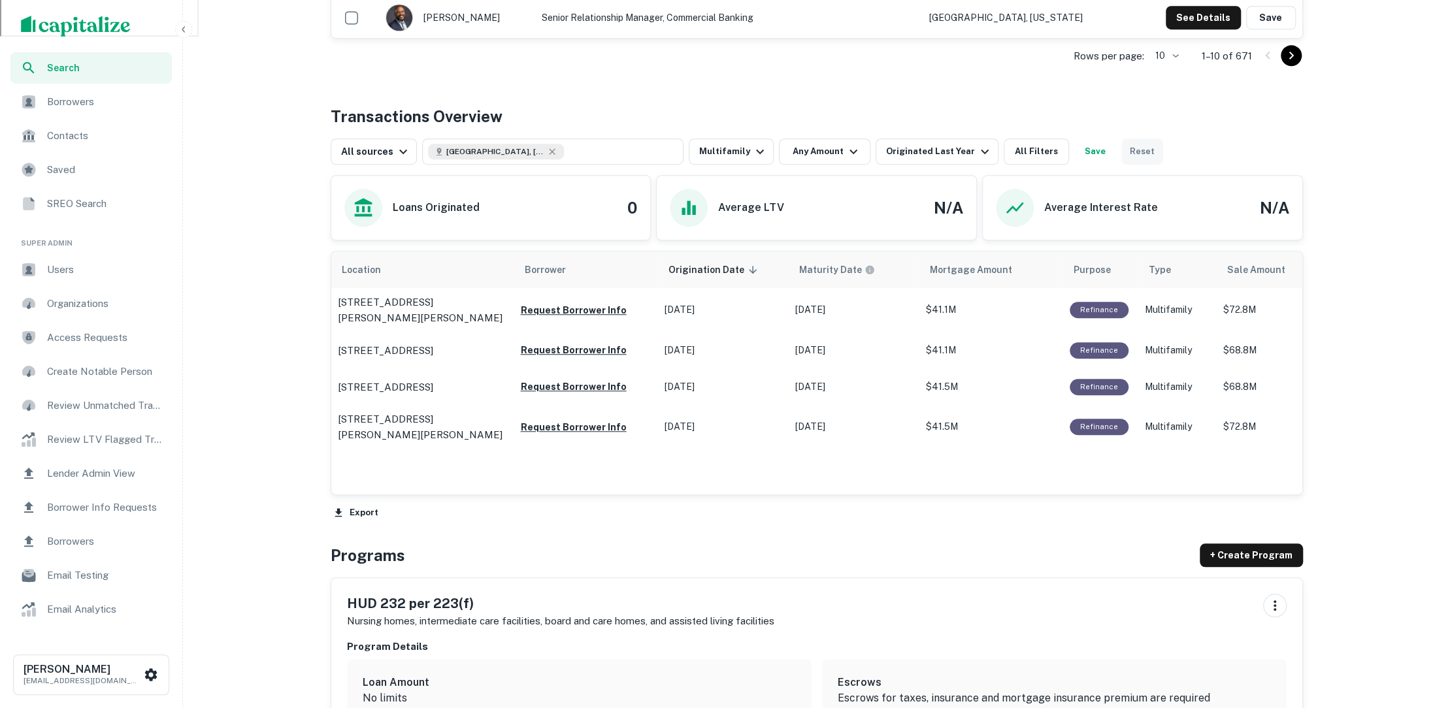
click at [1123, 146] on button "Reset" at bounding box center [1142, 152] width 42 height 26
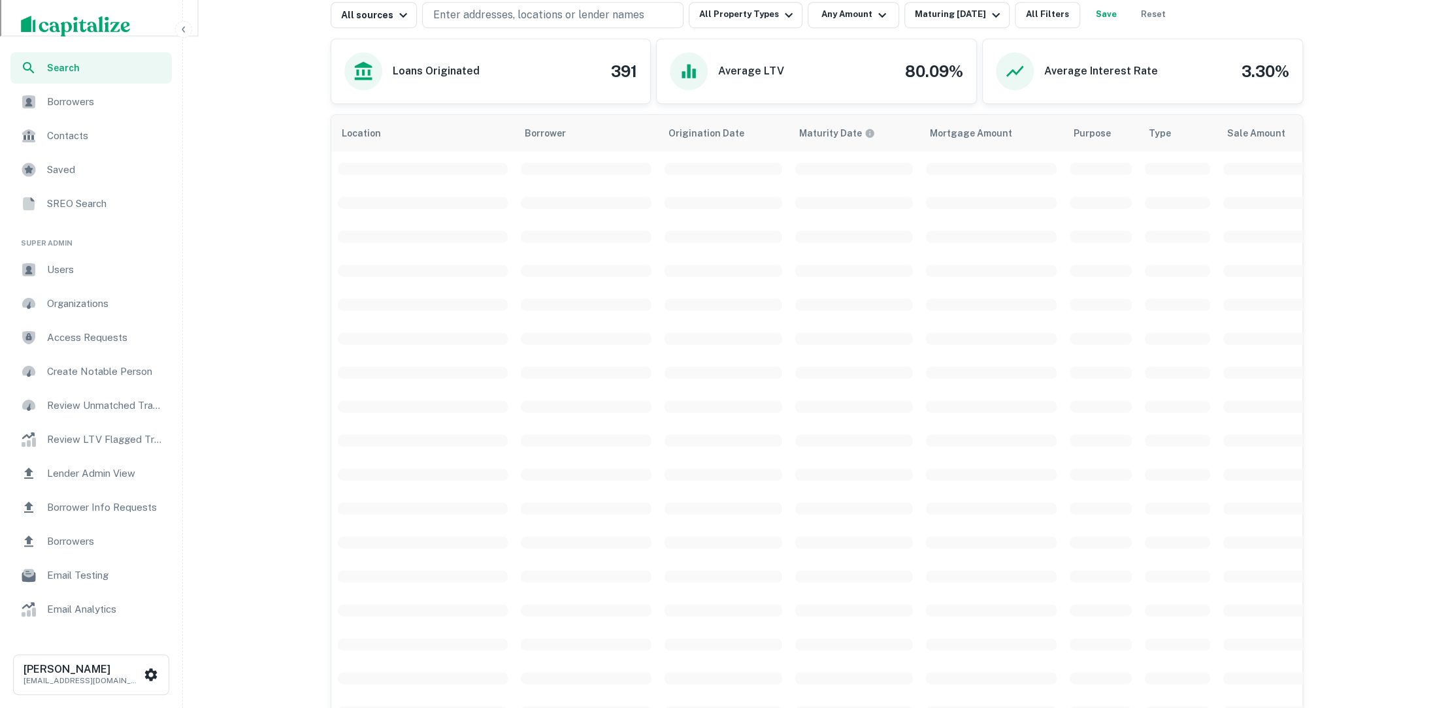
scroll to position [657, 0]
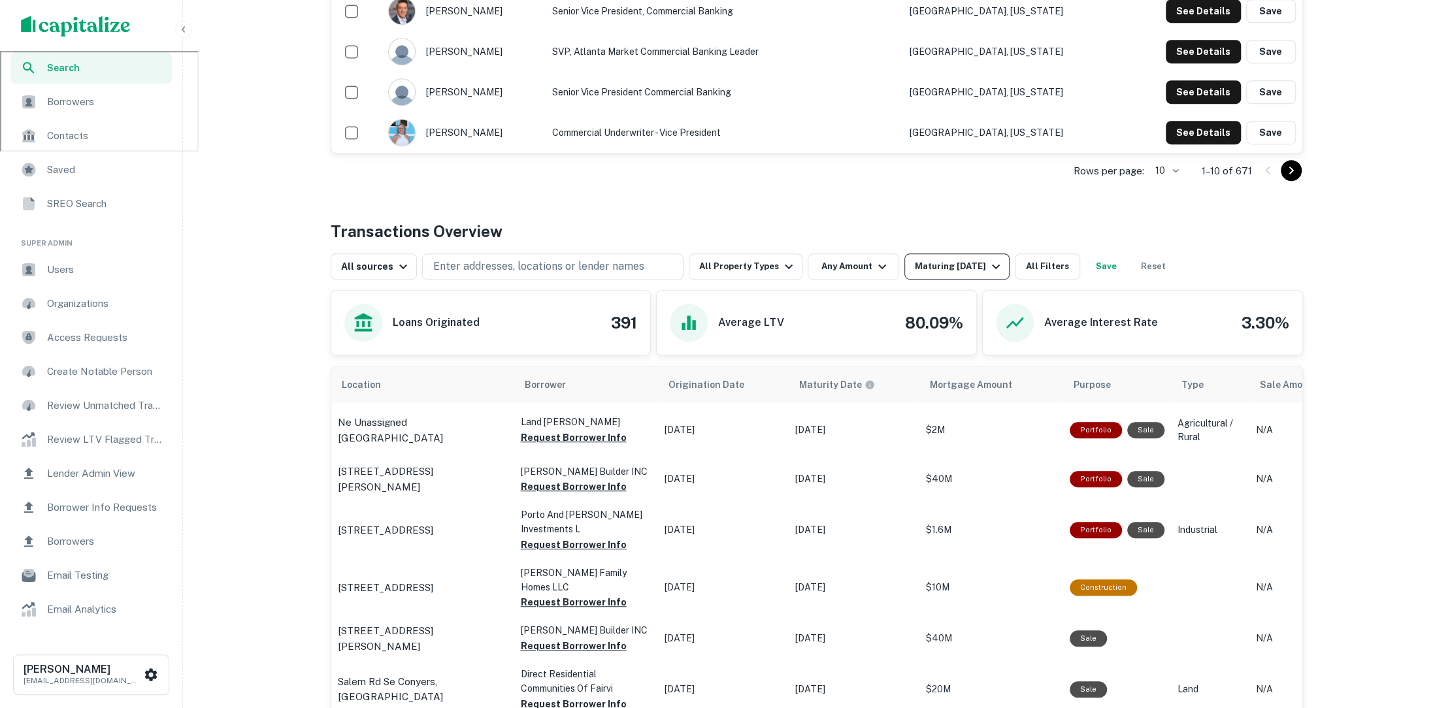
click at [989, 133] on td "[GEOGRAPHIC_DATA], [US_STATE]" at bounding box center [1010, 132] width 215 height 41
click at [988, 261] on icon "button" at bounding box center [996, 267] width 16 height 16
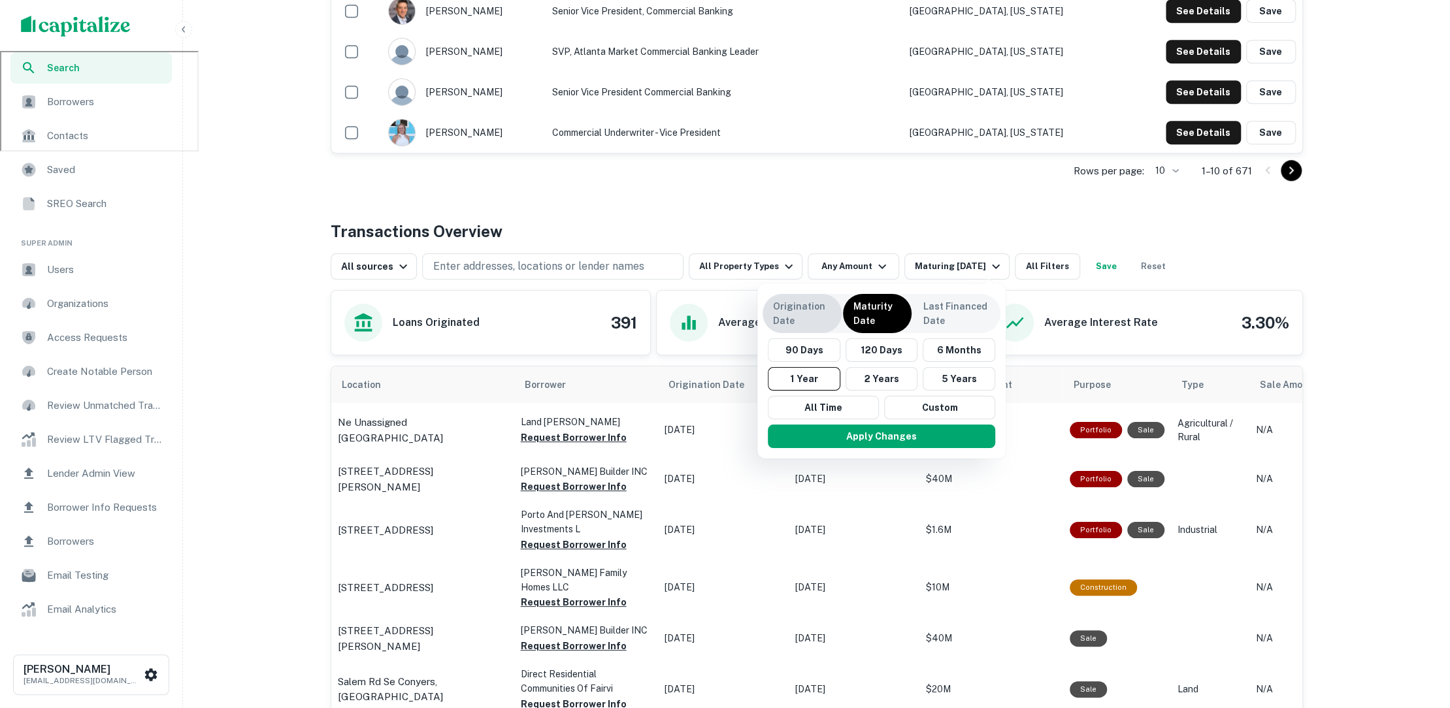
click at [814, 319] on p "Origination Date" at bounding box center [802, 313] width 58 height 29
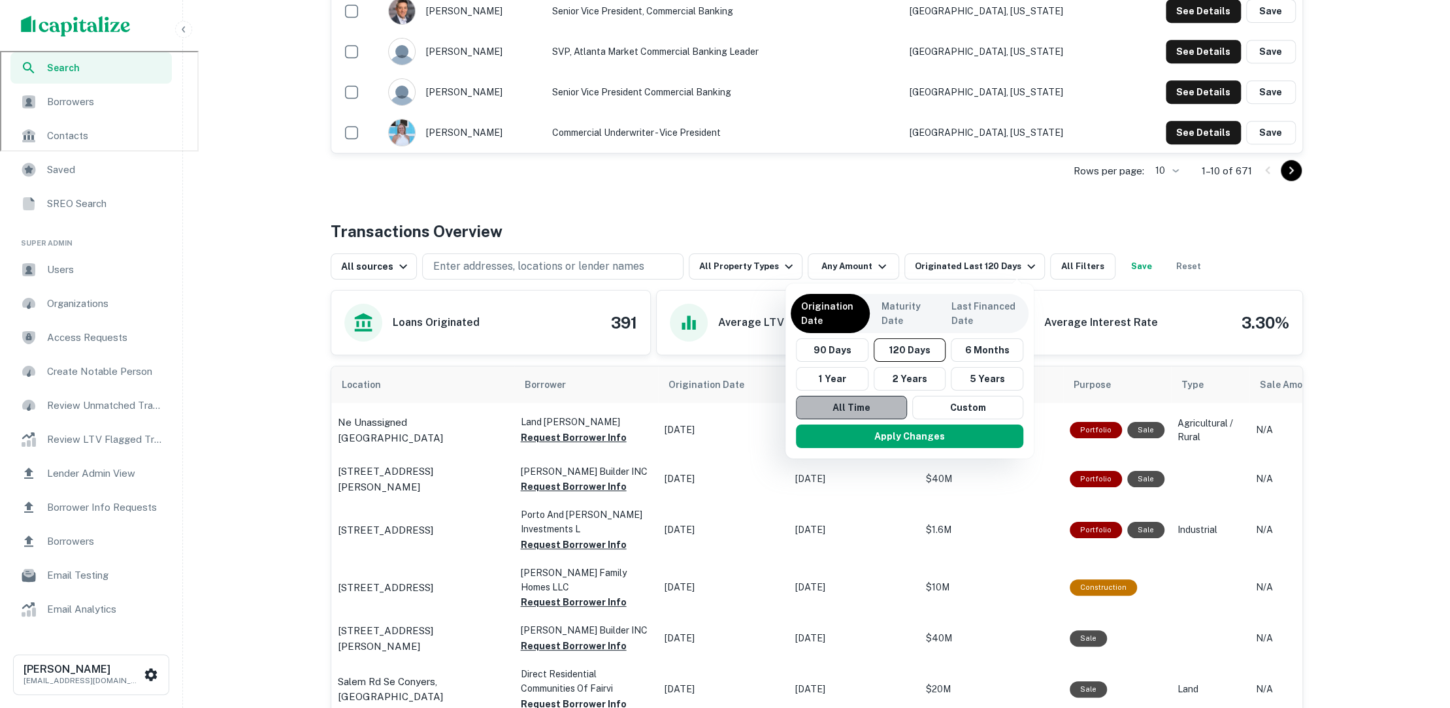
click at [855, 408] on button "All Time" at bounding box center [851, 408] width 111 height 24
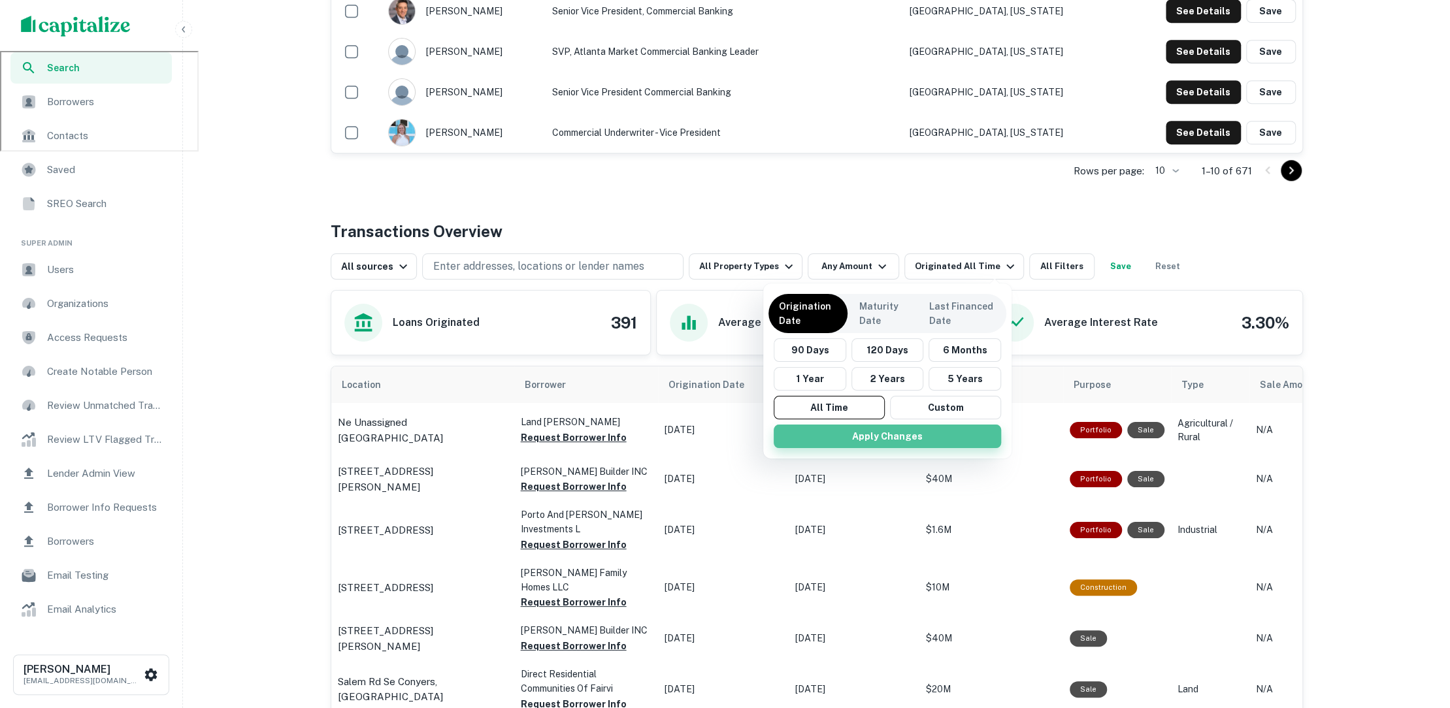
click at [856, 428] on button "Apply Changes" at bounding box center [887, 437] width 227 height 24
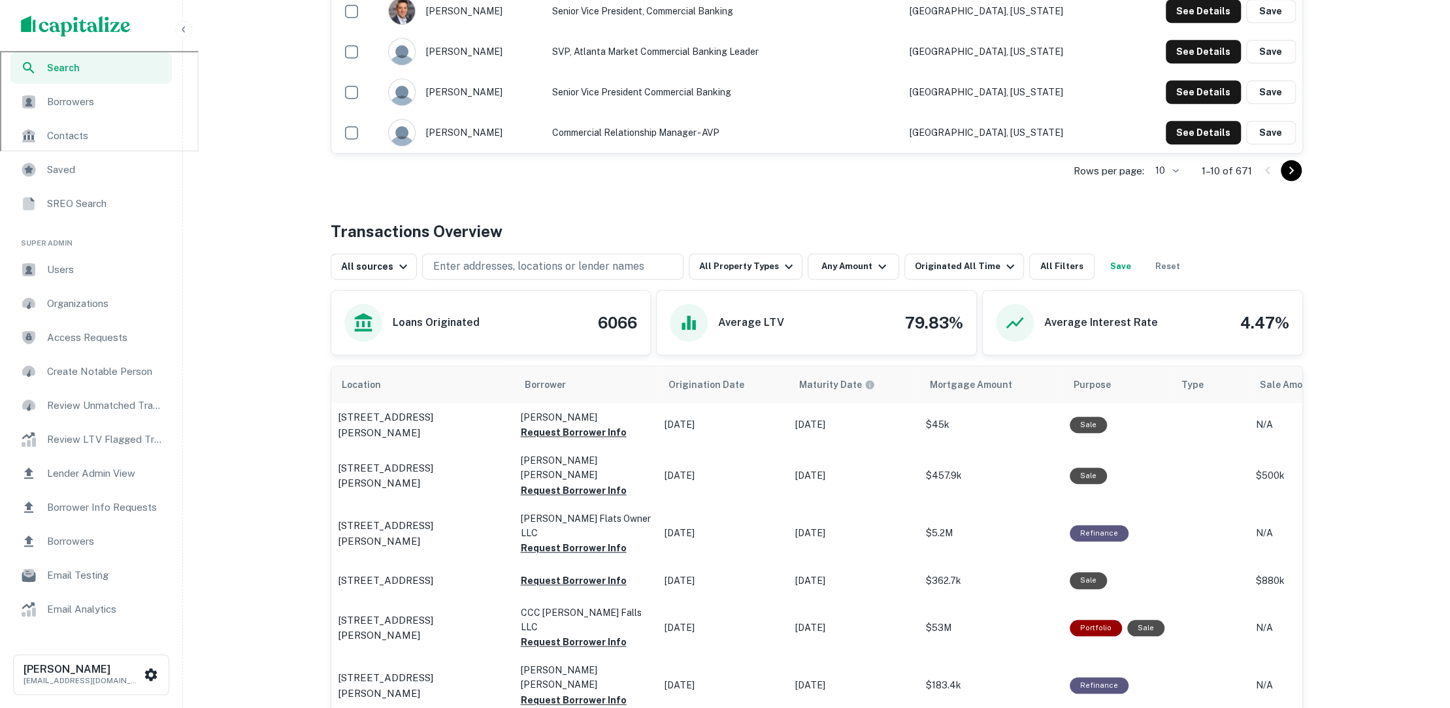
scroll to position [638, 0]
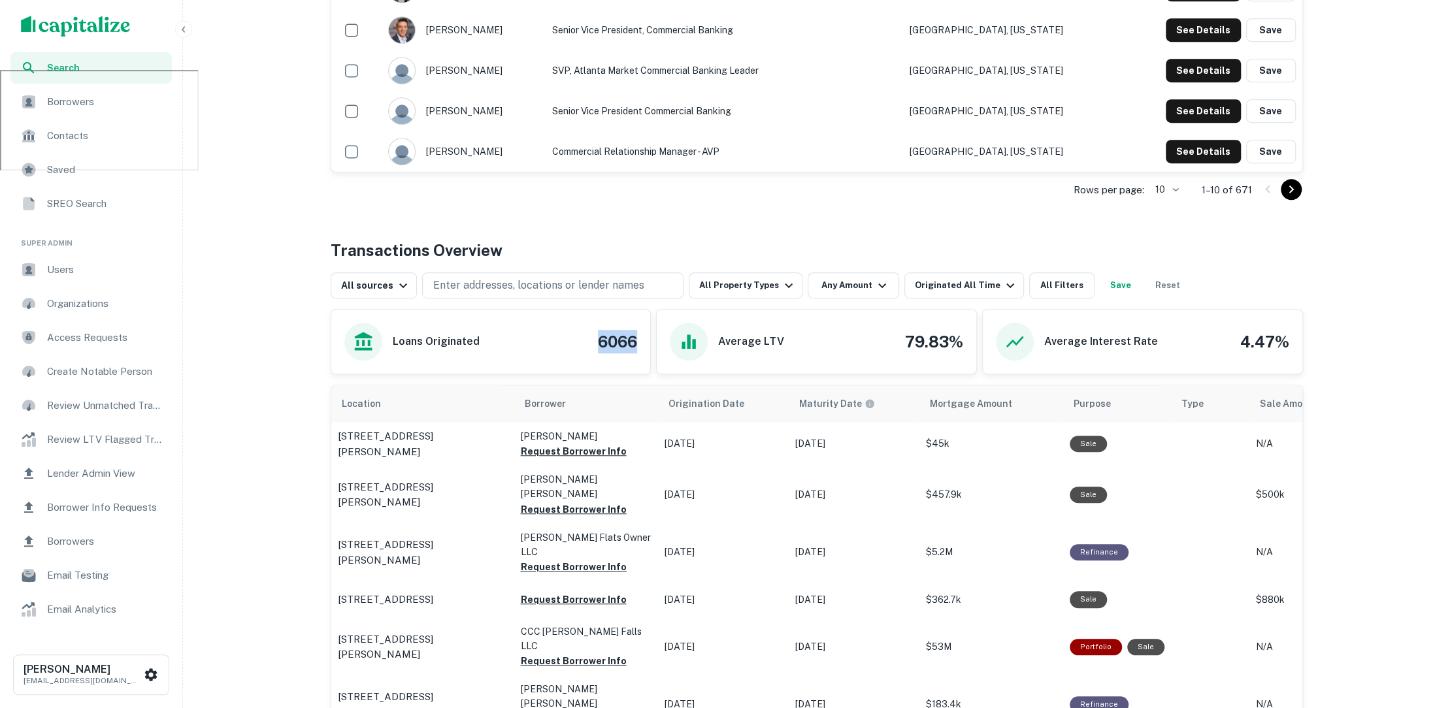
drag, startPoint x: 588, startPoint y: 339, endPoint x: 642, endPoint y: 339, distance: 54.2
click at [642, 339] on div "Loans Originated 6066" at bounding box center [491, 342] width 320 height 64
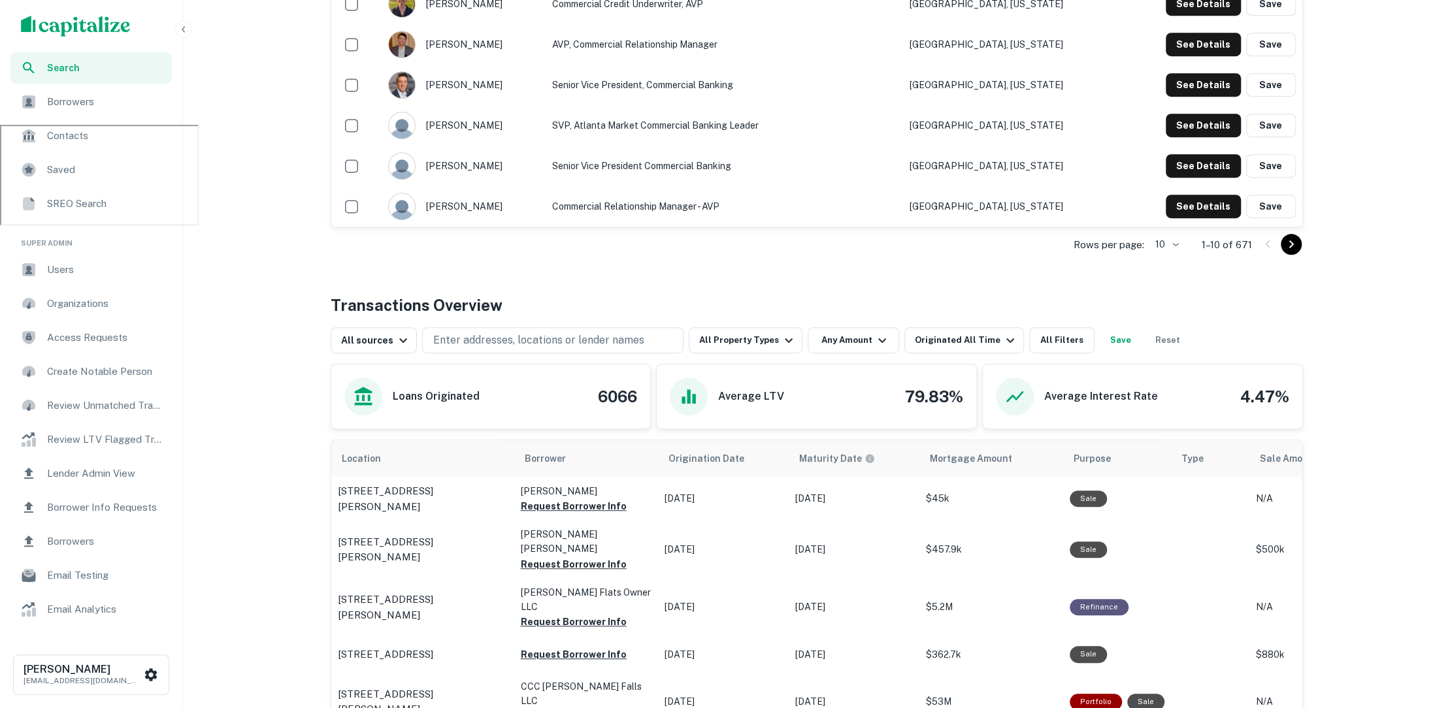
click at [974, 301] on div "Transactions Overview" at bounding box center [817, 305] width 972 height 24
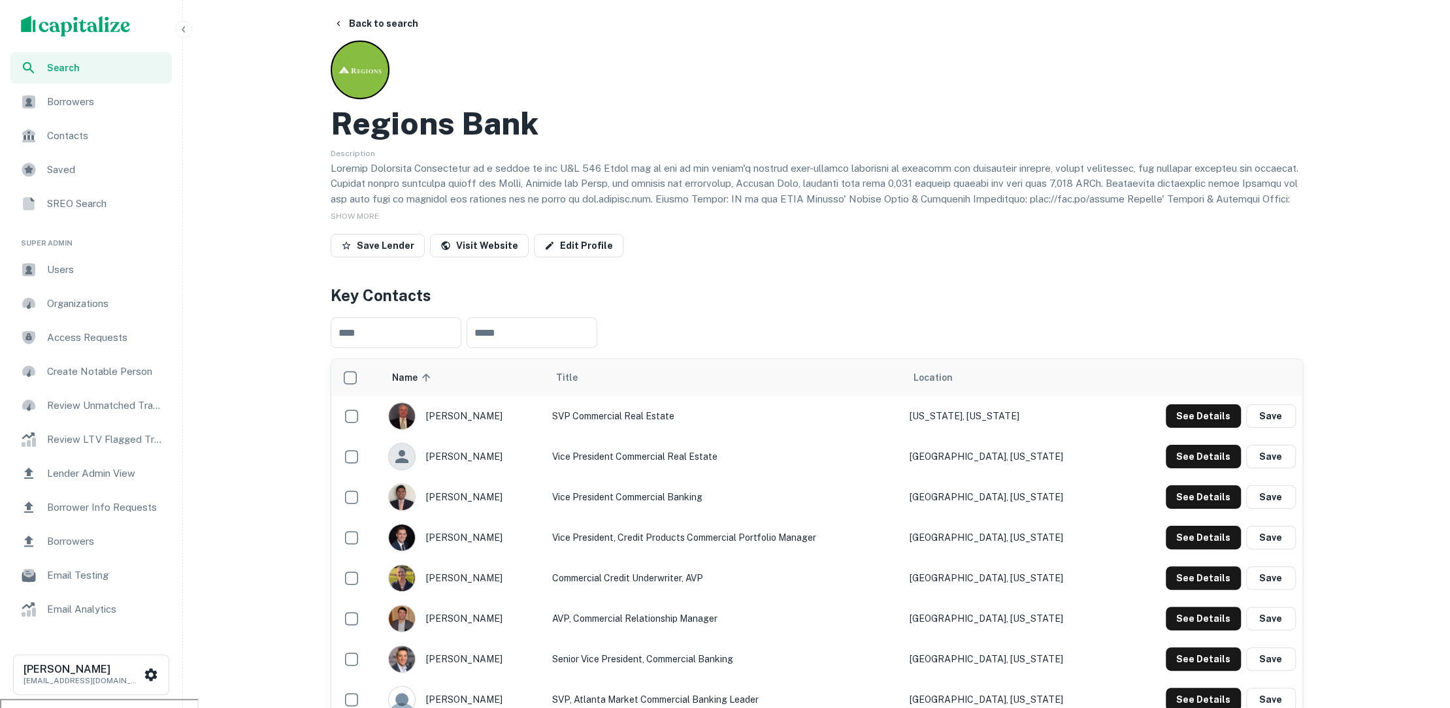
scroll to position [0, 0]
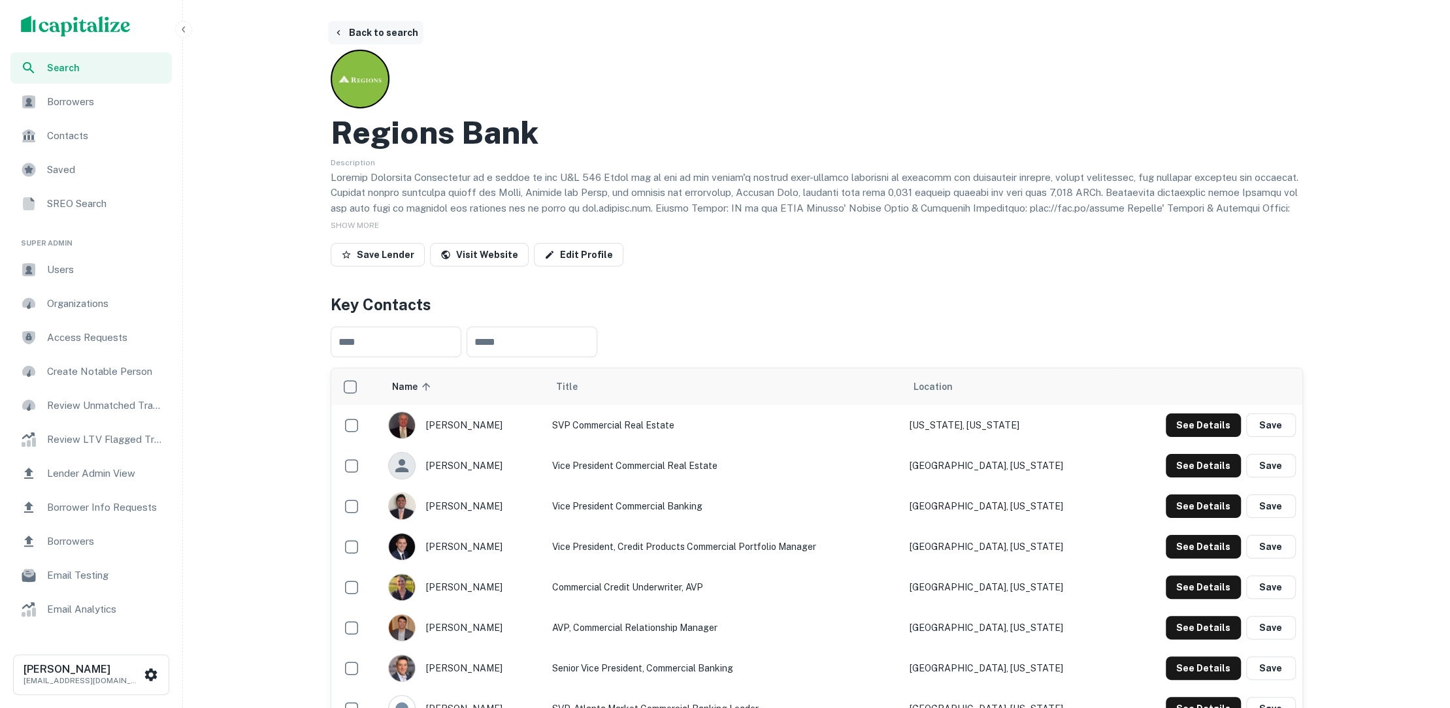
click at [405, 33] on button "Back to search" at bounding box center [375, 33] width 95 height 24
click at [94, 65] on span "Search" at bounding box center [105, 68] width 117 height 14
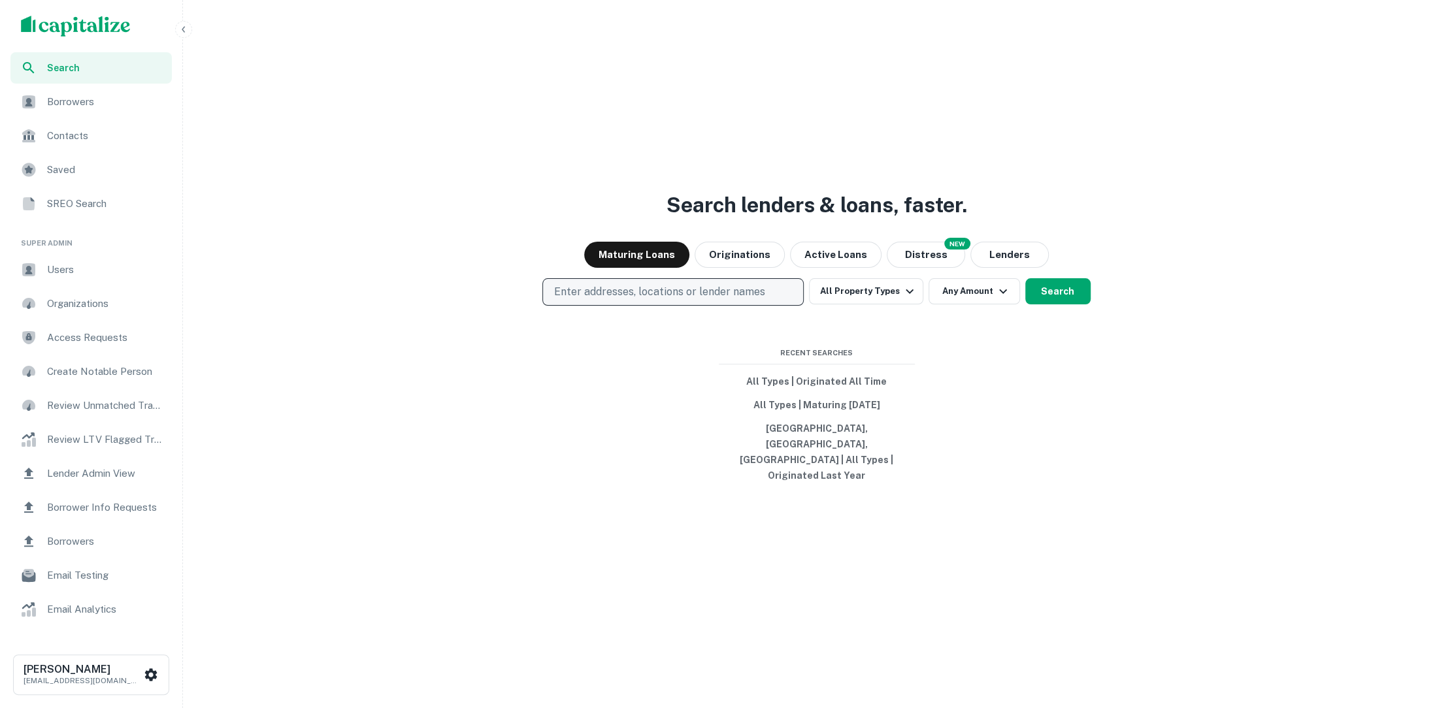
click at [757, 300] on p "Enter addresses, locations or lender names" at bounding box center [658, 292] width 211 height 16
type input "*****"
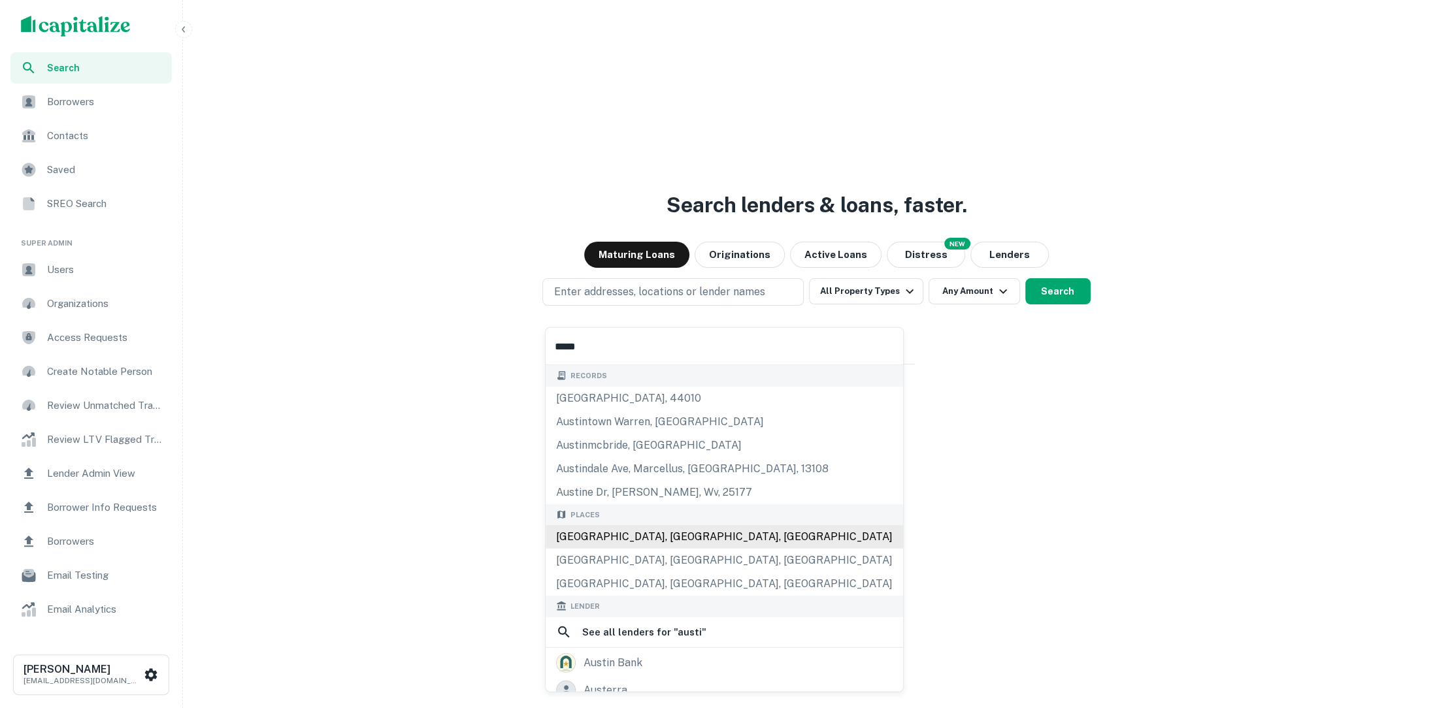
click at [725, 533] on div "[GEOGRAPHIC_DATA], [GEOGRAPHIC_DATA], [GEOGRAPHIC_DATA]" at bounding box center [724, 537] width 357 height 24
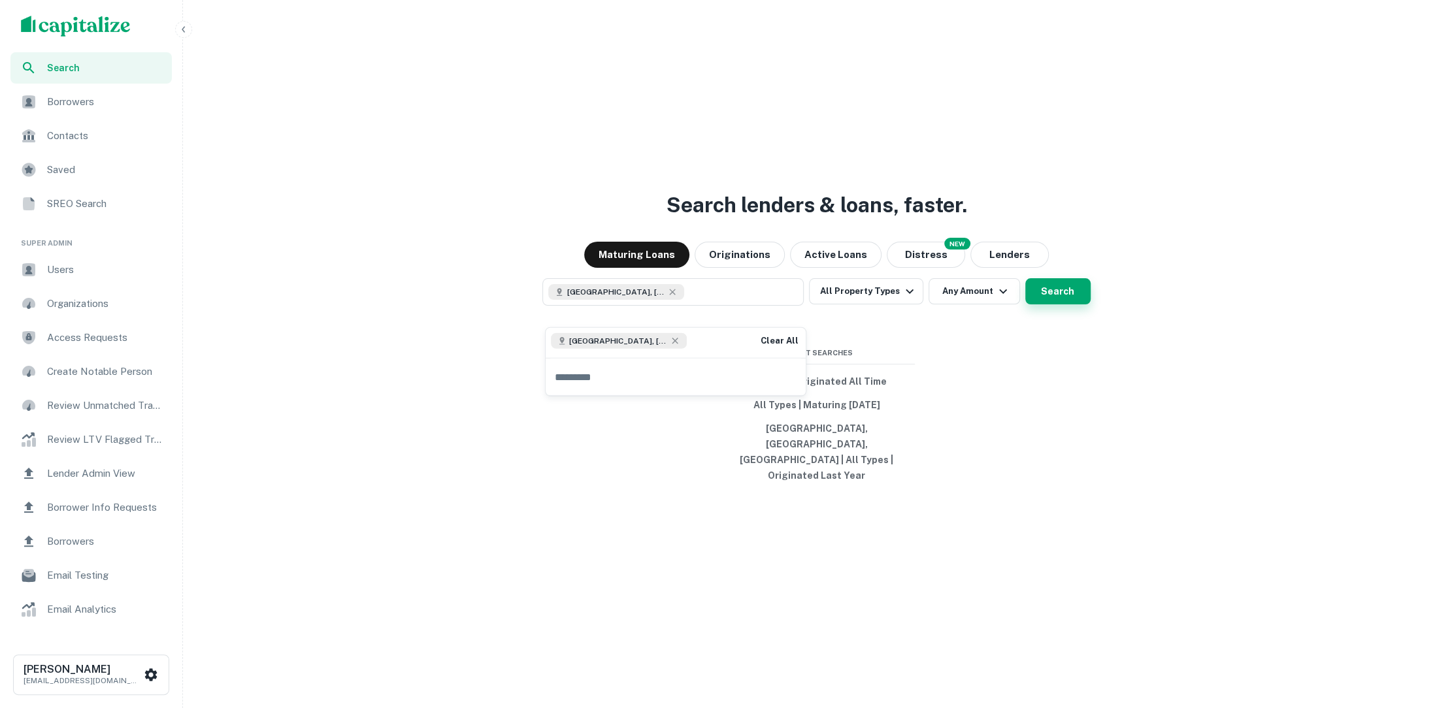
click at [1044, 305] on button "Search" at bounding box center [1057, 291] width 65 height 26
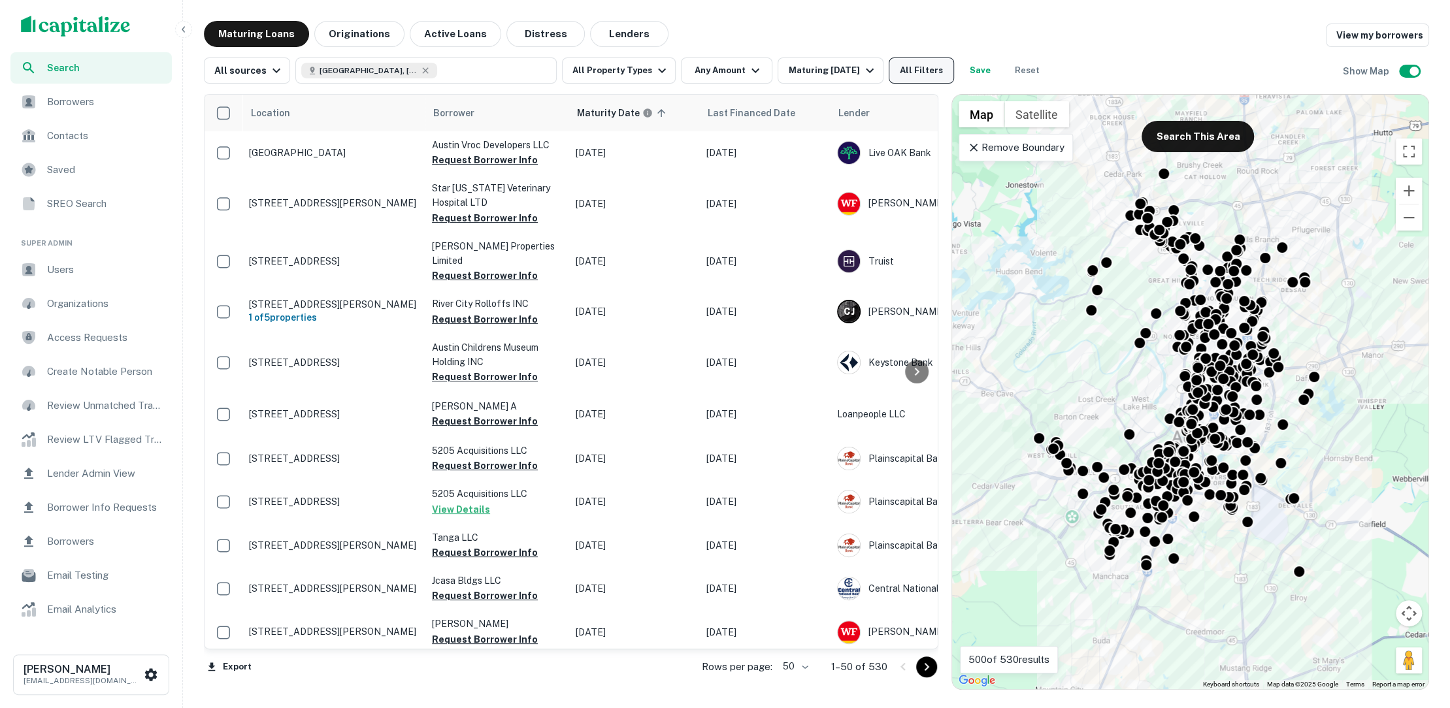
click at [929, 78] on button "All Filters" at bounding box center [921, 71] width 65 height 26
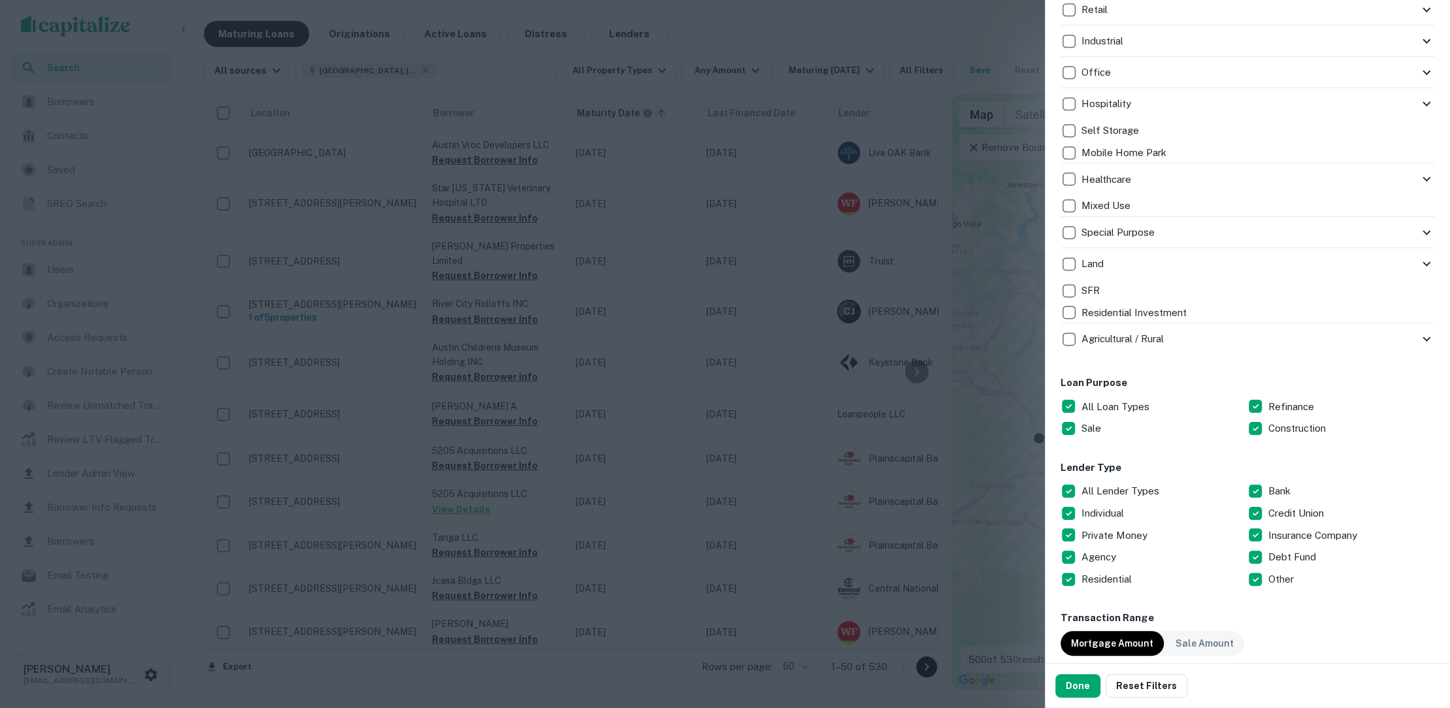
scroll to position [374, 0]
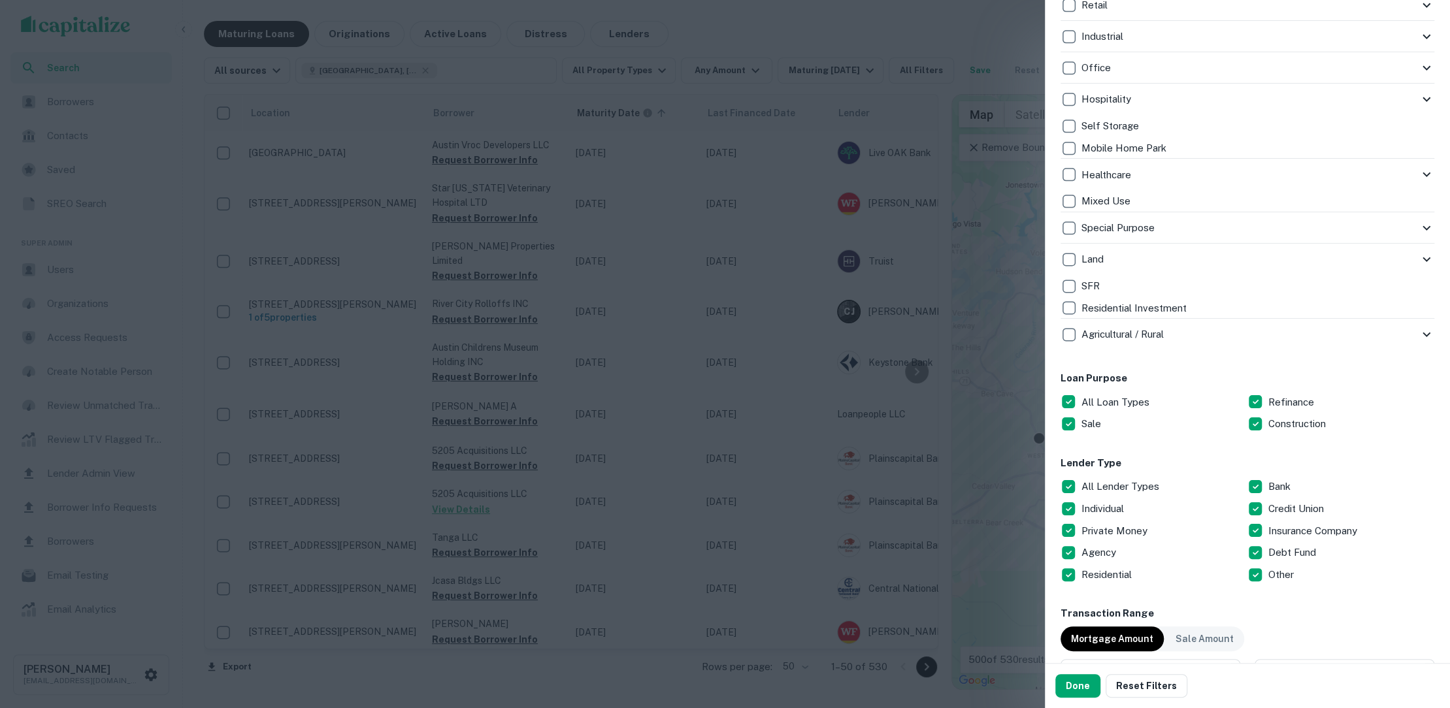
click at [699, 325] on div at bounding box center [725, 354] width 1450 height 708
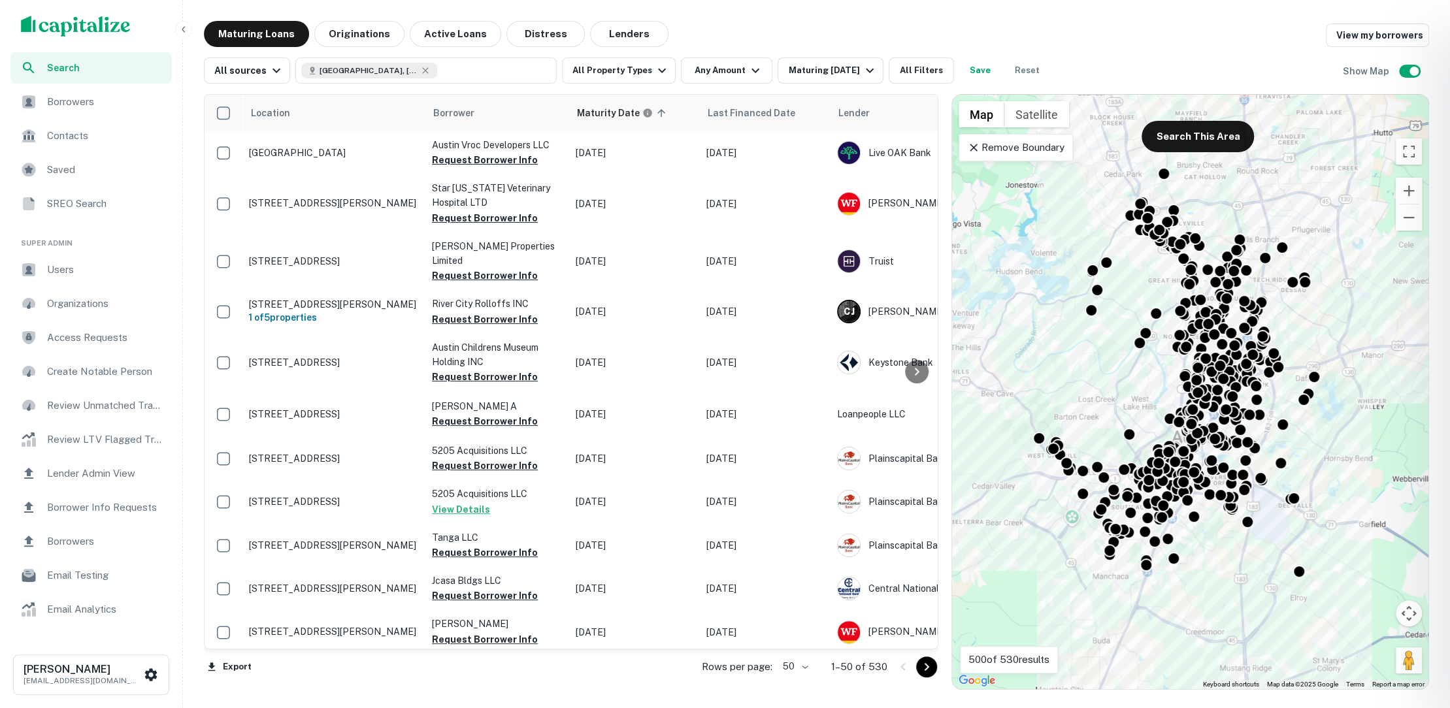
click at [344, 33] on div at bounding box center [725, 354] width 1450 height 708
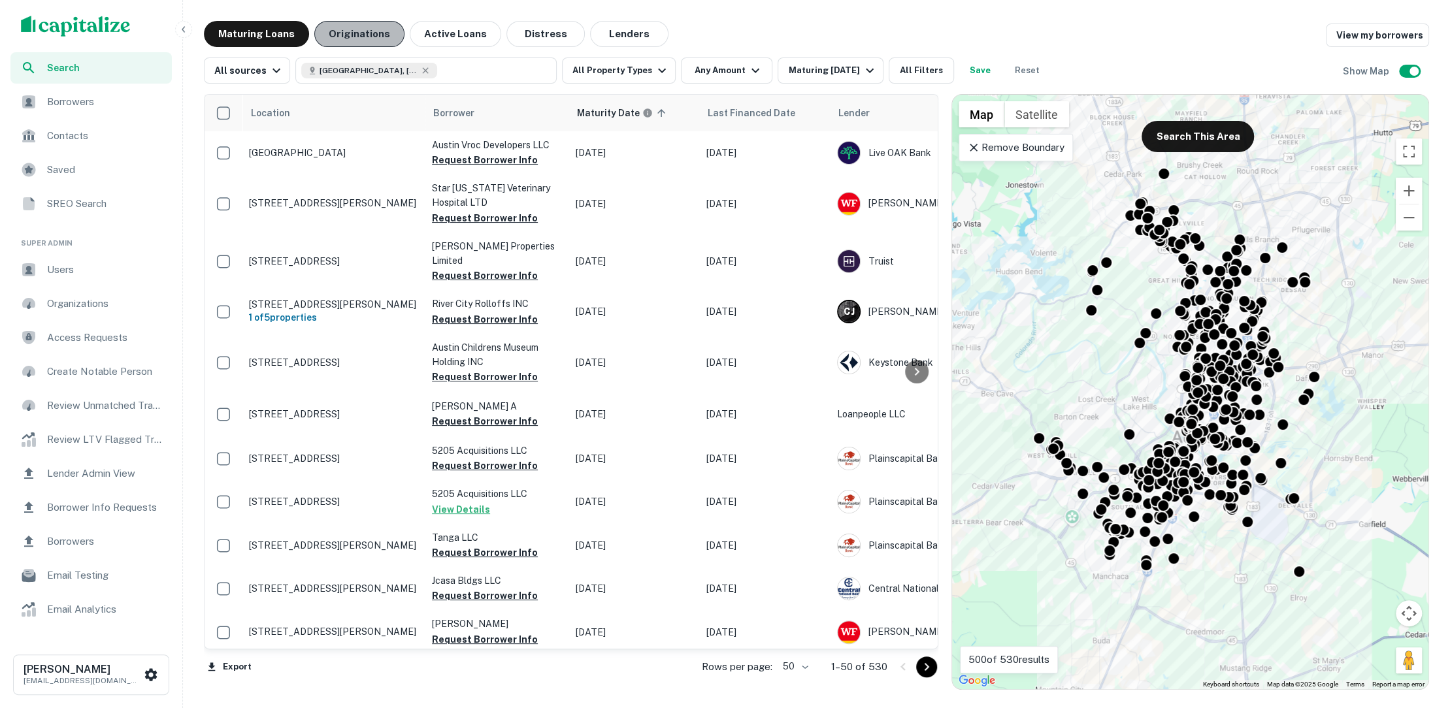
click at [360, 33] on button "Originations" at bounding box center [359, 34] width 90 height 26
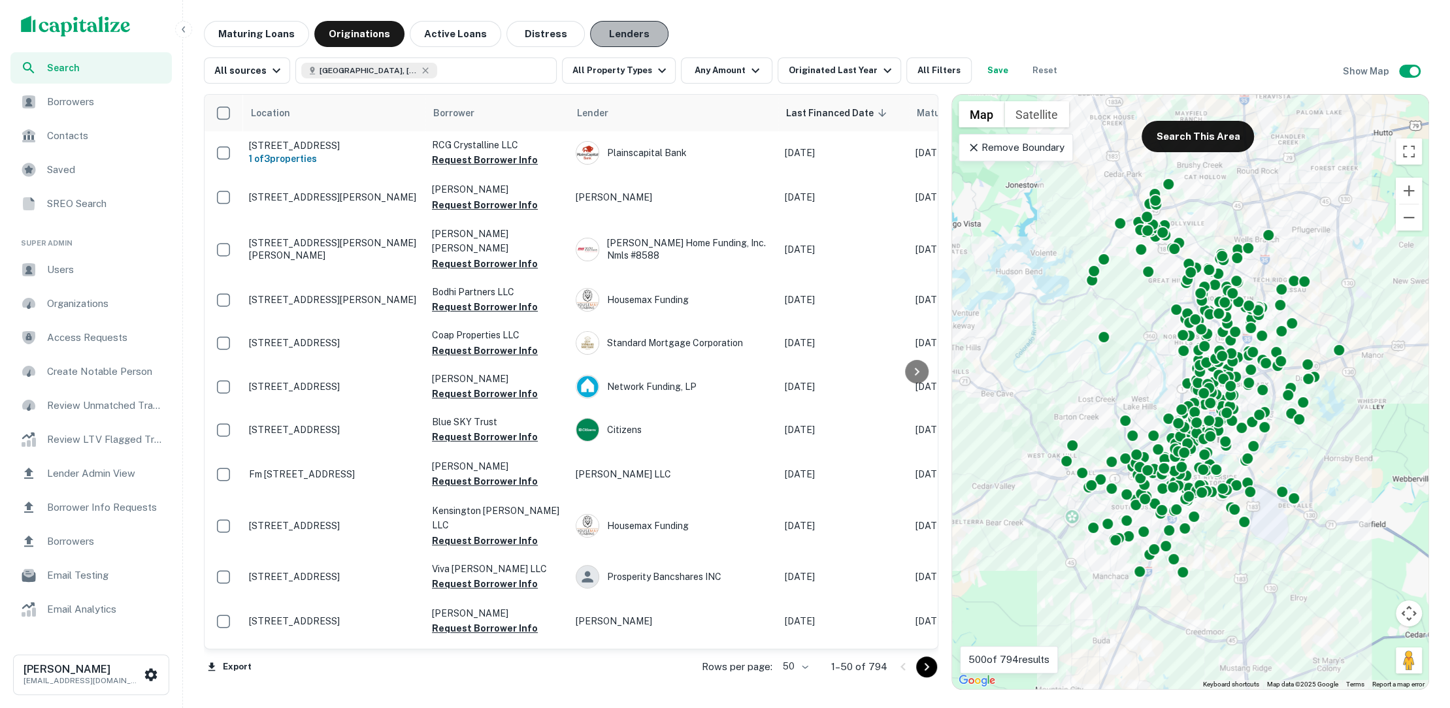
click at [624, 44] on button "Lenders" at bounding box center [629, 34] width 78 height 26
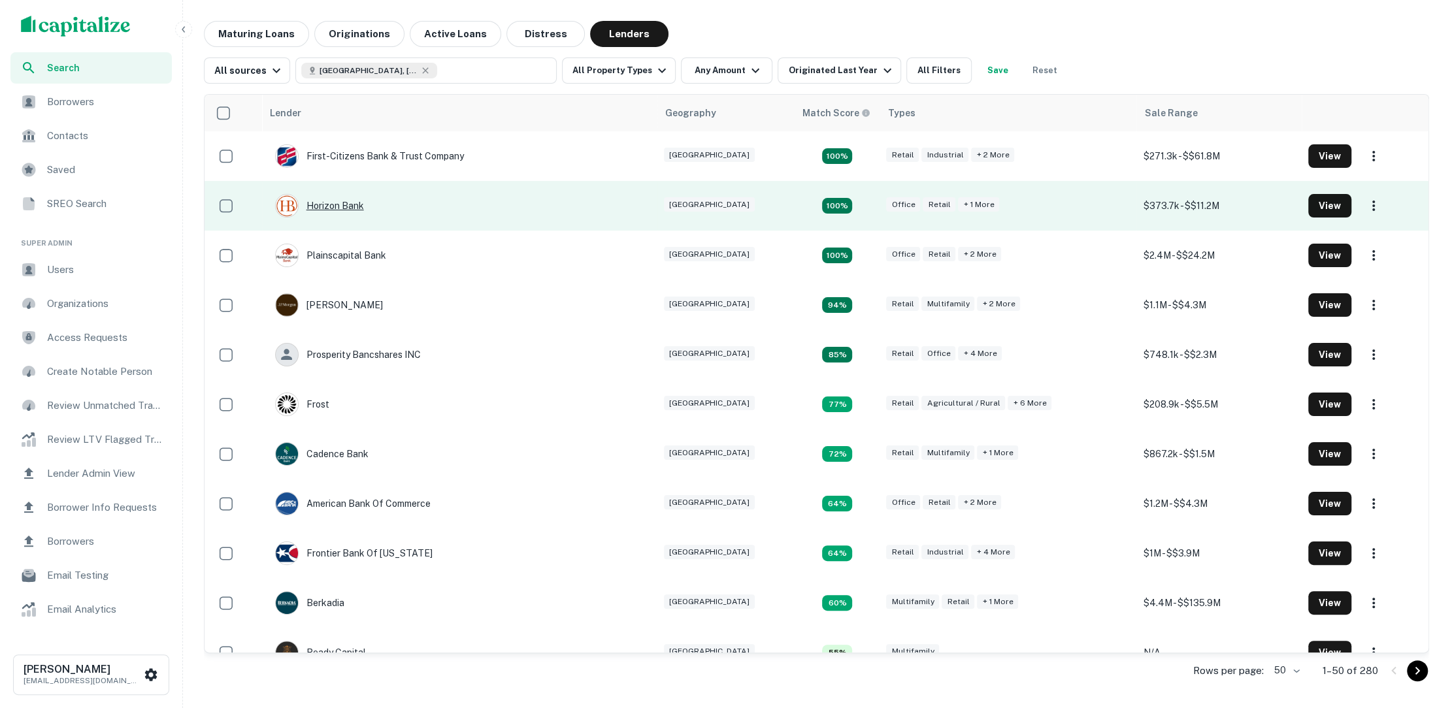
click at [357, 204] on div "Horizon Bank" at bounding box center [319, 206] width 89 height 24
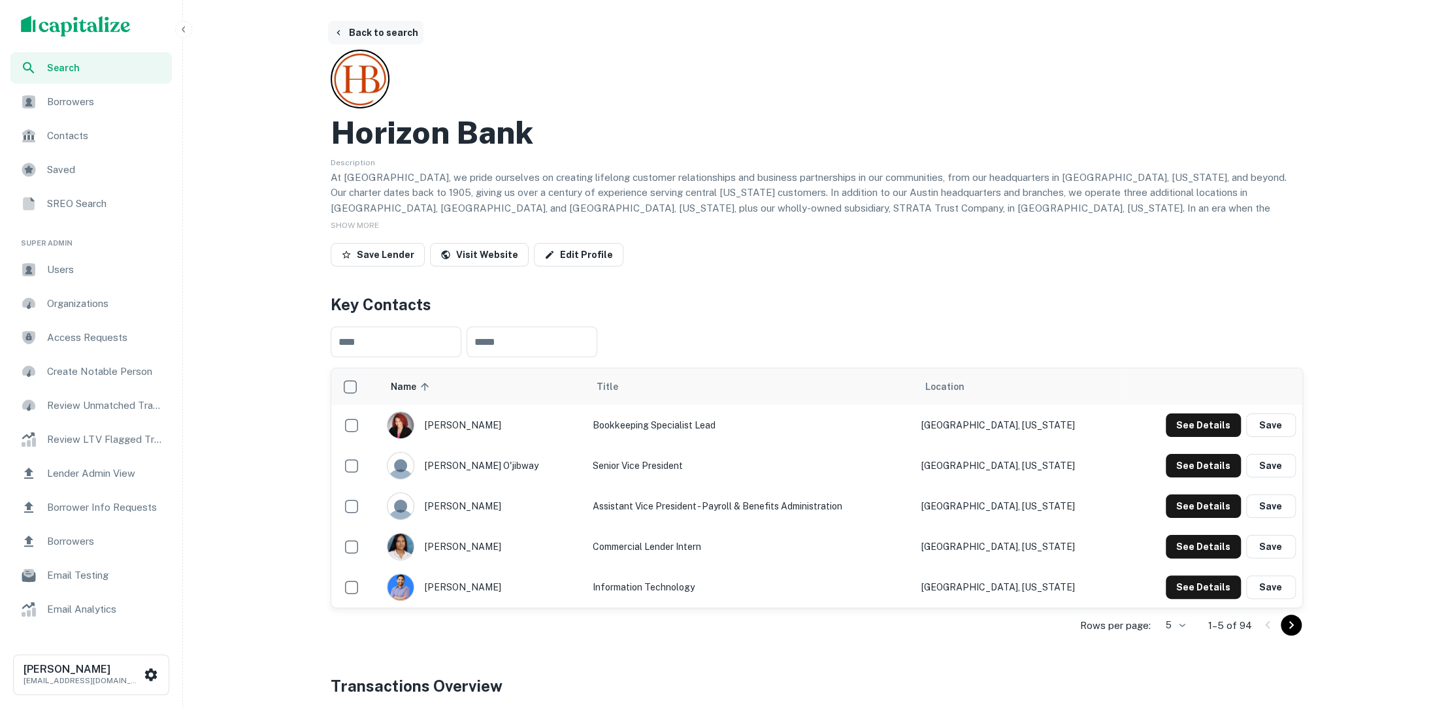
click at [392, 41] on button "Back to search" at bounding box center [375, 33] width 95 height 24
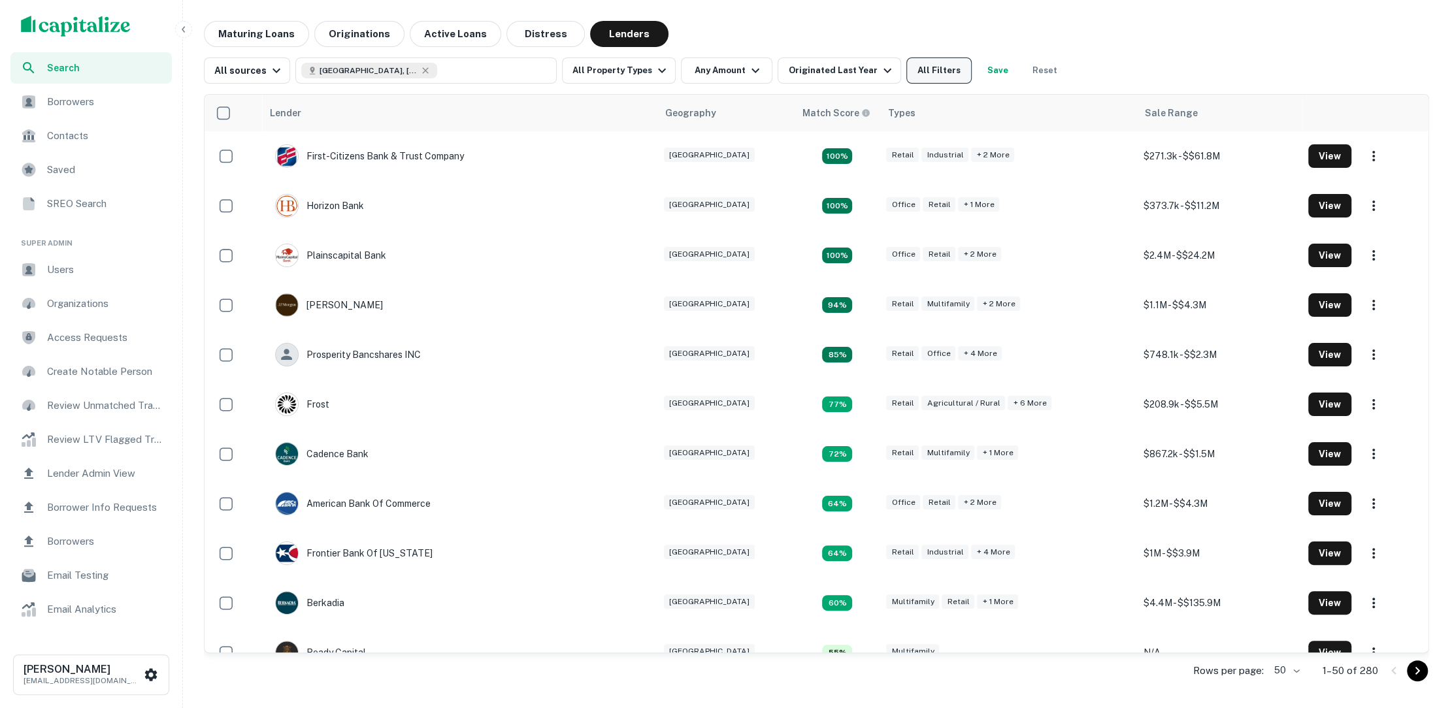
click at [936, 65] on button "All Filters" at bounding box center [938, 71] width 65 height 26
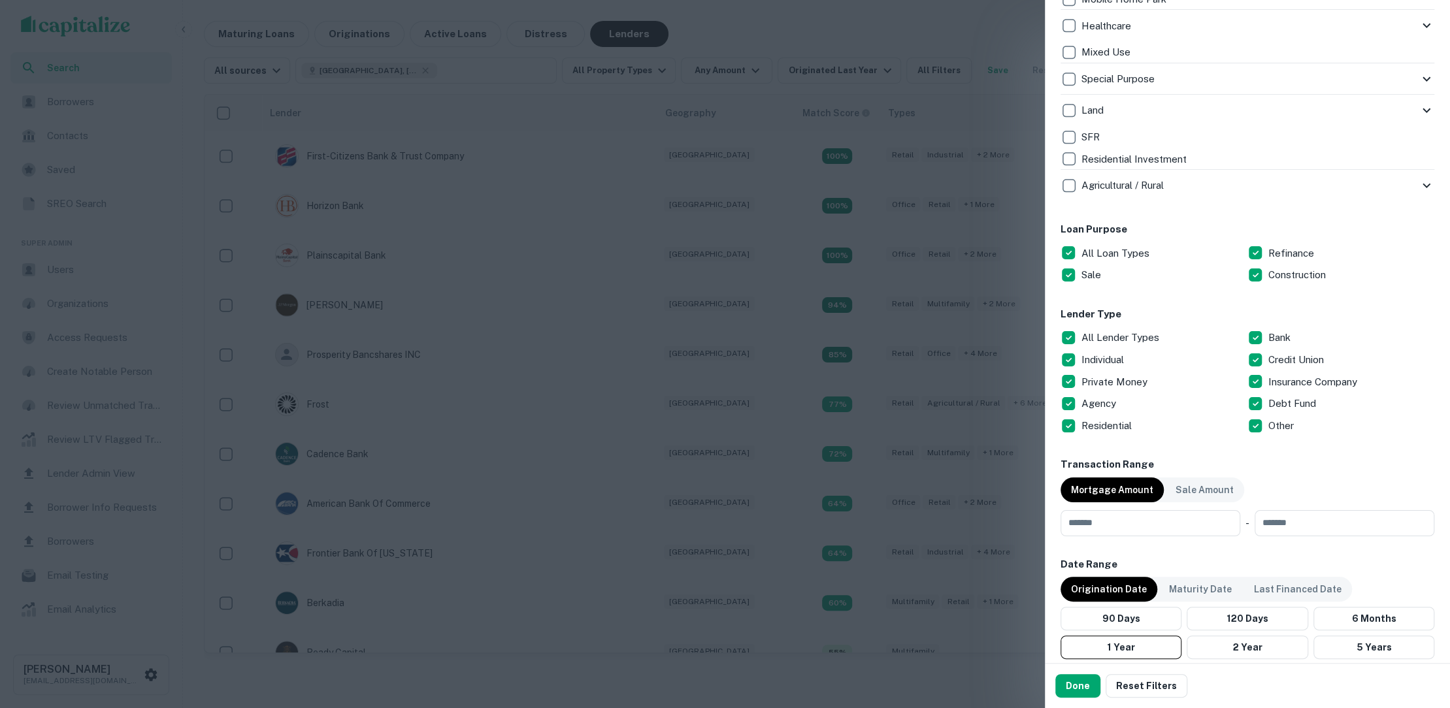
scroll to position [525, 0]
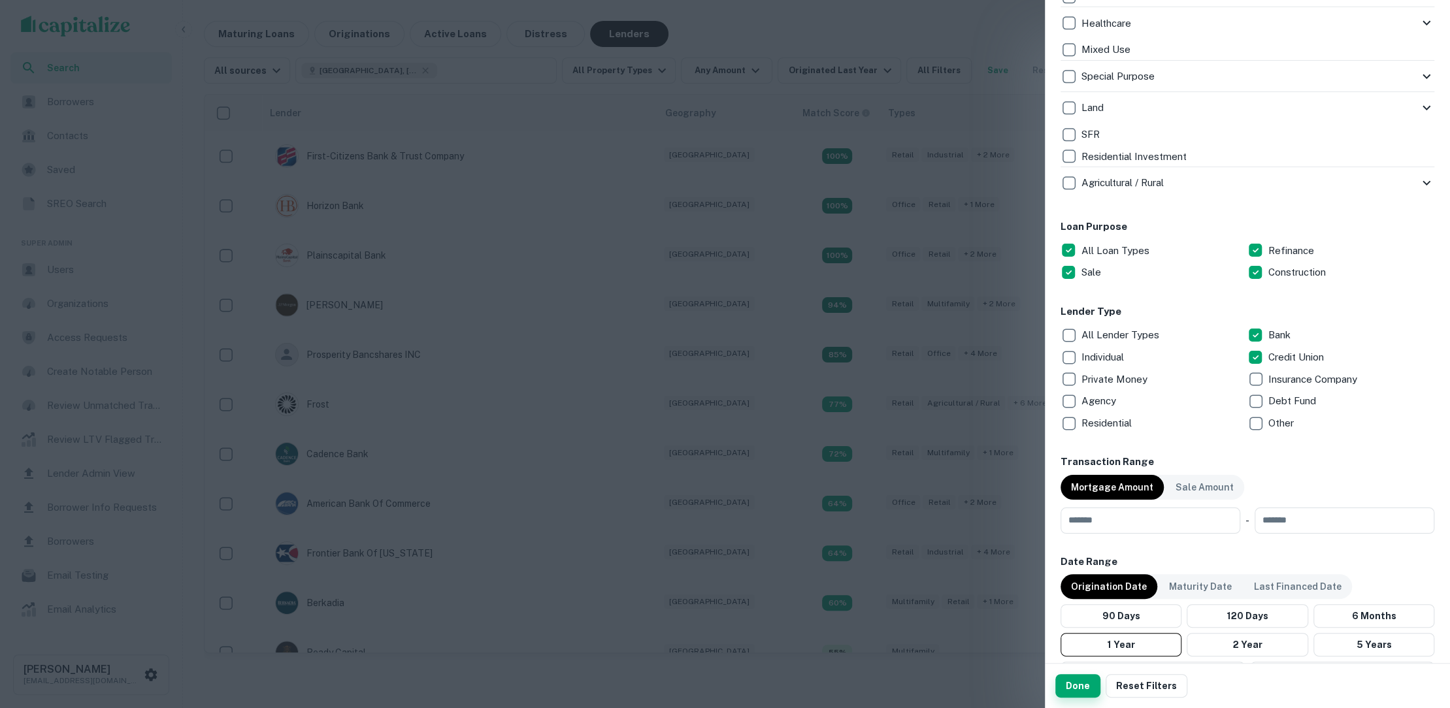
click at [1070, 684] on button "Done" at bounding box center [1077, 686] width 45 height 24
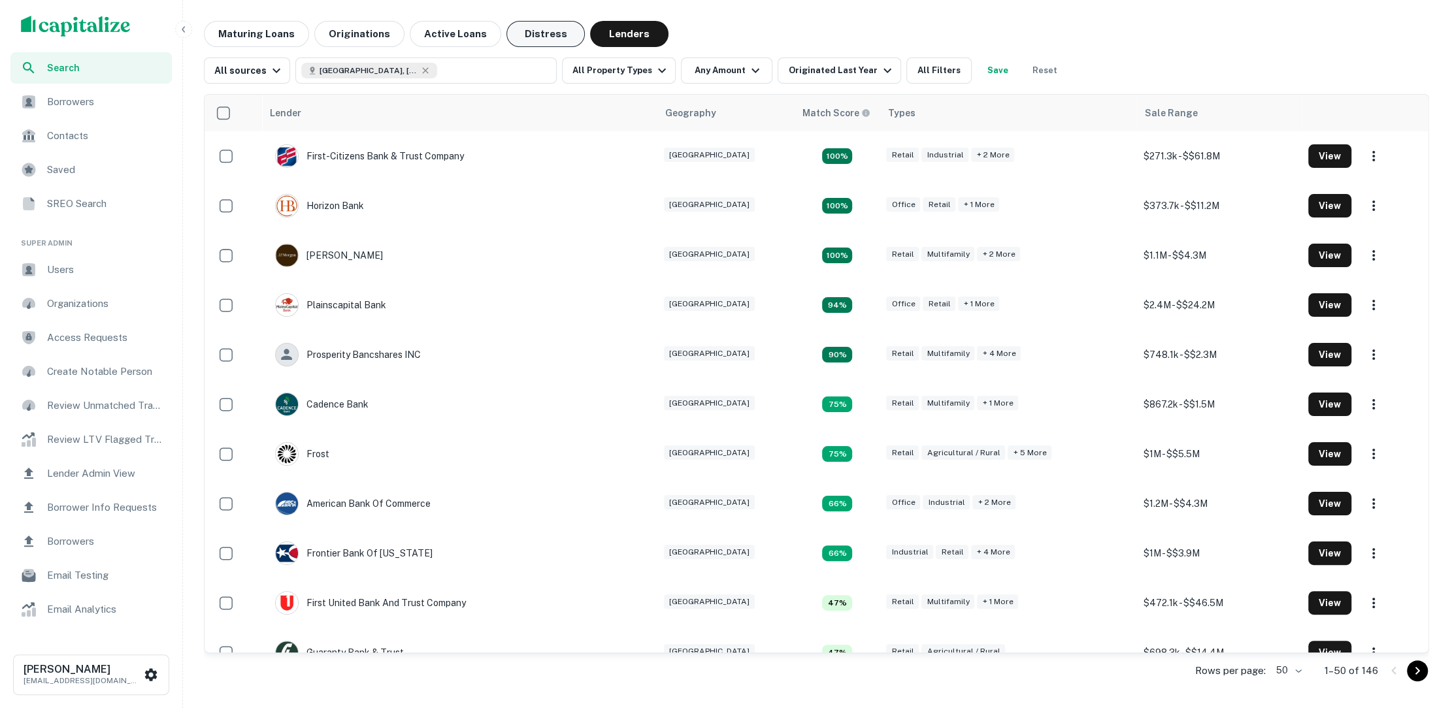
click at [529, 31] on button "Distress" at bounding box center [545, 34] width 78 height 26
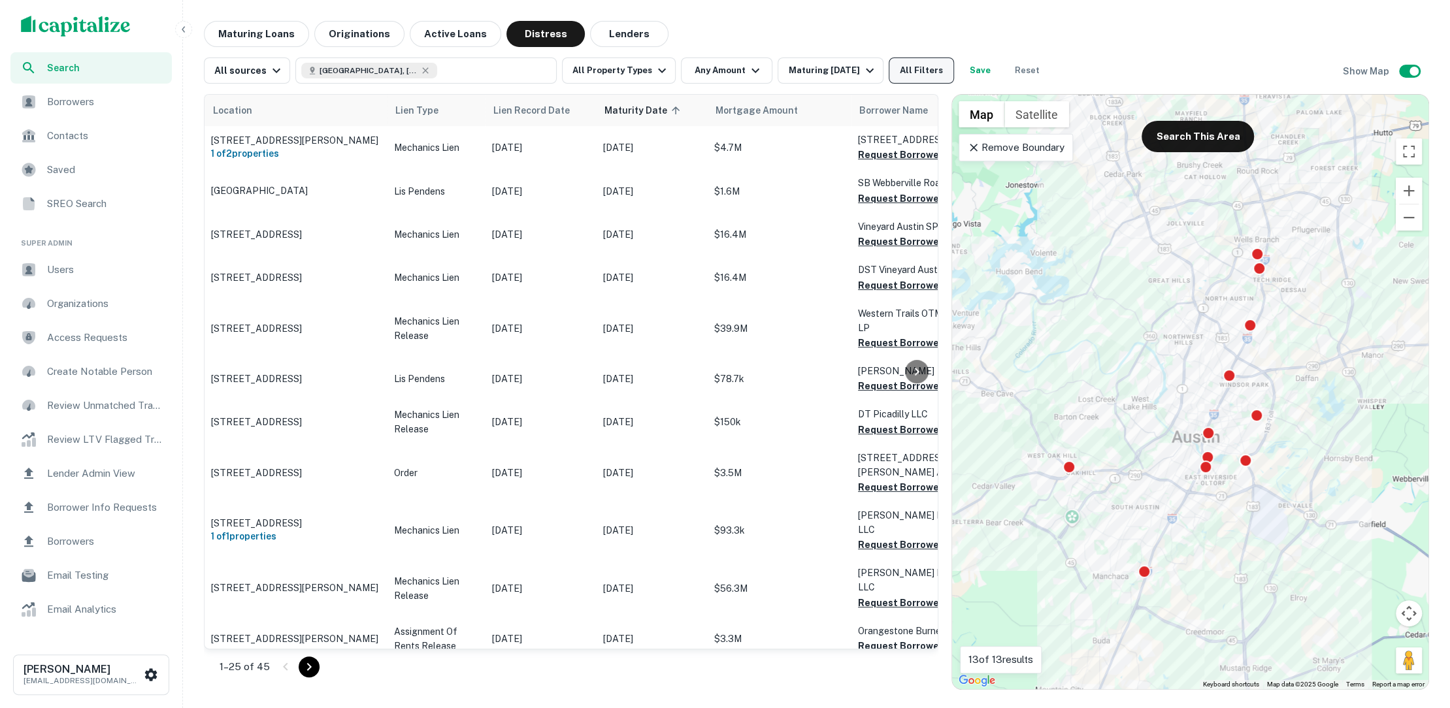
click at [912, 68] on button "All Filters" at bounding box center [921, 71] width 65 height 26
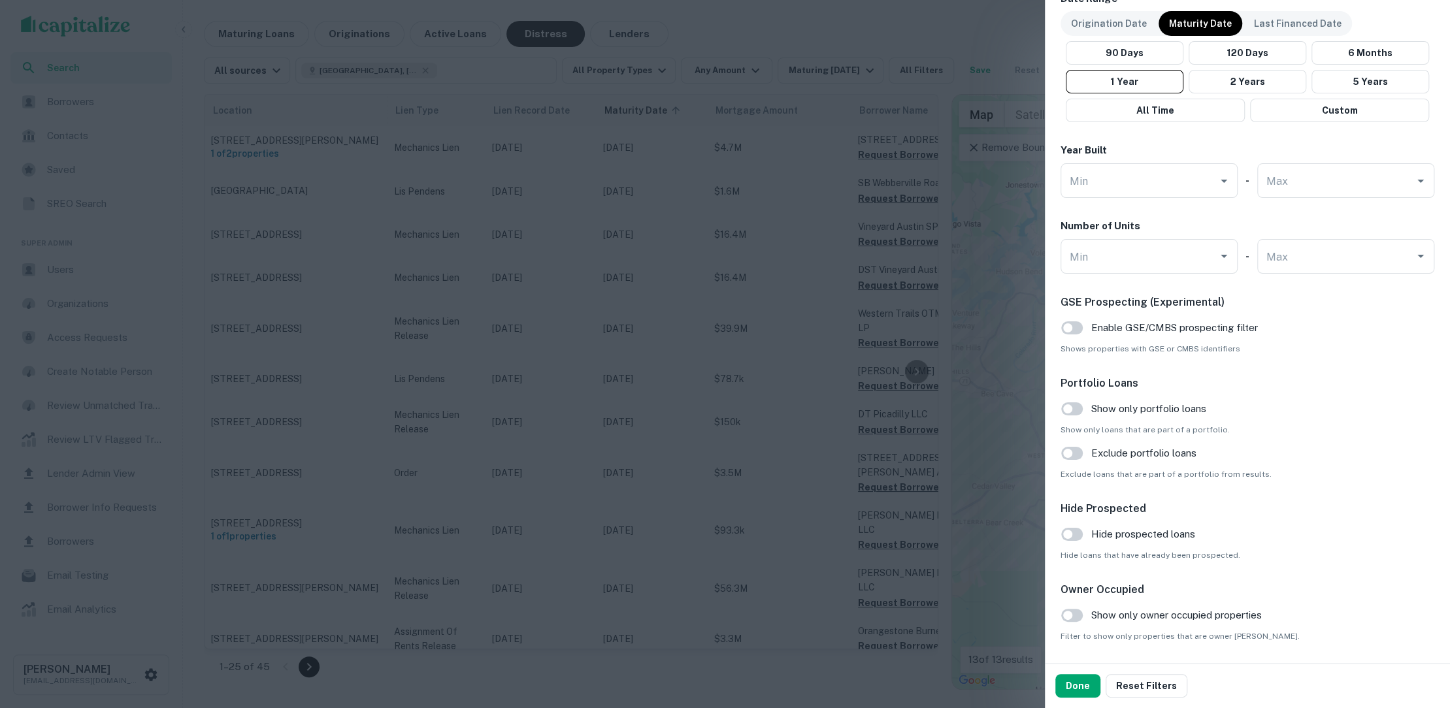
scroll to position [1269, 0]
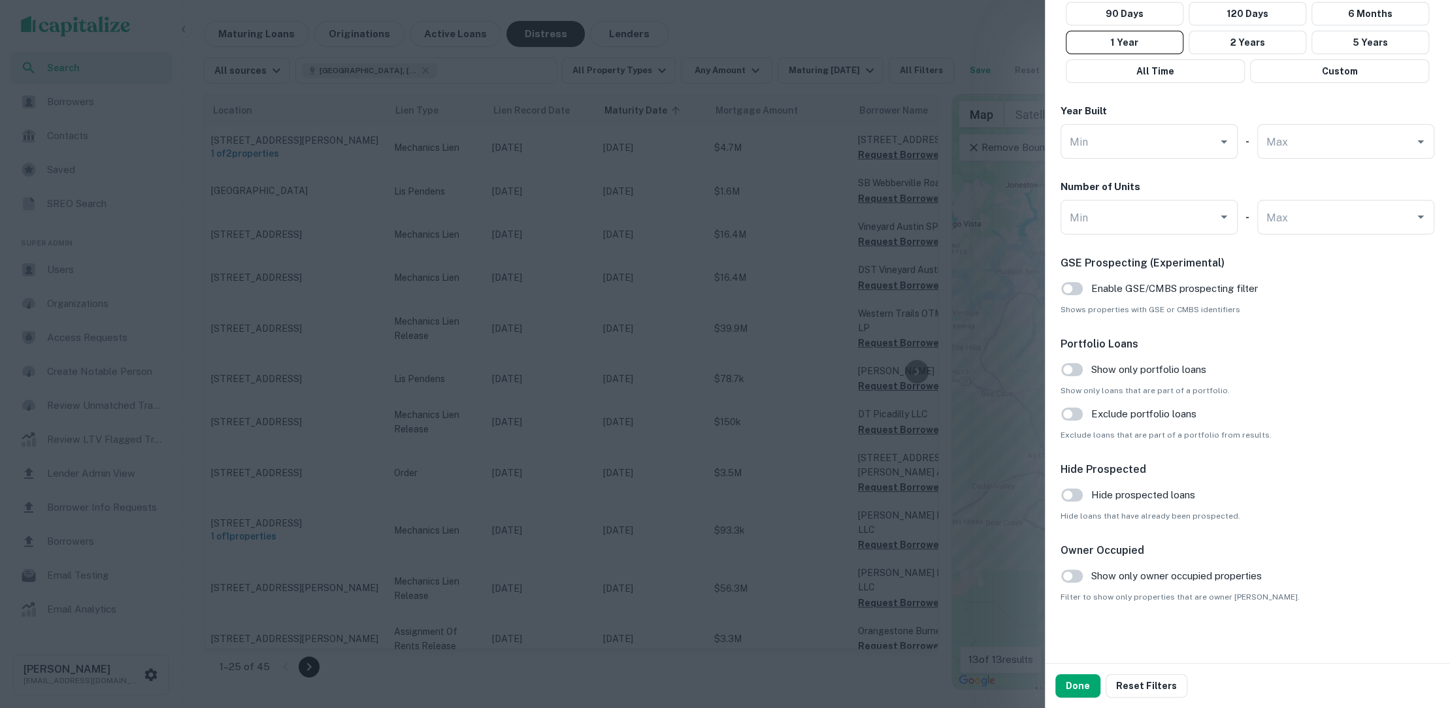
click at [973, 209] on div at bounding box center [725, 354] width 1450 height 708
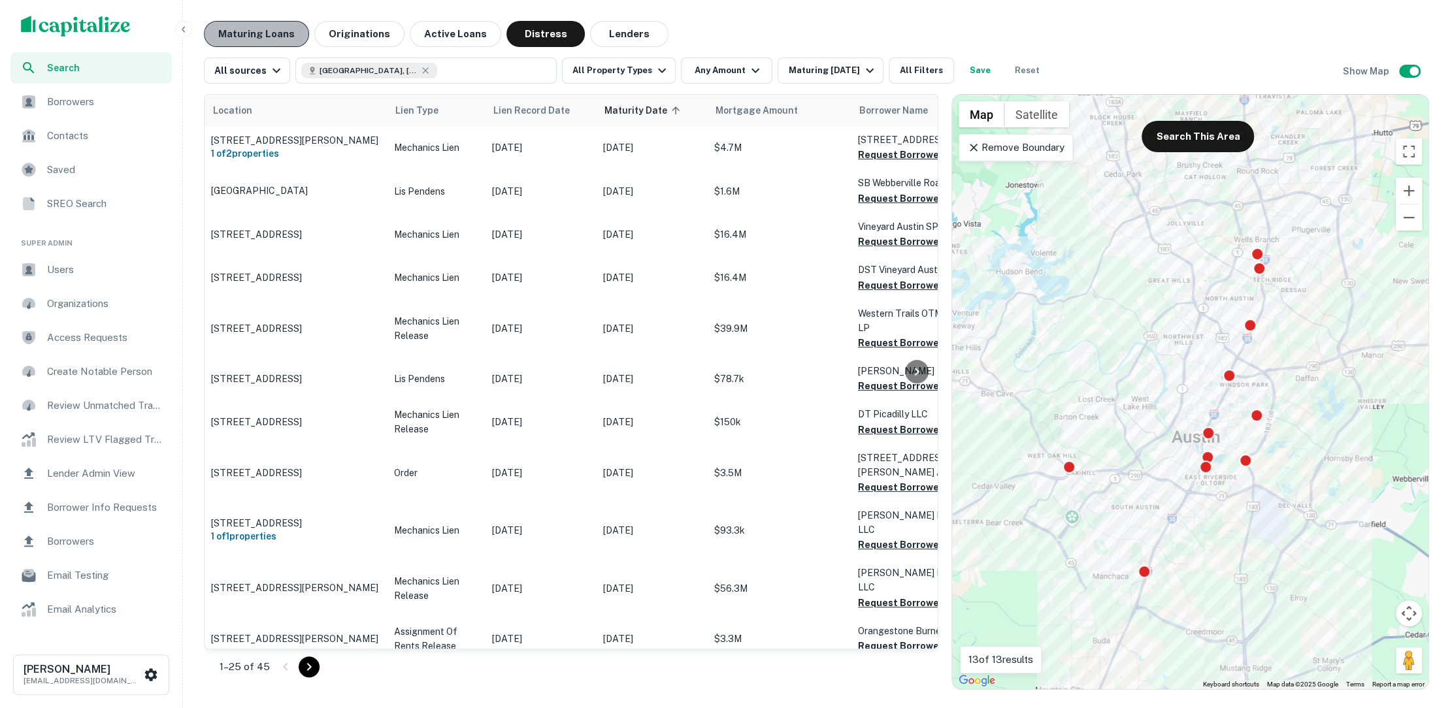
click at [286, 37] on button "Maturing Loans" at bounding box center [256, 34] width 105 height 26
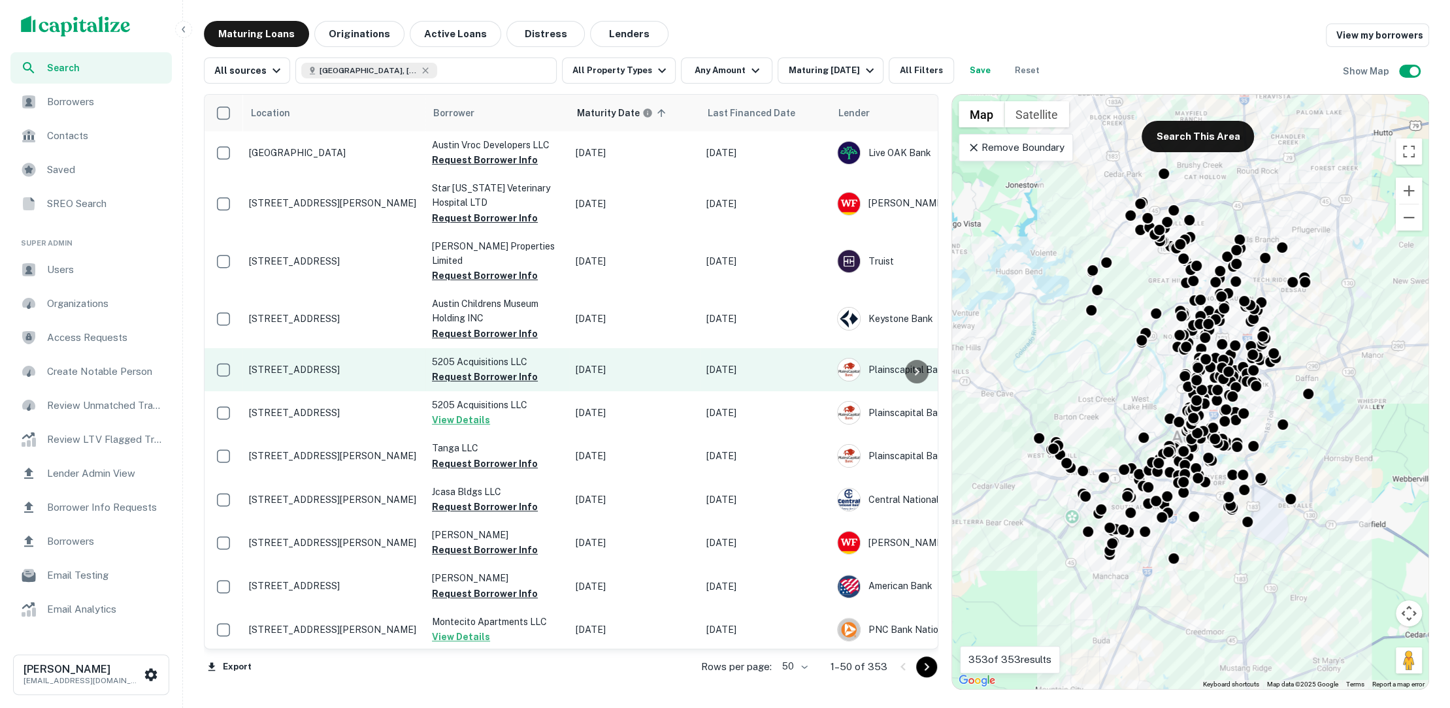
click at [376, 364] on p "[STREET_ADDRESS]" at bounding box center [334, 370] width 170 height 12
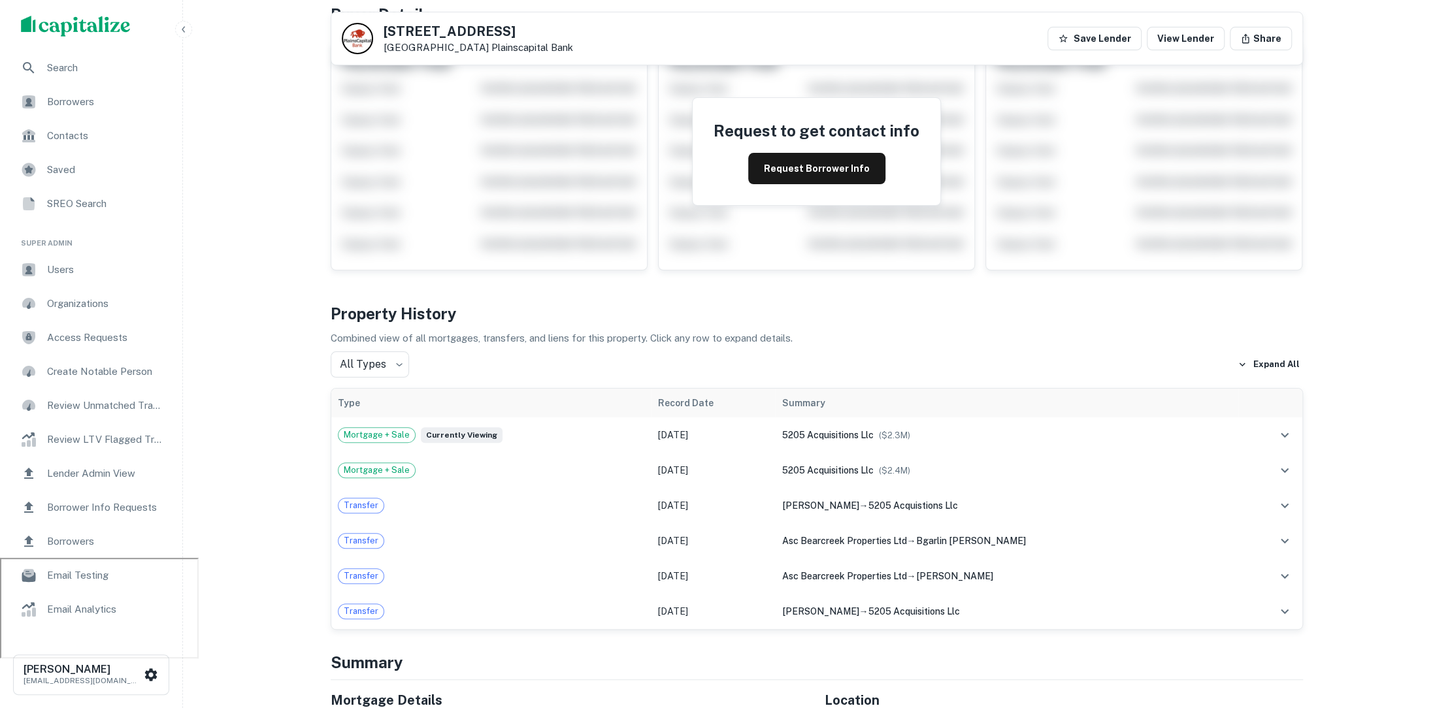
scroll to position [108, 0]
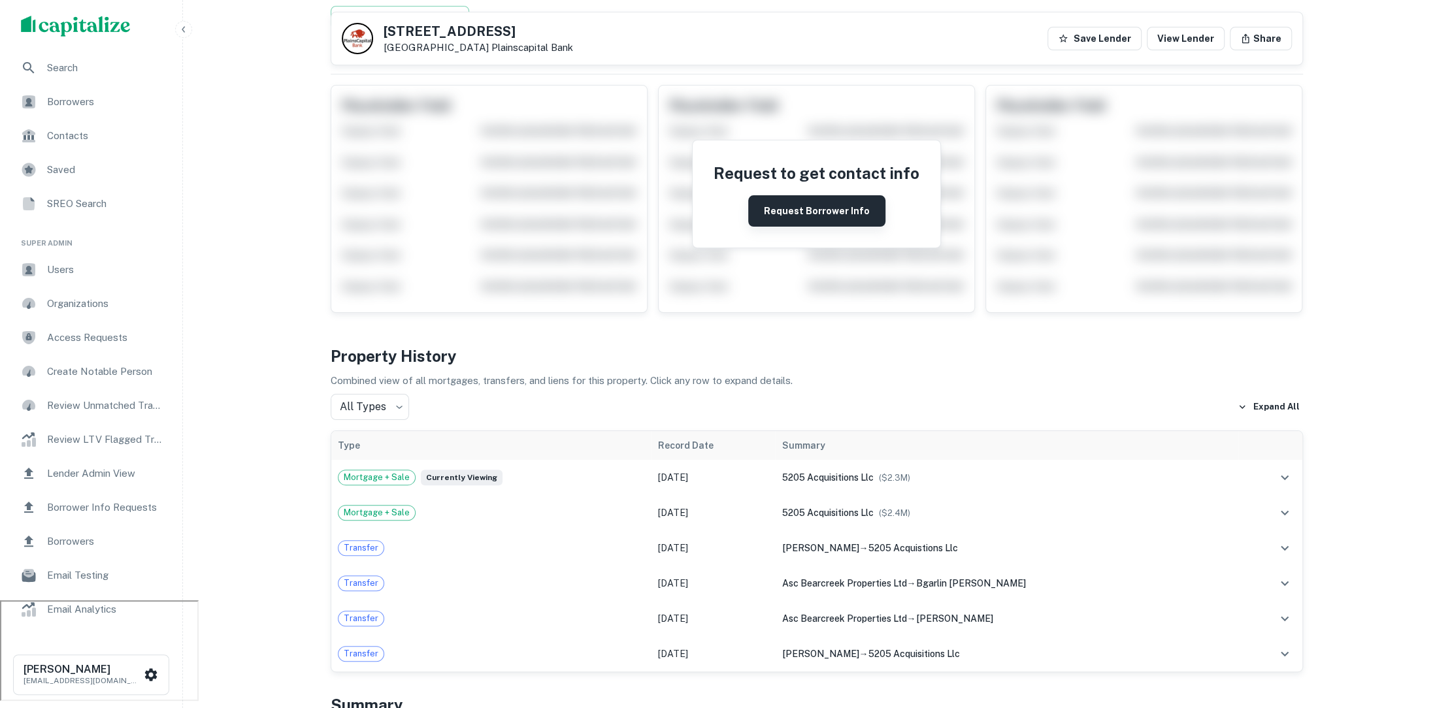
click at [808, 212] on button "Request Borrower Info" at bounding box center [816, 210] width 137 height 31
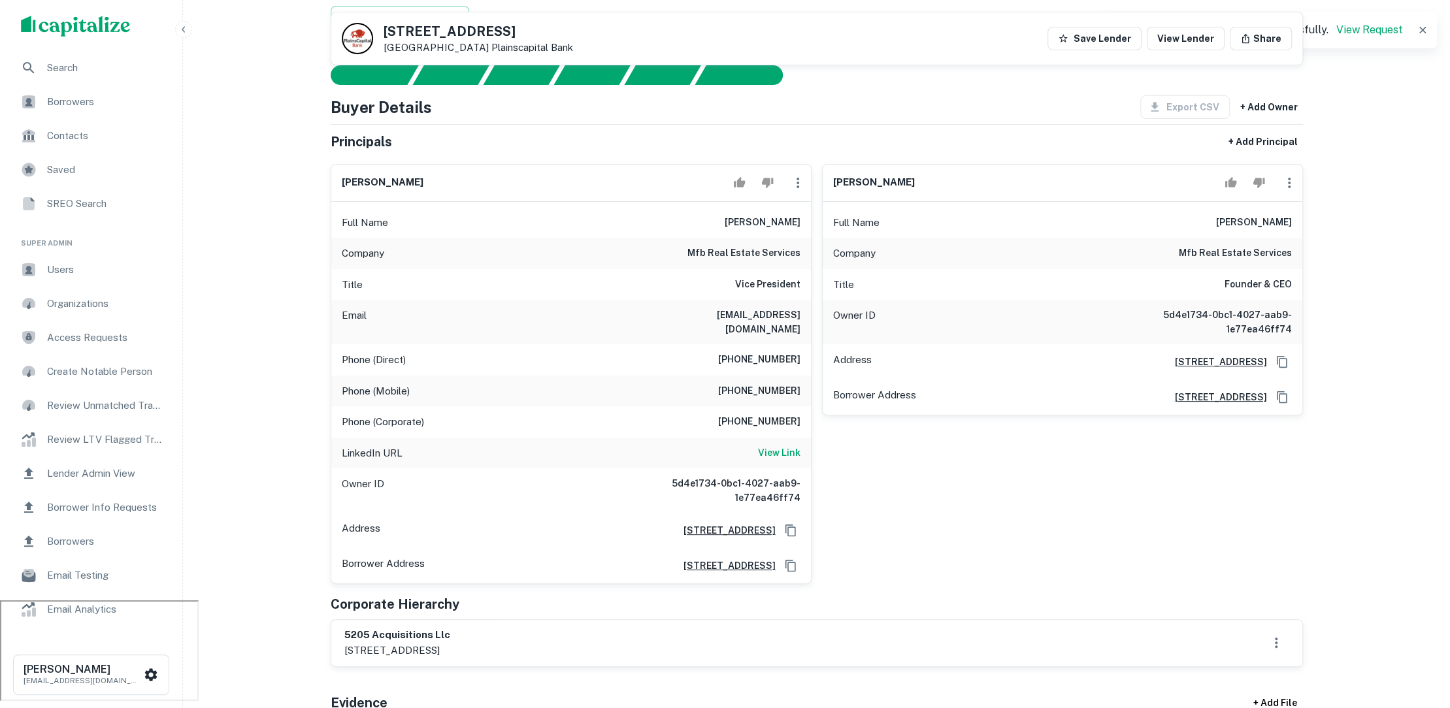
drag, startPoint x: 728, startPoint y: 218, endPoint x: 802, endPoint y: 218, distance: 73.8
click at [802, 218] on div "Full Name terrance reese" at bounding box center [571, 222] width 480 height 31
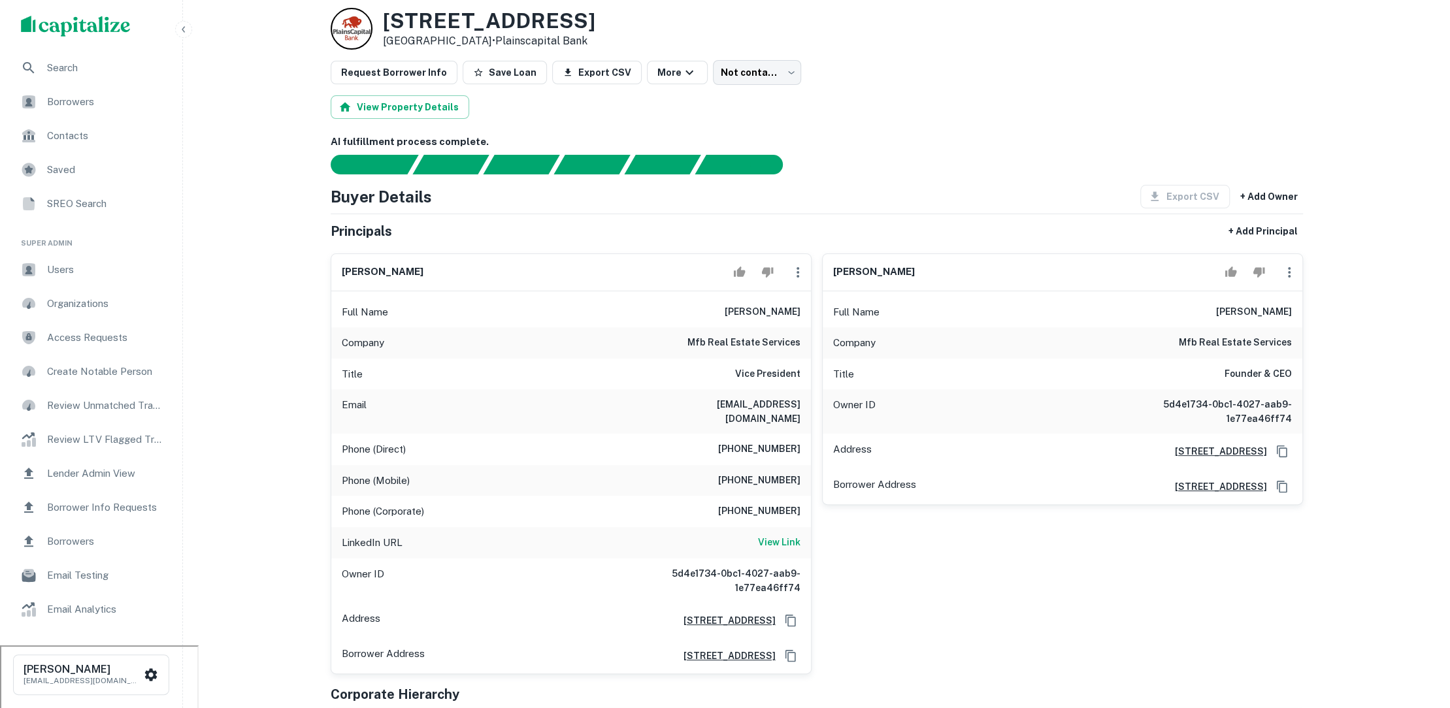
scroll to position [0, 0]
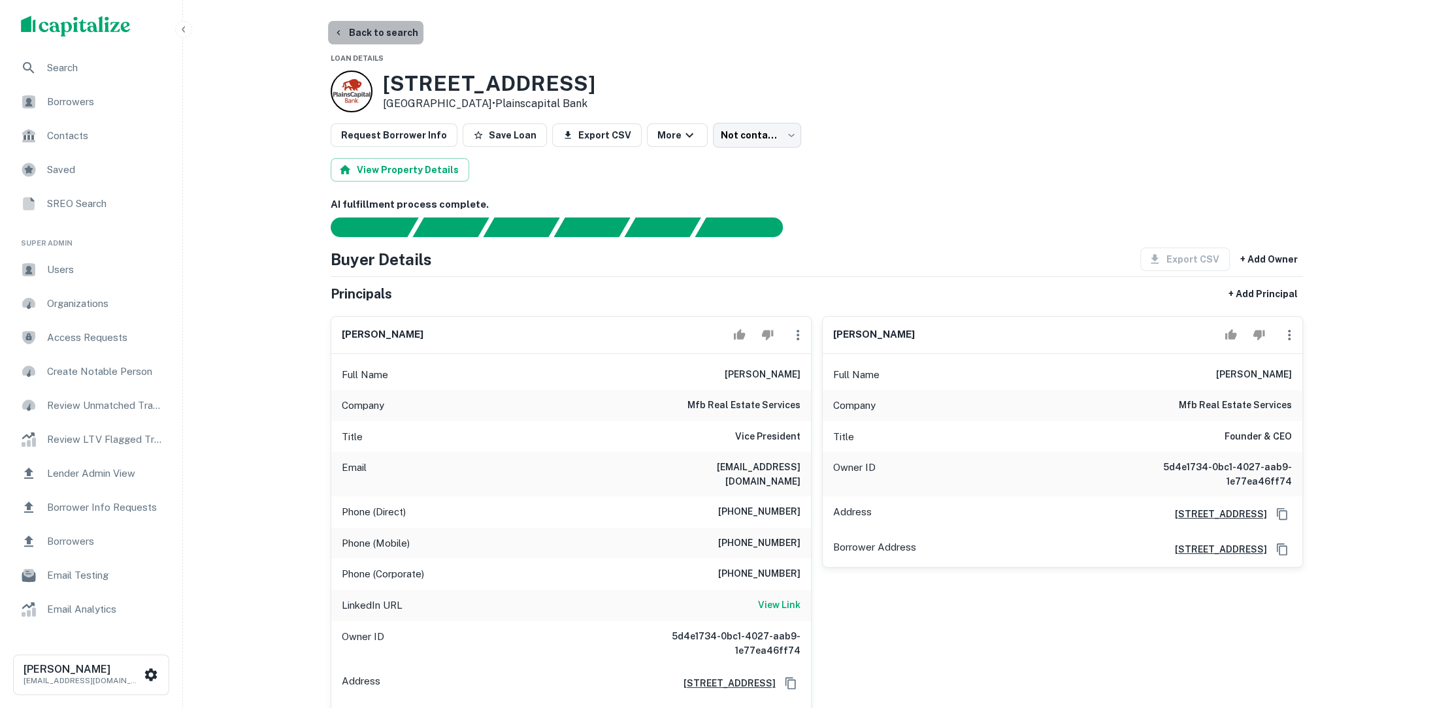
click at [394, 28] on button "Back to search" at bounding box center [375, 33] width 95 height 24
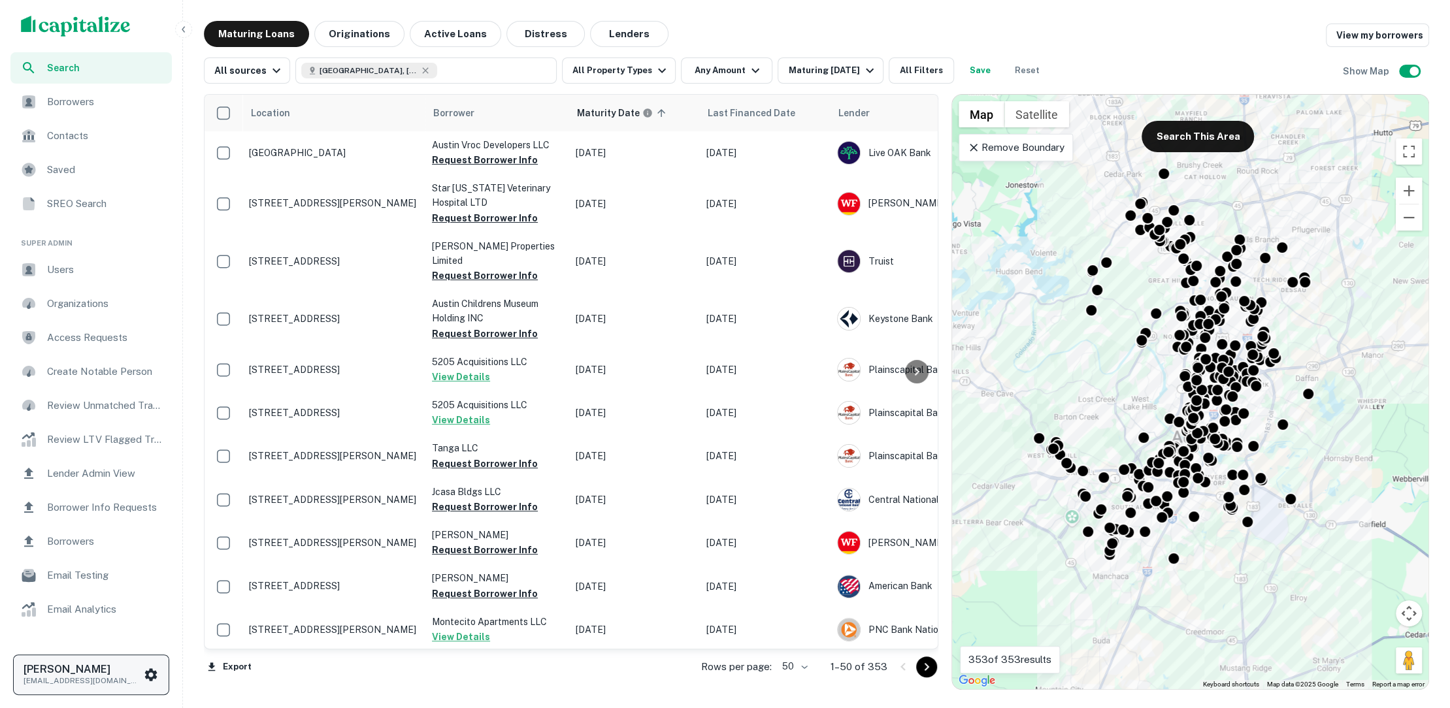
click at [150, 663] on div "Luke Tremblay ltremblay1995@gmail.com" at bounding box center [91, 675] width 135 height 24
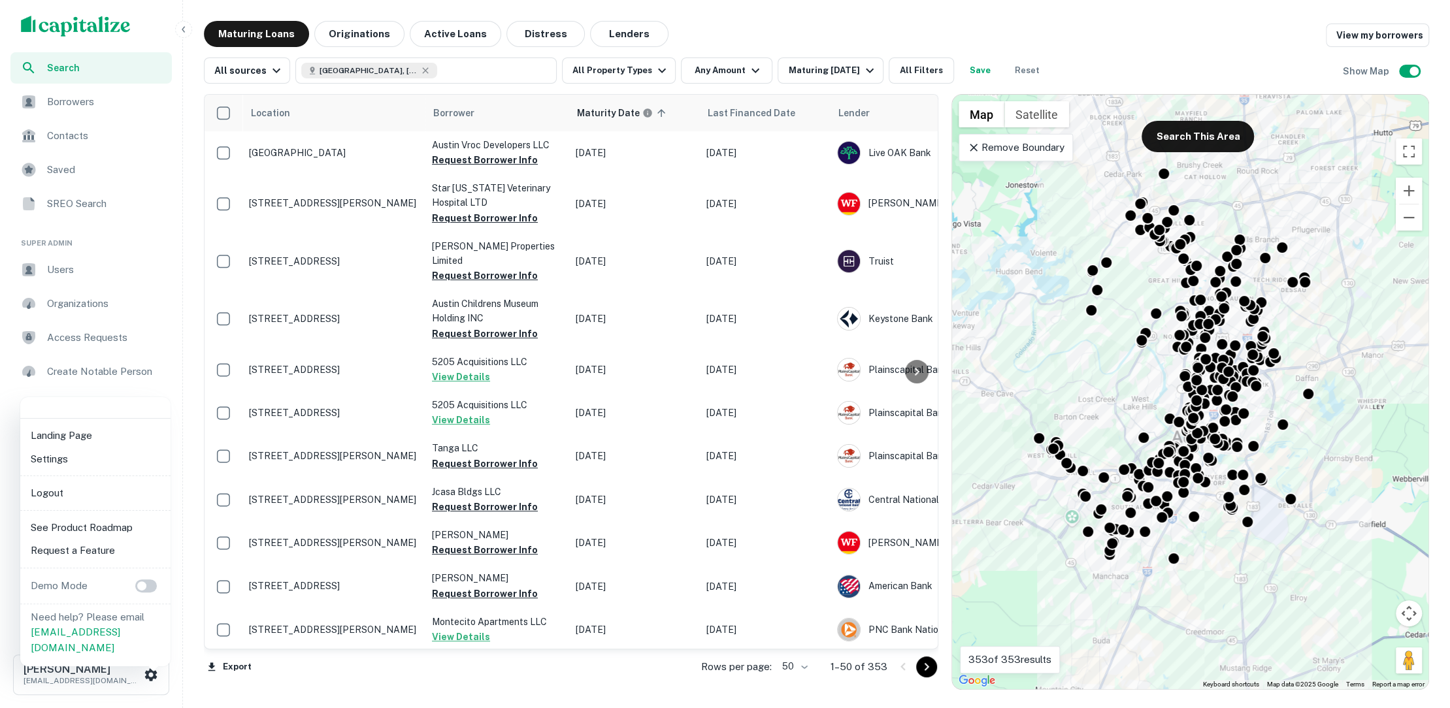
click at [97, 490] on li "Logout" at bounding box center [95, 494] width 140 height 24
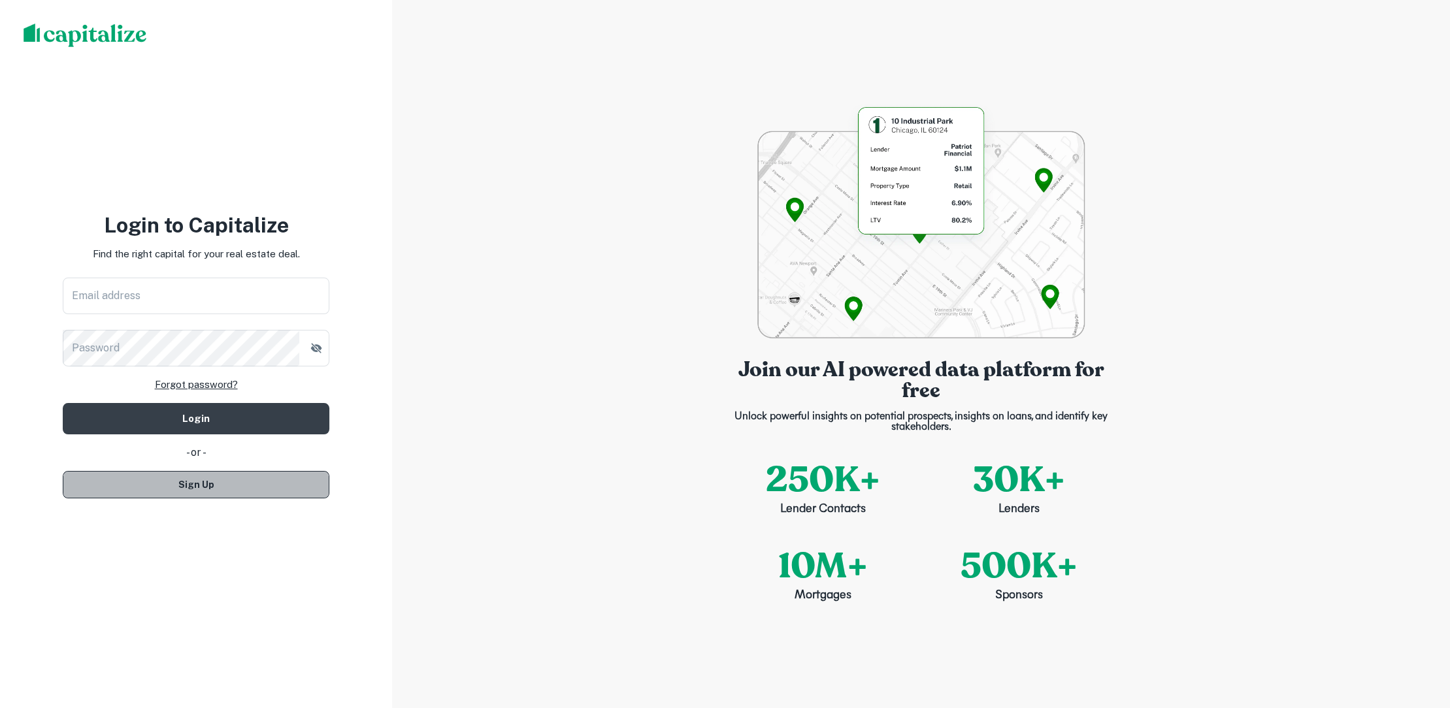
click at [208, 472] on button "Sign Up" at bounding box center [196, 484] width 267 height 27
select select "**"
